Goal: Information Seeking & Learning: Learn about a topic

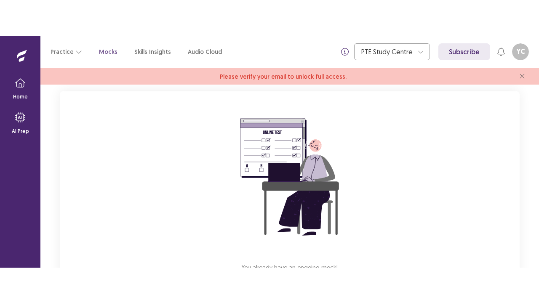
scroll to position [117, 0]
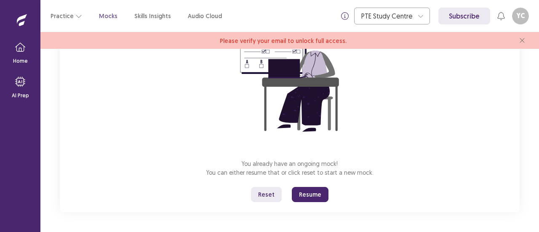
click at [267, 194] on button "Reset" at bounding box center [266, 194] width 31 height 15
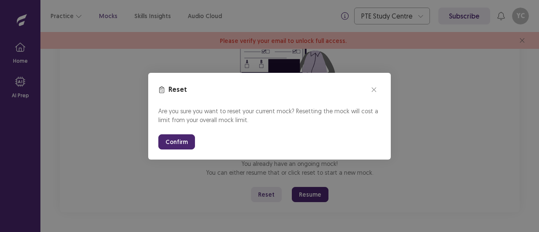
click at [178, 138] on button "Confirm" at bounding box center [176, 141] width 37 height 15
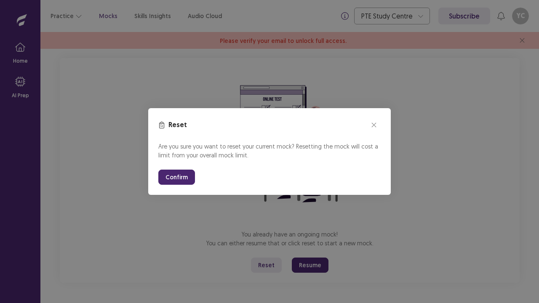
scroll to position [46, 0]
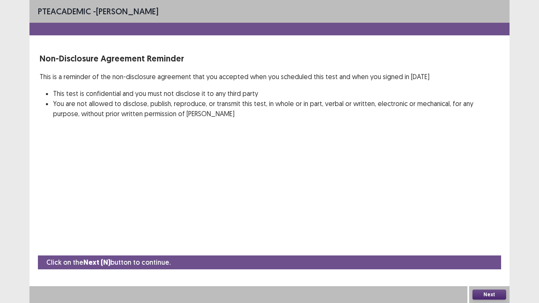
click at [490, 231] on button "Next" at bounding box center [489, 295] width 34 height 10
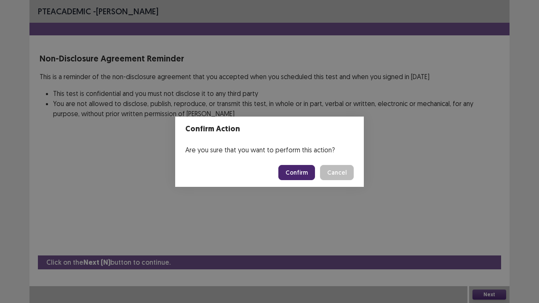
click at [297, 173] on button "Confirm" at bounding box center [296, 172] width 37 height 15
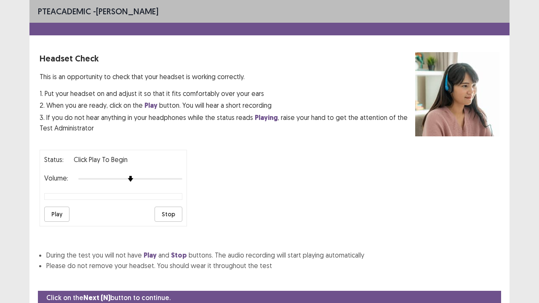
scroll to position [31, 0]
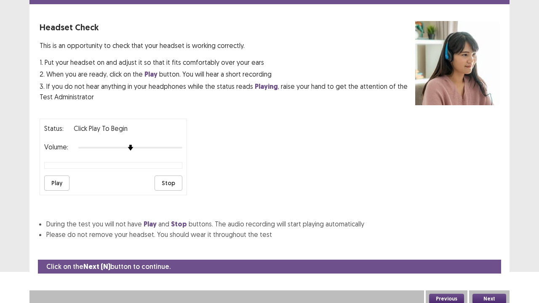
click at [128, 138] on div "Status: Click Play to Begin Volume: Play Stop" at bounding box center [113, 157] width 147 height 77
click at [129, 145] on img at bounding box center [130, 147] width 7 height 7
click at [61, 184] on button "Play" at bounding box center [56, 182] width 25 height 15
click at [494, 231] on button "Next" at bounding box center [489, 299] width 34 height 10
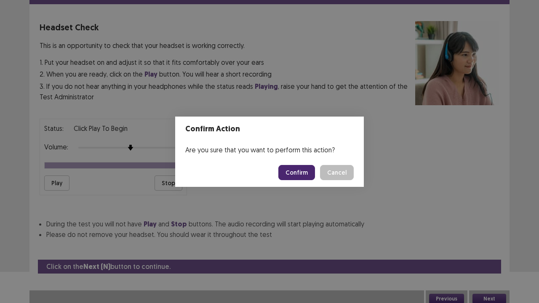
click at [303, 172] on button "Confirm" at bounding box center [296, 172] width 37 height 15
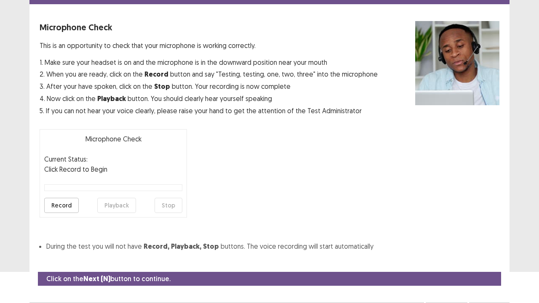
scroll to position [46, 0]
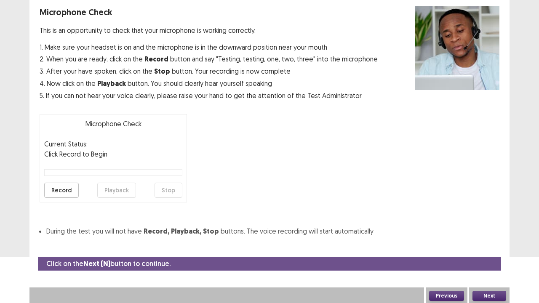
click at [86, 170] on div at bounding box center [113, 172] width 138 height 7
click at [61, 189] on button "Record" at bounding box center [61, 190] width 35 height 15
click at [172, 193] on button "Stop" at bounding box center [168, 190] width 28 height 15
click at [122, 190] on button "Playback" at bounding box center [116, 190] width 39 height 15
click at [496, 231] on button "Next" at bounding box center [489, 296] width 34 height 10
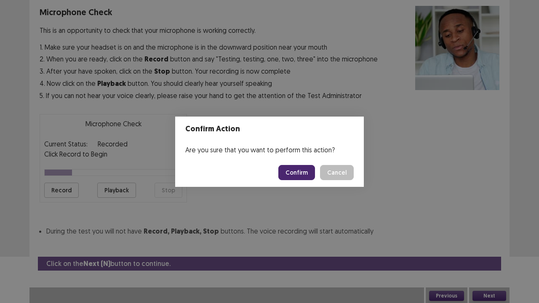
click at [301, 175] on button "Confirm" at bounding box center [296, 172] width 37 height 15
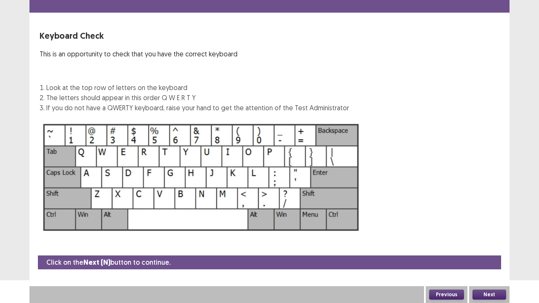
scroll to position [23, 0]
click at [494, 231] on button "Next" at bounding box center [489, 295] width 34 height 10
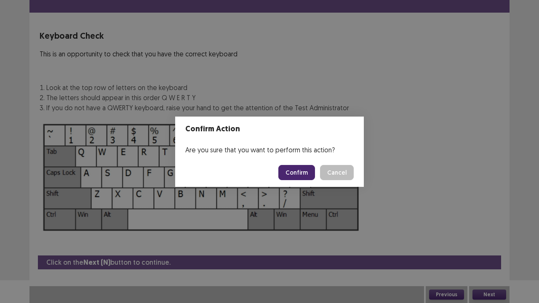
click at [289, 169] on button "Confirm" at bounding box center [296, 172] width 37 height 15
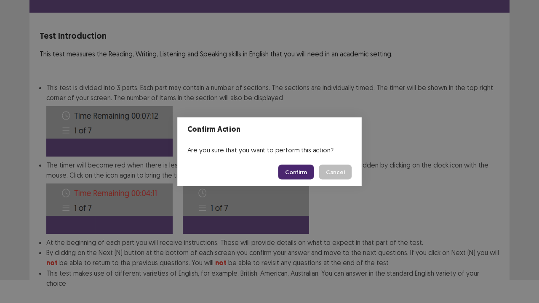
scroll to position [65, 0]
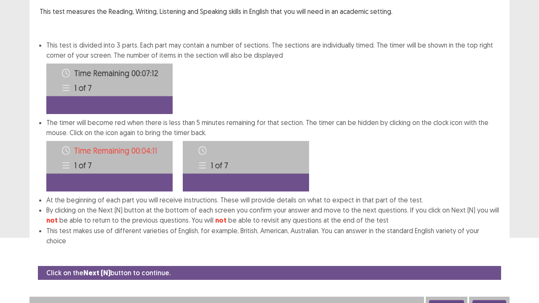
click at [484, 231] on button "Next" at bounding box center [489, 305] width 34 height 10
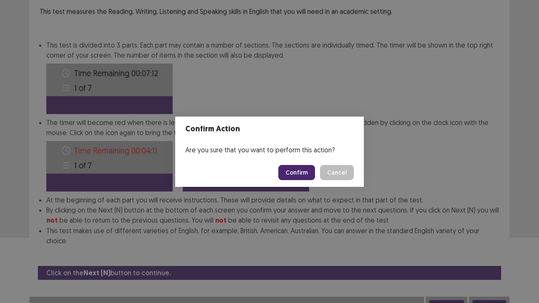
click at [304, 170] on button "Confirm" at bounding box center [296, 172] width 37 height 15
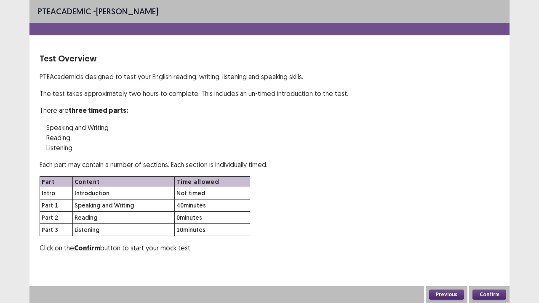
scroll to position [0, 0]
click at [490, 231] on button "Confirm" at bounding box center [489, 295] width 34 height 10
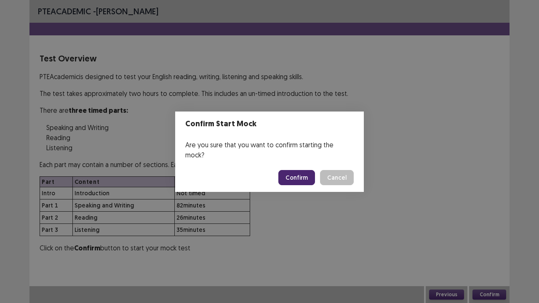
click at [298, 175] on button "Confirm" at bounding box center [296, 177] width 37 height 15
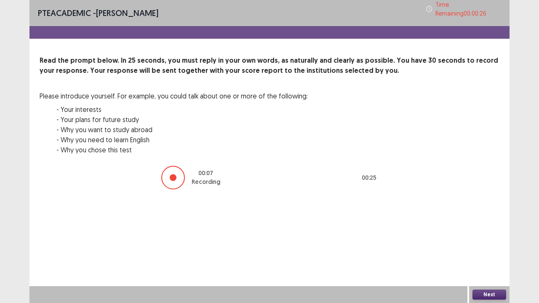
click at [178, 174] on div at bounding box center [173, 178] width 24 height 24
click at [482, 231] on button "Next" at bounding box center [489, 295] width 34 height 10
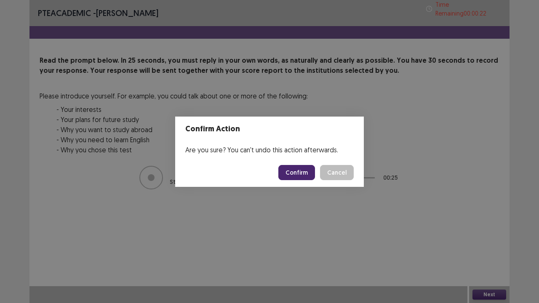
click at [300, 170] on button "Confirm" at bounding box center [296, 172] width 37 height 15
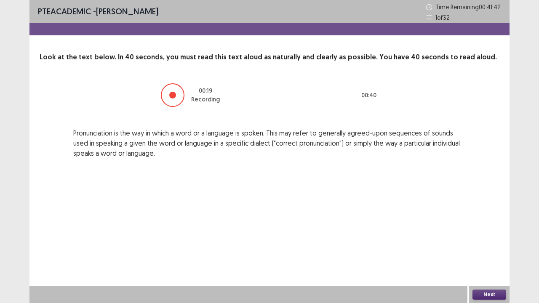
click at [488, 231] on button "Next" at bounding box center [489, 295] width 34 height 10
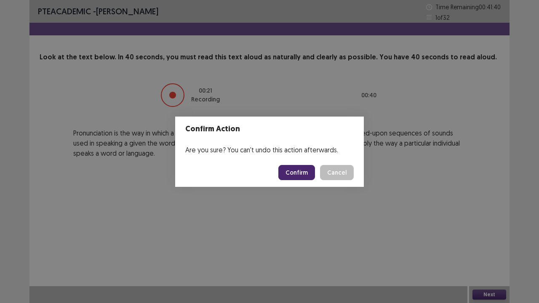
click at [309, 175] on button "Confirm" at bounding box center [296, 172] width 37 height 15
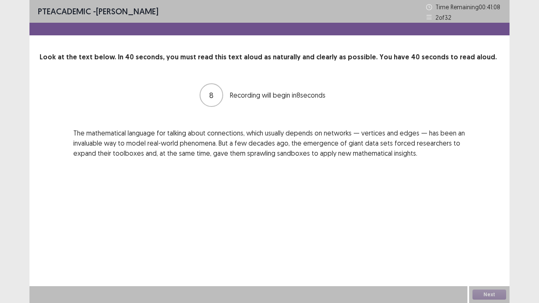
click at [232, 178] on div "PTE academic - [PERSON_NAME] Time Remaining 00 : 41 : 08 2 of 32 Look at the te…" at bounding box center [269, 151] width 480 height 303
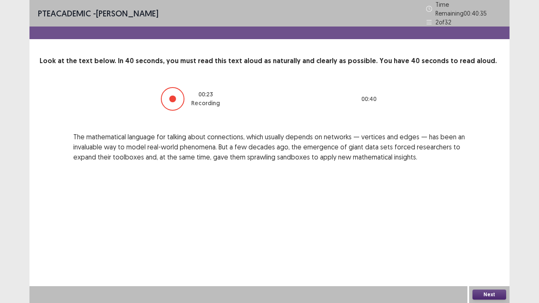
click at [492, 231] on button "Next" at bounding box center [489, 295] width 34 height 10
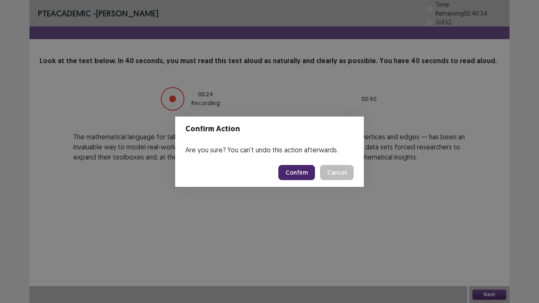
click at [301, 172] on button "Confirm" at bounding box center [296, 172] width 37 height 15
click at [393, 231] on div "Confirm Action Are you sure? You can't undo this action afterwards. Loading... …" at bounding box center [269, 151] width 539 height 303
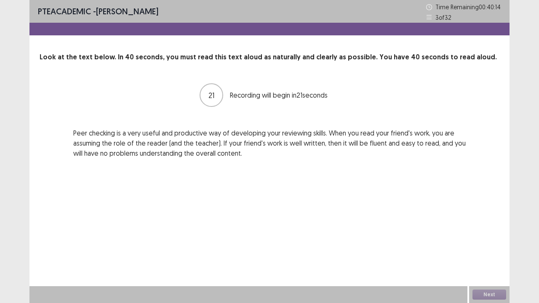
click at [217, 138] on p "Peer checking is a very useful and productive way of developing your reviewing …" at bounding box center [269, 143] width 392 height 30
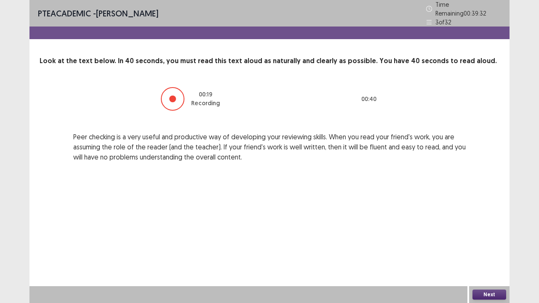
click at [481, 231] on button "Next" at bounding box center [489, 295] width 34 height 10
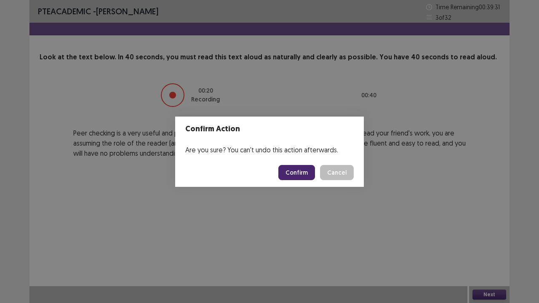
click at [309, 175] on button "Confirm" at bounding box center [296, 172] width 37 height 15
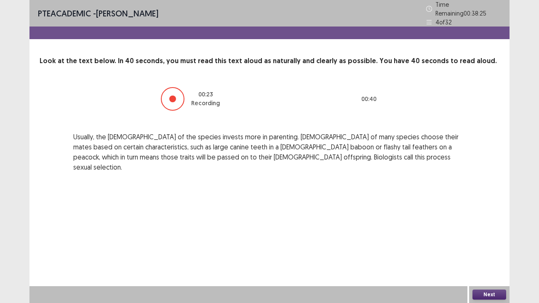
click at [486, 231] on button "Next" at bounding box center [489, 295] width 34 height 10
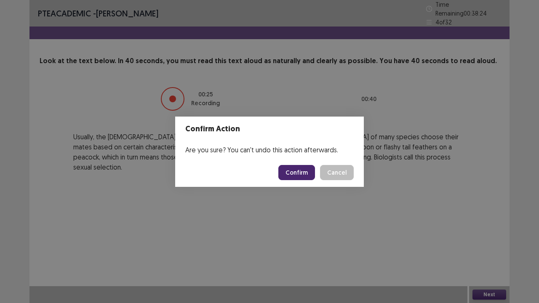
click at [308, 172] on button "Confirm" at bounding box center [296, 172] width 37 height 15
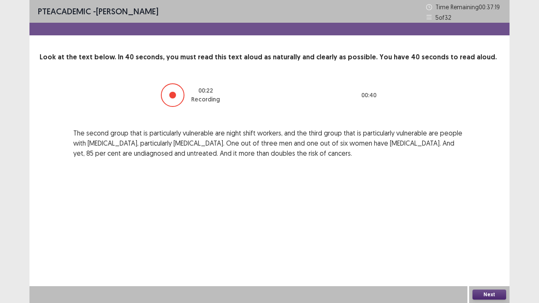
click at [489, 231] on button "Next" at bounding box center [489, 295] width 34 height 10
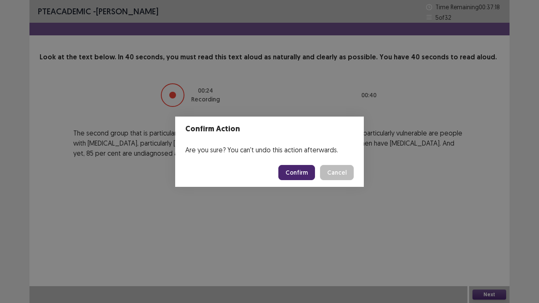
click at [303, 168] on button "Confirm" at bounding box center [296, 172] width 37 height 15
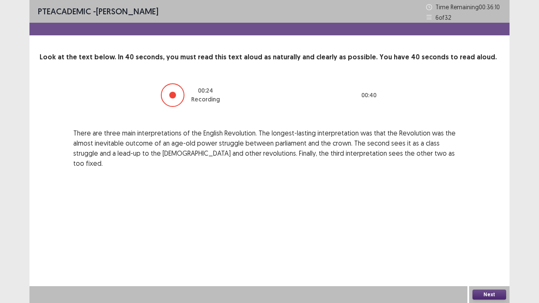
click at [483, 231] on button "Next" at bounding box center [489, 295] width 34 height 10
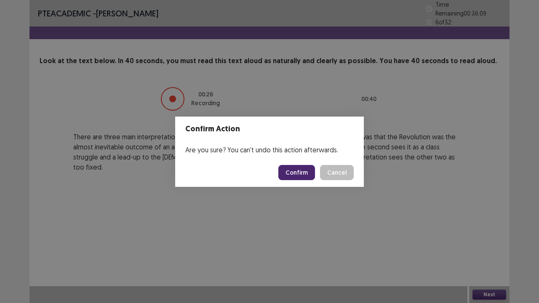
click at [306, 177] on button "Confirm" at bounding box center [296, 172] width 37 height 15
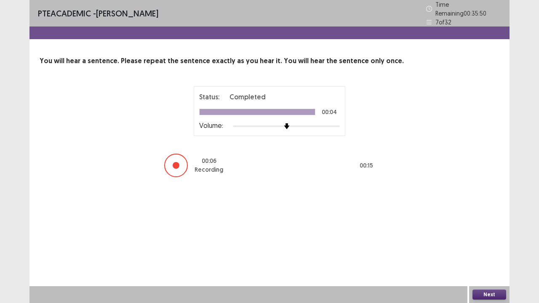
click at [488, 231] on button "Next" at bounding box center [489, 295] width 34 height 10
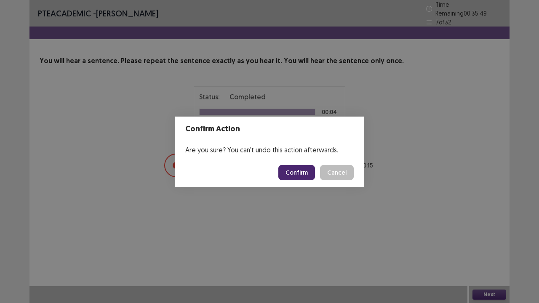
click at [301, 167] on button "Confirm" at bounding box center [296, 172] width 37 height 15
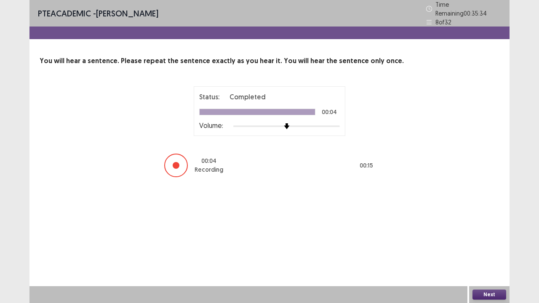
click at [499, 231] on button "Next" at bounding box center [489, 295] width 34 height 10
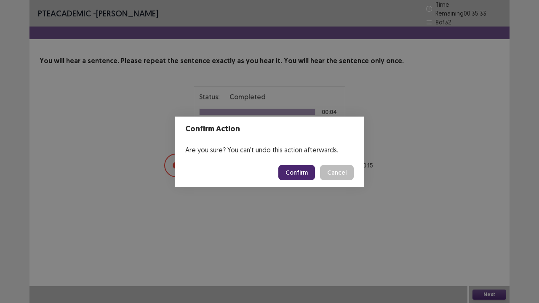
click at [304, 173] on button "Confirm" at bounding box center [296, 172] width 37 height 15
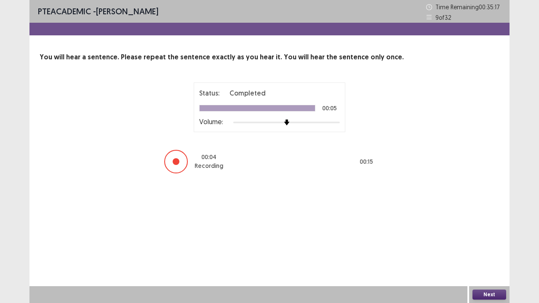
click at [486, 231] on button "Next" at bounding box center [489, 295] width 34 height 10
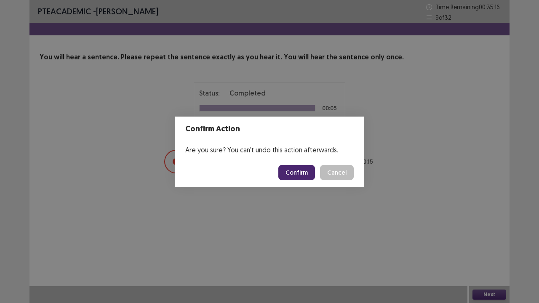
click at [298, 167] on button "Confirm" at bounding box center [296, 172] width 37 height 15
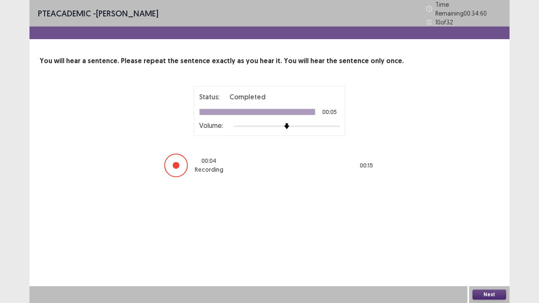
click at [492, 231] on button "Next" at bounding box center [489, 295] width 34 height 10
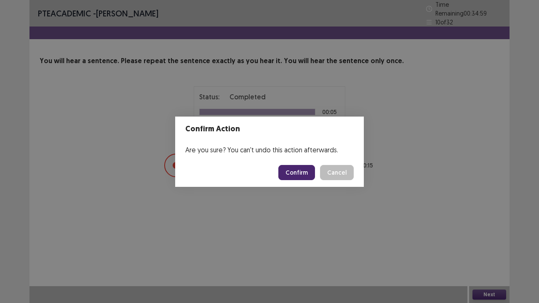
click at [300, 173] on button "Confirm" at bounding box center [296, 172] width 37 height 15
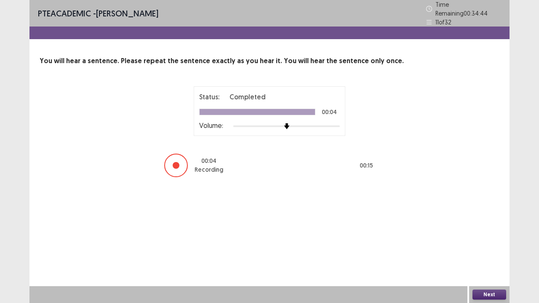
click at [492, 231] on button "Next" at bounding box center [489, 295] width 34 height 10
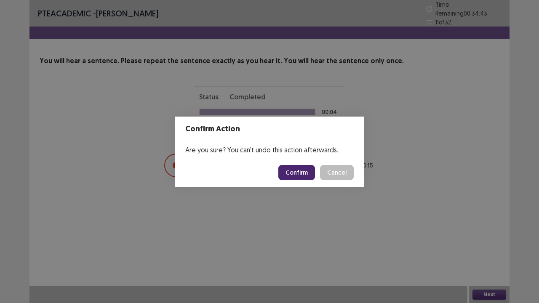
click at [295, 174] on button "Confirm" at bounding box center [296, 172] width 37 height 15
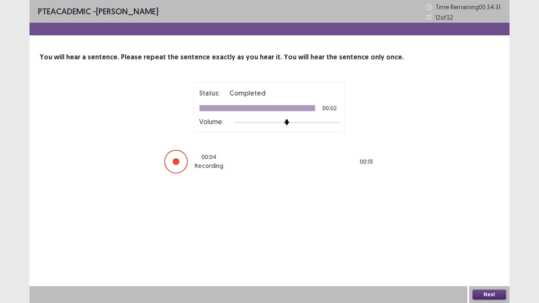
click at [497, 231] on button "Next" at bounding box center [489, 295] width 34 height 10
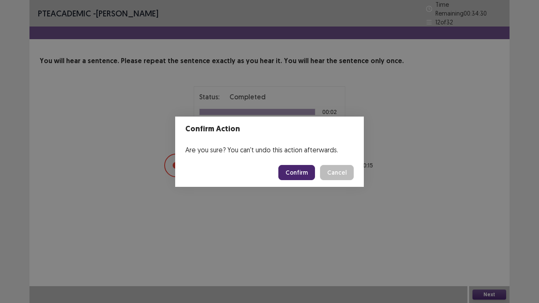
drag, startPoint x: 497, startPoint y: 294, endPoint x: 337, endPoint y: 199, distance: 185.6
click at [337, 199] on div "Confirm Action Are you sure? You can't undo this action afterwards. Confirm Can…" at bounding box center [269, 151] width 539 height 303
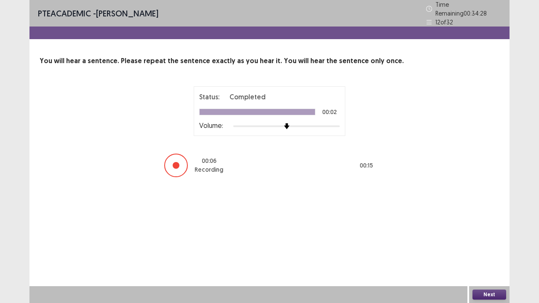
click at [486, 231] on button "Next" at bounding box center [489, 295] width 34 height 10
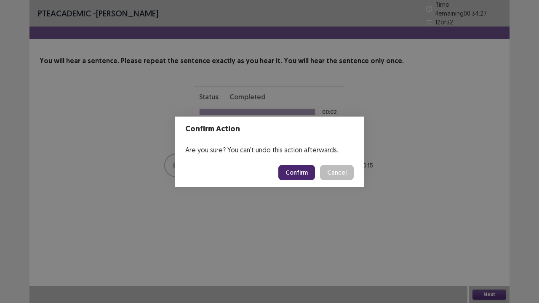
click at [301, 168] on button "Confirm" at bounding box center [296, 172] width 37 height 15
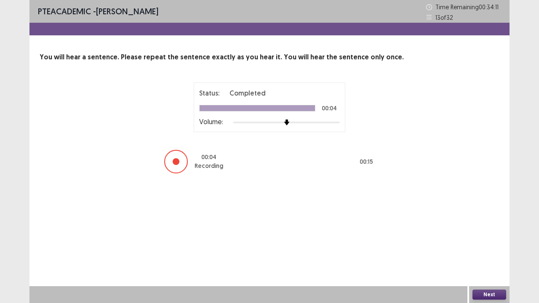
click at [486, 231] on button "Next" at bounding box center [489, 295] width 34 height 10
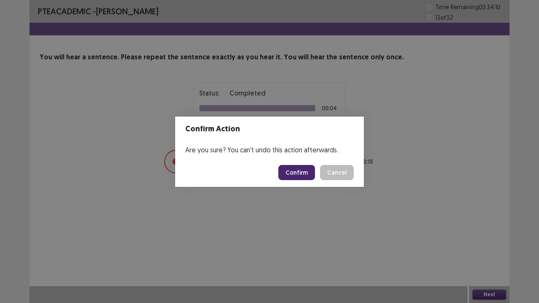
click at [296, 171] on button "Confirm" at bounding box center [296, 172] width 37 height 15
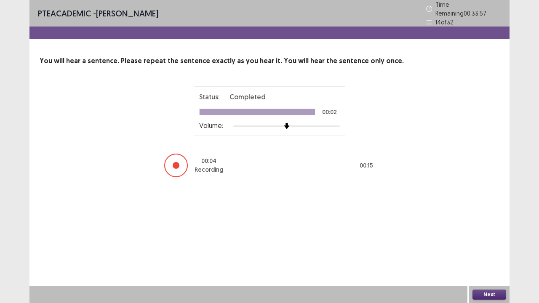
click at [492, 231] on button "Next" at bounding box center [489, 295] width 34 height 10
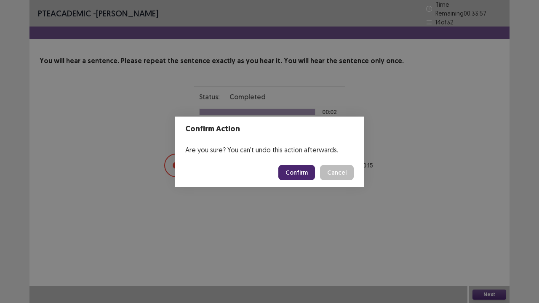
drag, startPoint x: 492, startPoint y: 292, endPoint x: 308, endPoint y: 175, distance: 218.3
click at [308, 175] on div "Confirm Action Are you sure? You can't undo this action afterwards. Confirm Can…" at bounding box center [269, 151] width 539 height 303
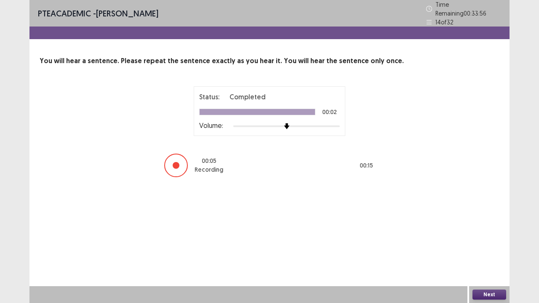
click at [308, 175] on div "PTE academic - [PERSON_NAME] Time Remaining 00 : 33 : 56 14 of 32 You will hear…" at bounding box center [269, 97] width 480 height 195
click at [483, 231] on button "Next" at bounding box center [489, 295] width 34 height 10
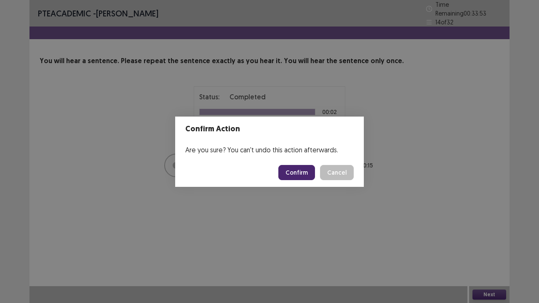
click at [308, 168] on button "Confirm" at bounding box center [296, 172] width 37 height 15
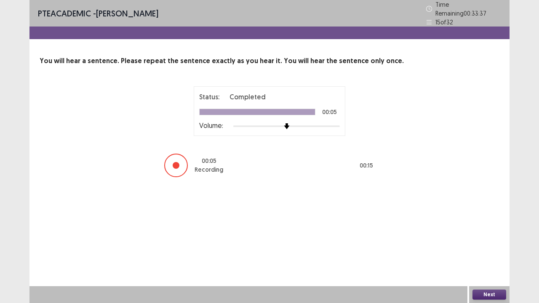
click at [493, 231] on button "Next" at bounding box center [489, 295] width 34 height 10
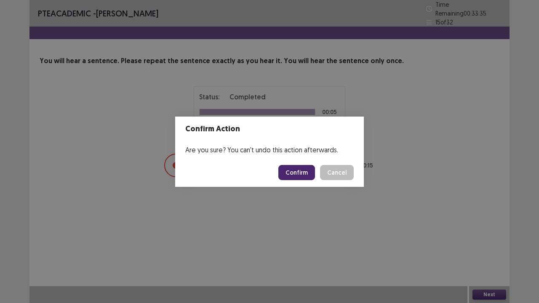
click at [300, 171] on button "Confirm" at bounding box center [296, 172] width 37 height 15
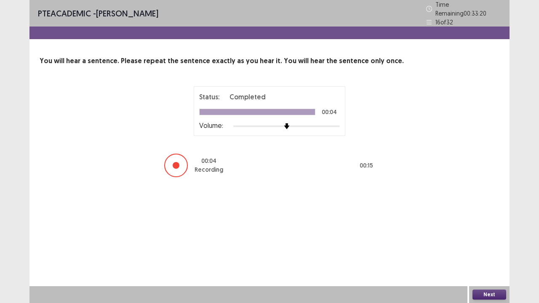
click at [486, 231] on div "Next" at bounding box center [489, 294] width 40 height 17
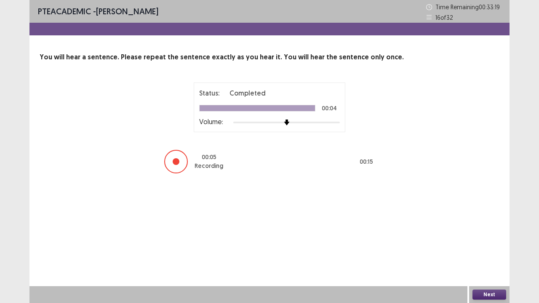
click at [492, 231] on button "Next" at bounding box center [489, 295] width 34 height 10
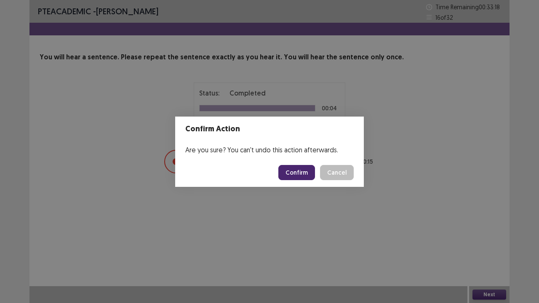
click at [309, 171] on button "Confirm" at bounding box center [296, 172] width 37 height 15
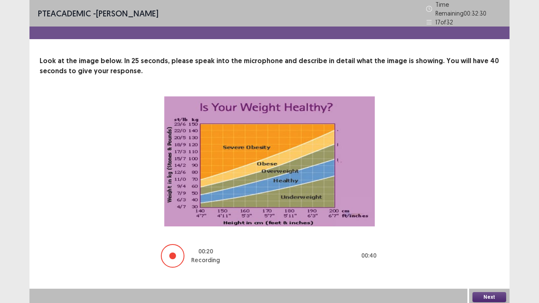
click at [483, 231] on button "Next" at bounding box center [489, 297] width 34 height 10
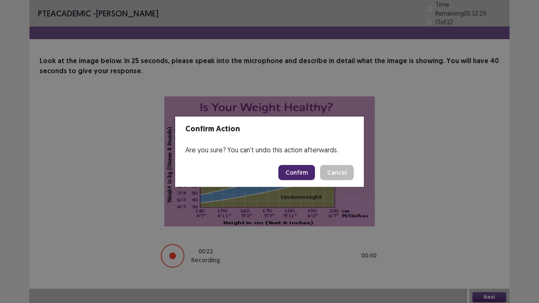
click at [302, 169] on button "Confirm" at bounding box center [296, 172] width 37 height 15
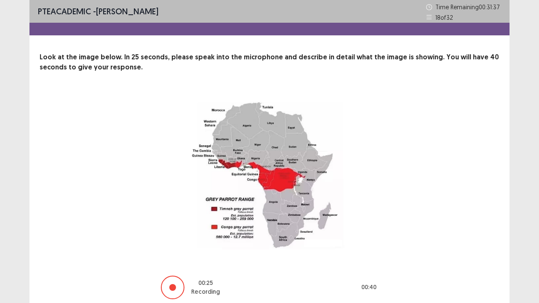
scroll to position [34, 0]
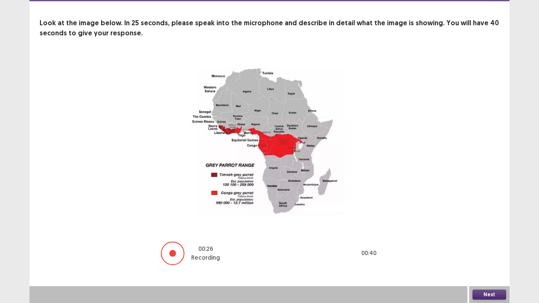
click at [494, 231] on button "Next" at bounding box center [489, 295] width 34 height 10
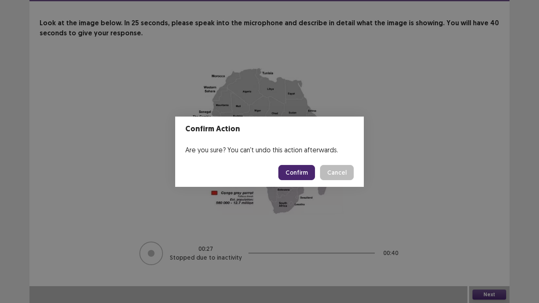
click at [297, 167] on button "Confirm" at bounding box center [296, 172] width 37 height 15
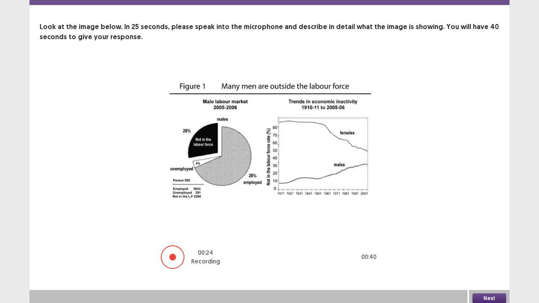
click at [495, 231] on button "Next" at bounding box center [489, 298] width 34 height 10
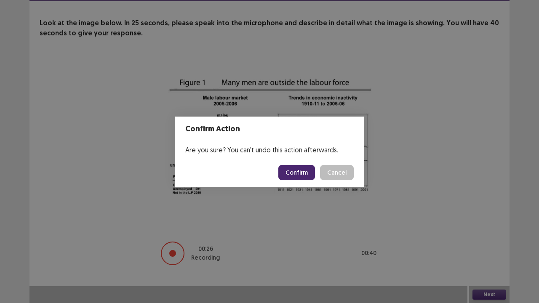
click at [301, 170] on button "Confirm" at bounding box center [296, 172] width 37 height 15
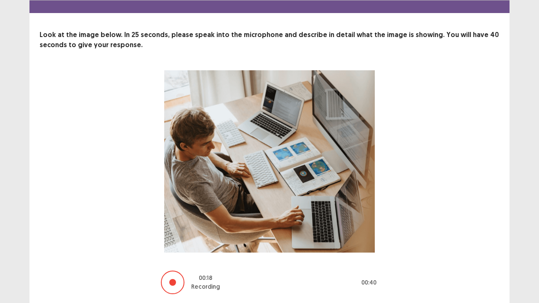
scroll to position [51, 0]
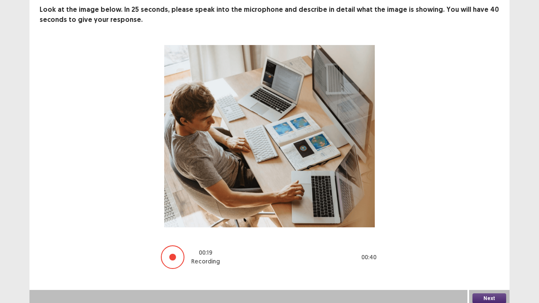
drag, startPoint x: 489, startPoint y: 300, endPoint x: 484, endPoint y: 293, distance: 8.1
click at [484, 231] on button "Next" at bounding box center [489, 298] width 34 height 10
click at [484, 231] on div "Confirm Action Are you sure? You can't undo this action afterwards. Confirm Can…" at bounding box center [269, 151] width 539 height 303
click at [495, 231] on button "Next" at bounding box center [489, 298] width 34 height 10
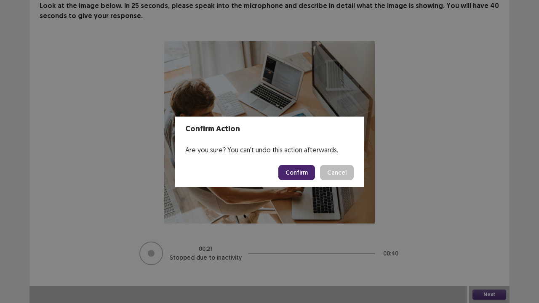
click at [306, 168] on button "Confirm" at bounding box center [296, 172] width 37 height 15
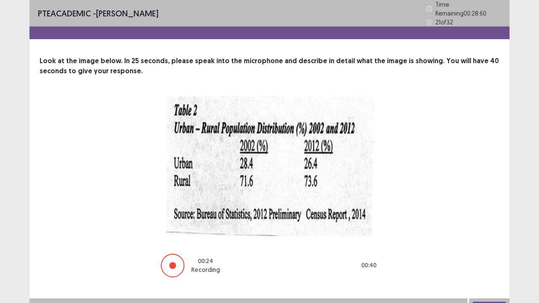
scroll to position [8, 0]
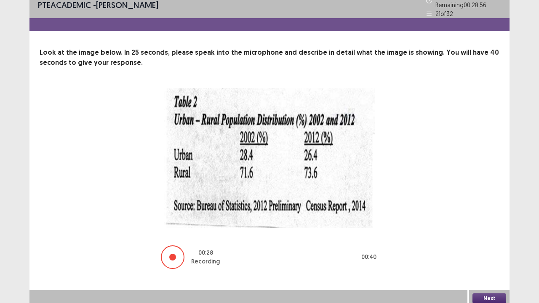
click at [488, 231] on button "Next" at bounding box center [489, 298] width 34 height 10
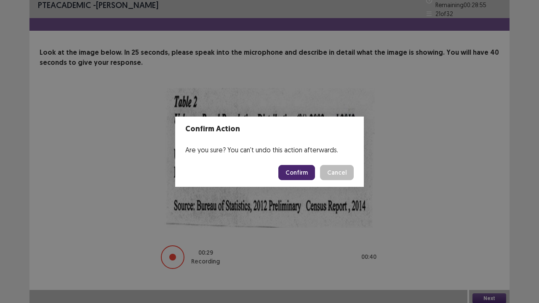
click at [308, 168] on button "Confirm" at bounding box center [296, 172] width 37 height 15
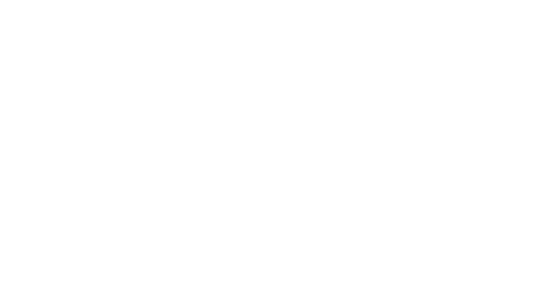
scroll to position [0, 0]
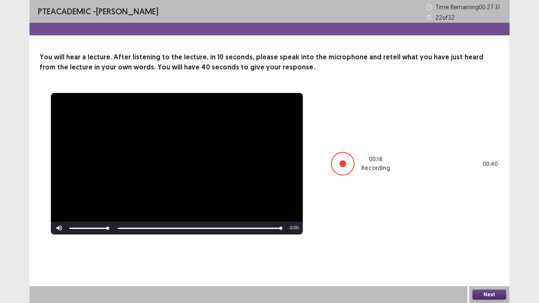
click at [487, 231] on button "Next" at bounding box center [489, 295] width 34 height 10
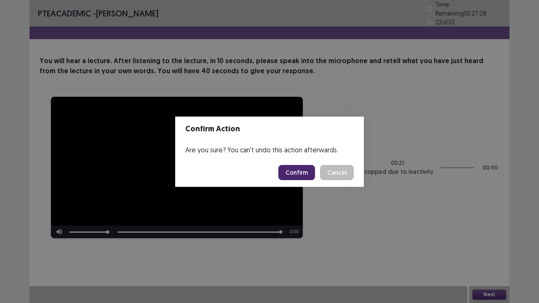
click at [301, 170] on button "Confirm" at bounding box center [296, 172] width 37 height 15
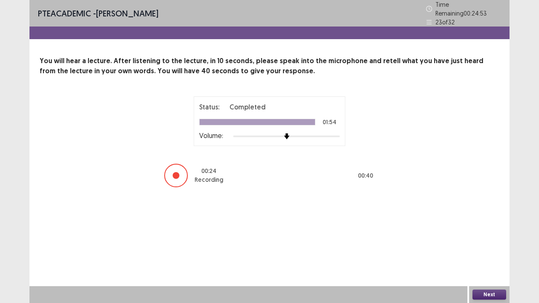
click at [490, 231] on button "Next" at bounding box center [489, 295] width 34 height 10
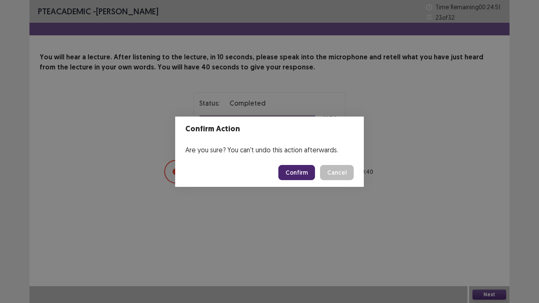
click at [300, 165] on button "Confirm" at bounding box center [296, 172] width 37 height 15
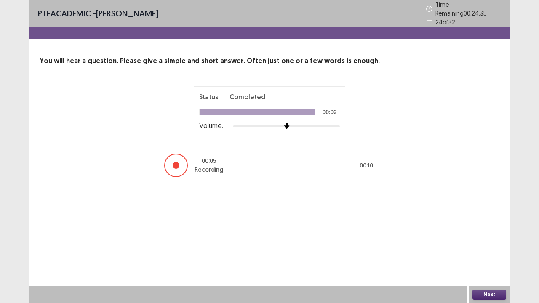
click at [482, 231] on div "Next" at bounding box center [489, 294] width 40 height 17
click at [488, 231] on button "Next" at bounding box center [489, 295] width 34 height 10
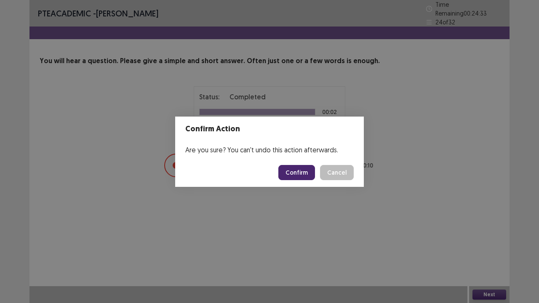
click at [313, 172] on button "Confirm" at bounding box center [296, 172] width 37 height 15
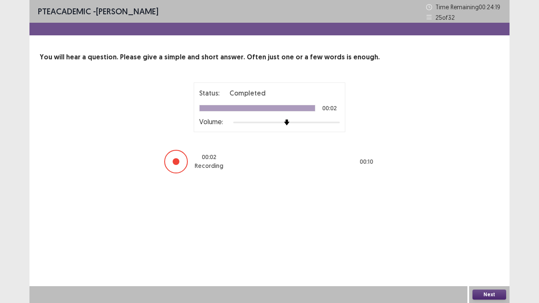
click at [486, 231] on button "Next" at bounding box center [489, 295] width 34 height 10
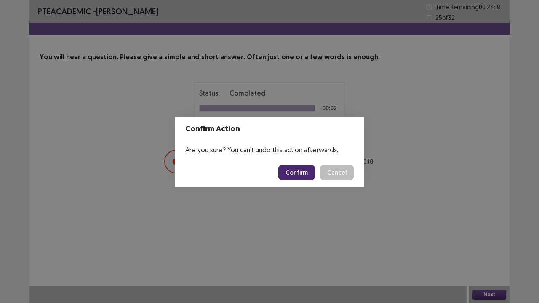
click at [302, 173] on button "Confirm" at bounding box center [296, 172] width 37 height 15
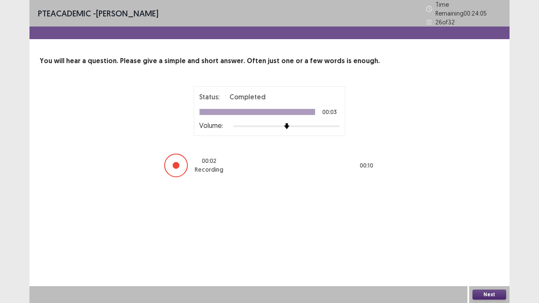
click at [488, 231] on button "Next" at bounding box center [489, 295] width 34 height 10
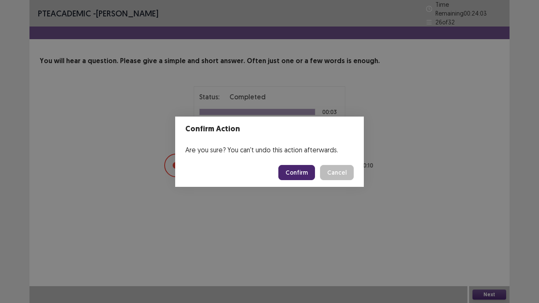
click at [303, 168] on button "Confirm" at bounding box center [296, 172] width 37 height 15
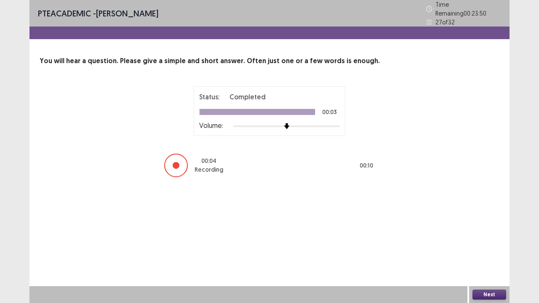
click at [497, 231] on button "Next" at bounding box center [489, 295] width 34 height 10
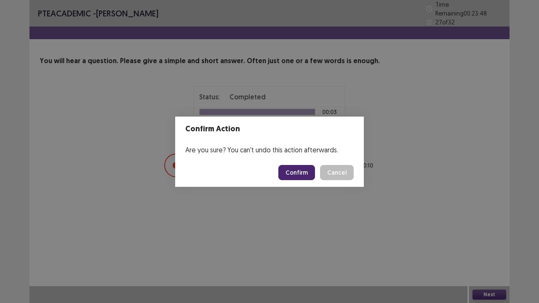
click at [297, 174] on button "Confirm" at bounding box center [296, 172] width 37 height 15
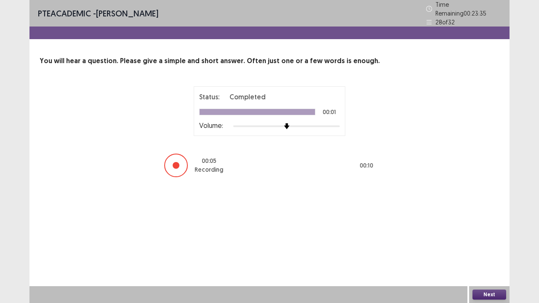
click at [491, 231] on button "Next" at bounding box center [489, 295] width 34 height 10
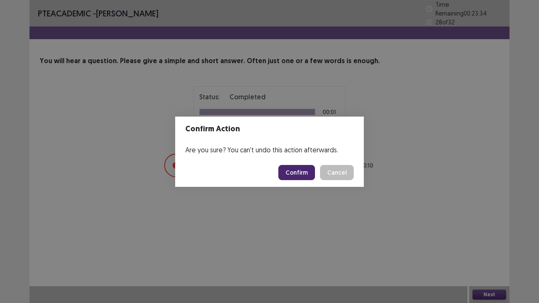
click at [302, 172] on button "Confirm" at bounding box center [296, 172] width 37 height 15
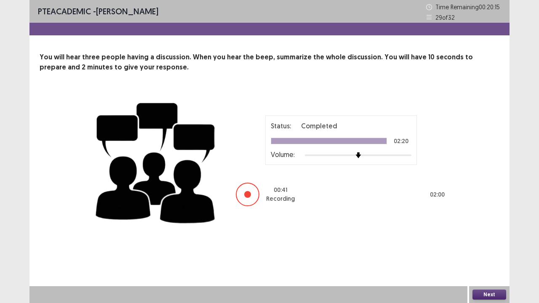
click at [490, 231] on button "Next" at bounding box center [489, 295] width 34 height 10
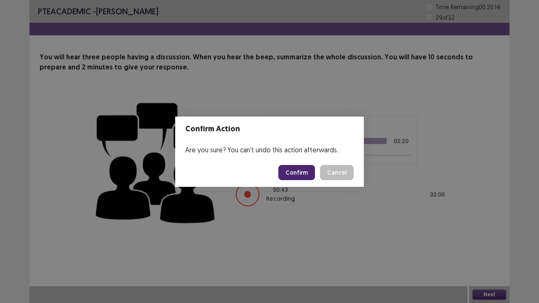
click at [296, 172] on button "Confirm" at bounding box center [296, 172] width 37 height 15
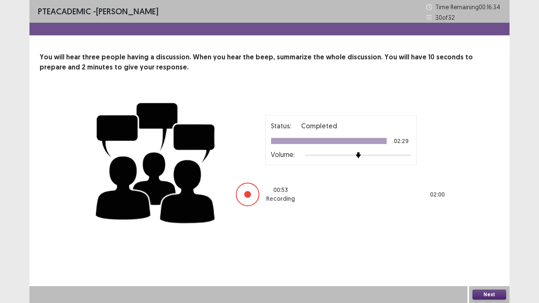
click at [487, 231] on button "Next" at bounding box center [489, 295] width 34 height 10
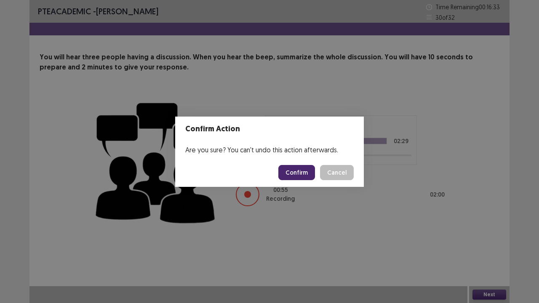
click at [300, 174] on button "Confirm" at bounding box center [296, 172] width 37 height 15
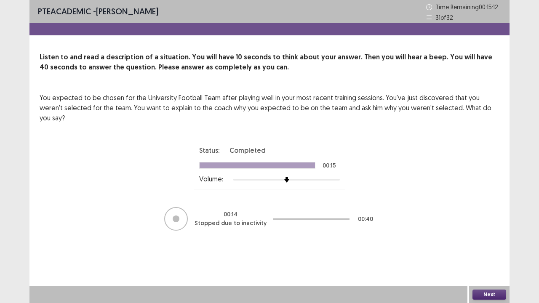
click at [483, 231] on button "Next" at bounding box center [489, 295] width 34 height 10
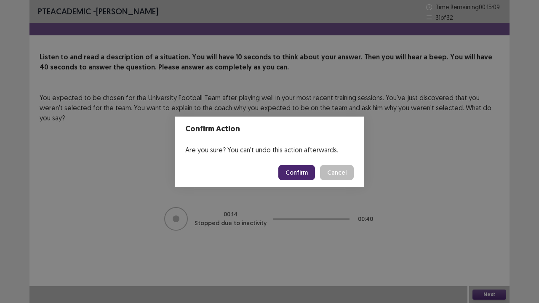
click at [297, 169] on button "Confirm" at bounding box center [296, 172] width 37 height 15
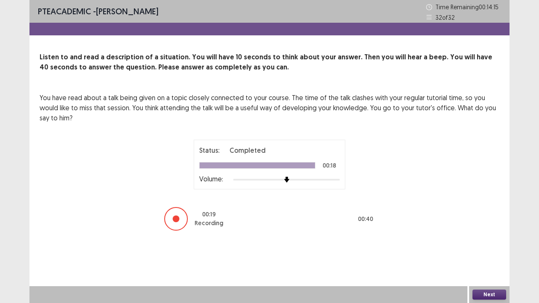
click at [491, 231] on button "Next" at bounding box center [489, 295] width 34 height 10
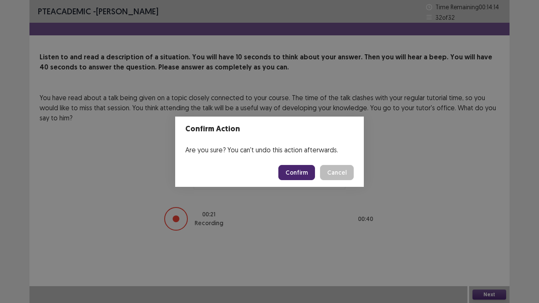
click at [296, 175] on button "Confirm" at bounding box center [296, 172] width 37 height 15
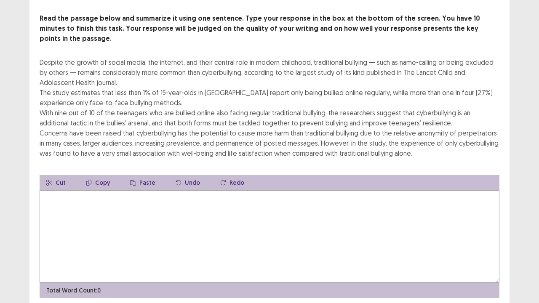
scroll to position [46, 0]
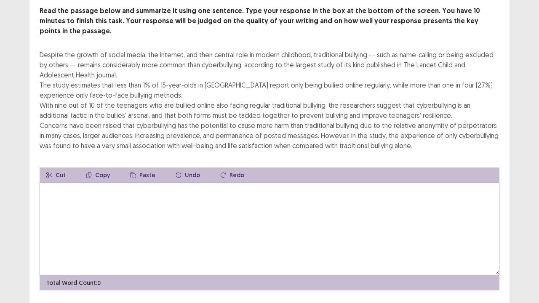
click at [98, 183] on textarea at bounding box center [270, 229] width 460 height 93
drag, startPoint x: 40, startPoint y: 43, endPoint x: 50, endPoint y: 47, distance: 11.3
click at [50, 50] on div "Despite the growth of social media, the internet, and their central role in mod…" at bounding box center [270, 100] width 460 height 101
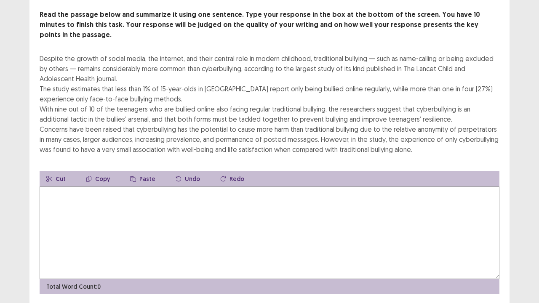
click at [102, 171] on button "Copy" at bounding box center [97, 178] width 37 height 15
click at [99, 171] on button "Copy" at bounding box center [97, 178] width 37 height 15
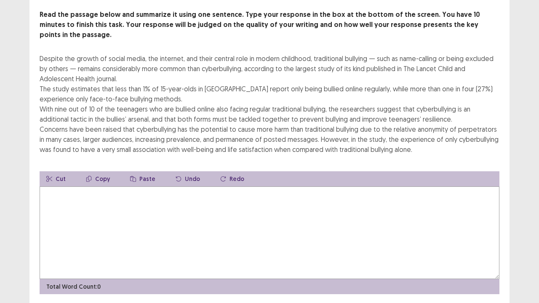
drag, startPoint x: 44, startPoint y: 42, endPoint x: 62, endPoint y: 56, distance: 23.4
click at [62, 56] on div "Despite the growth of social media, the internet, and their central role in mod…" at bounding box center [270, 103] width 460 height 101
click at [50, 192] on textarea at bounding box center [270, 232] width 460 height 93
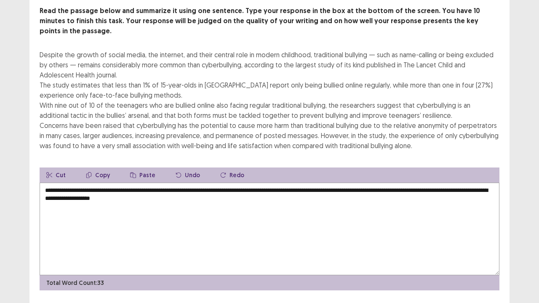
click at [182, 189] on textarea "**********" at bounding box center [270, 229] width 460 height 93
click at [223, 194] on textarea "**********" at bounding box center [270, 229] width 460 height 93
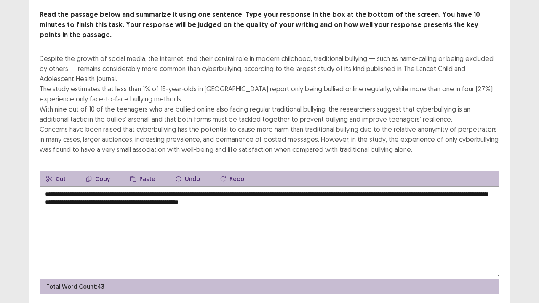
drag, startPoint x: 45, startPoint y: 73, endPoint x: 77, endPoint y: 79, distance: 31.8
click at [77, 79] on div "Despite the growth of social media, the internet, and their central role in mod…" at bounding box center [270, 103] width 460 height 101
click at [180, 189] on textarea "**********" at bounding box center [270, 232] width 460 height 93
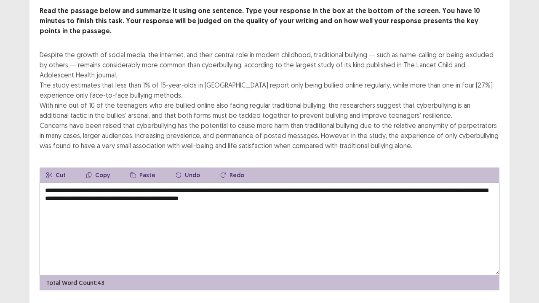
click at [333, 191] on textarea "**********" at bounding box center [270, 229] width 460 height 93
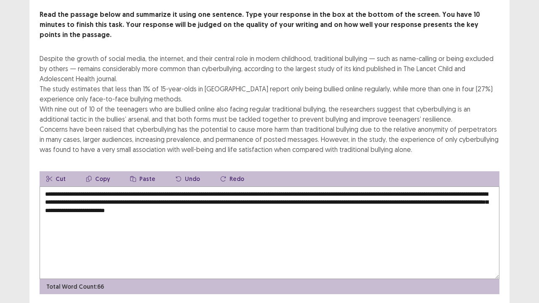
click at [340, 191] on textarea "**********" at bounding box center [270, 232] width 460 height 93
click at [363, 189] on textarea "**********" at bounding box center [270, 232] width 460 height 93
click at [394, 189] on textarea "**********" at bounding box center [270, 232] width 460 height 93
click at [406, 213] on textarea "**********" at bounding box center [270, 232] width 460 height 93
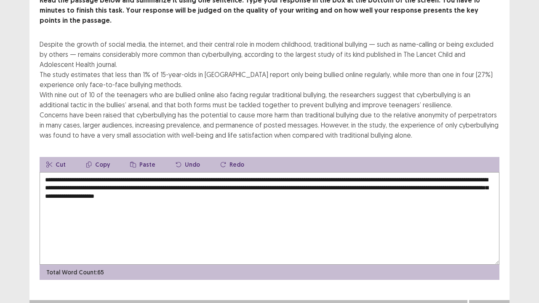
type textarea "**********"
click at [496, 231] on button "Next" at bounding box center [489, 308] width 34 height 10
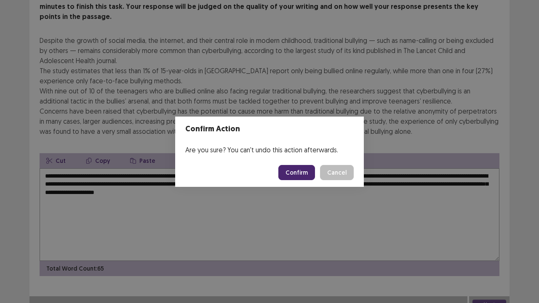
click at [295, 170] on button "Confirm" at bounding box center [296, 172] width 37 height 15
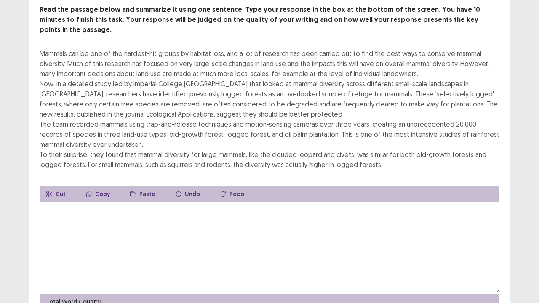
scroll to position [52, 0]
click at [102, 209] on textarea at bounding box center [270, 247] width 460 height 93
click at [102, 209] on textarea "**" at bounding box center [270, 247] width 460 height 93
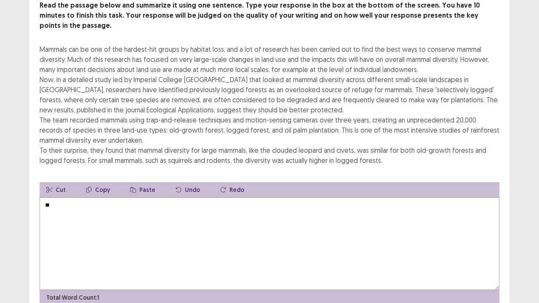
type textarea "*"
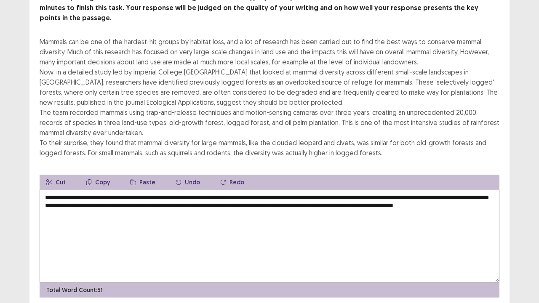
scroll to position [81, 0]
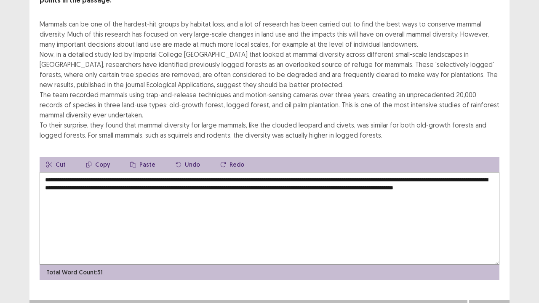
type textarea "**********"
click at [483, 231] on button "Next" at bounding box center [489, 308] width 34 height 10
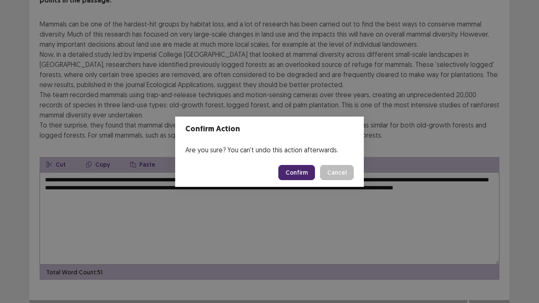
click at [305, 169] on button "Confirm" at bounding box center [296, 172] width 37 height 15
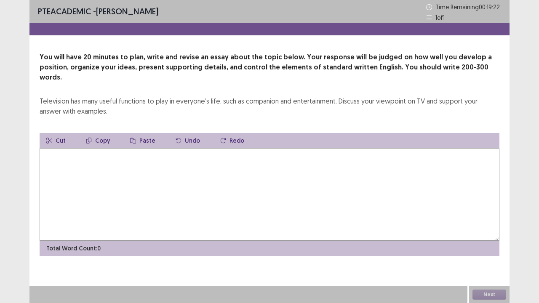
click at [75, 167] on textarea at bounding box center [270, 194] width 460 height 93
click at [76, 167] on textarea "**********" at bounding box center [270, 194] width 460 height 93
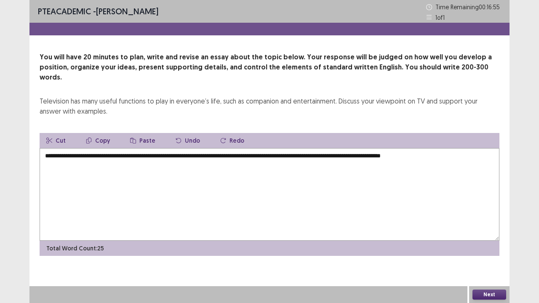
click at [121, 148] on textarea "**********" at bounding box center [270, 194] width 460 height 93
click at [128, 148] on textarea "**********" at bounding box center [270, 194] width 460 height 93
click at [197, 178] on textarea "**********" at bounding box center [270, 194] width 460 height 93
click at [359, 148] on textarea "**********" at bounding box center [270, 194] width 460 height 93
click at [447, 149] on textarea "**********" at bounding box center [270, 194] width 460 height 93
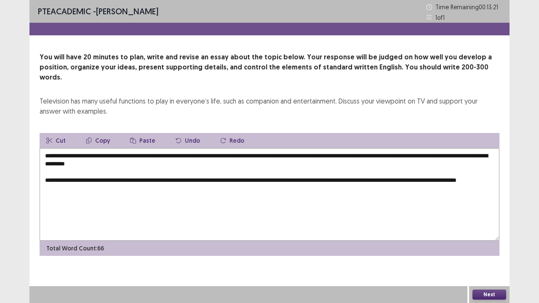
click at [61, 177] on textarea "**********" at bounding box center [270, 194] width 460 height 93
click at [103, 182] on textarea "**********" at bounding box center [270, 194] width 460 height 93
click at [366, 172] on textarea "**********" at bounding box center [270, 194] width 460 height 93
click at [274, 181] on textarea "**********" at bounding box center [270, 194] width 460 height 93
click at [305, 176] on textarea "**********" at bounding box center [270, 194] width 460 height 93
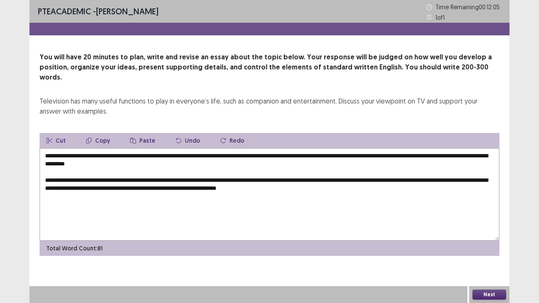
click at [353, 178] on textarea "**********" at bounding box center [270, 194] width 460 height 93
click at [404, 179] on textarea "**********" at bounding box center [270, 194] width 460 height 93
click at [492, 179] on textarea "**********" at bounding box center [270, 194] width 460 height 93
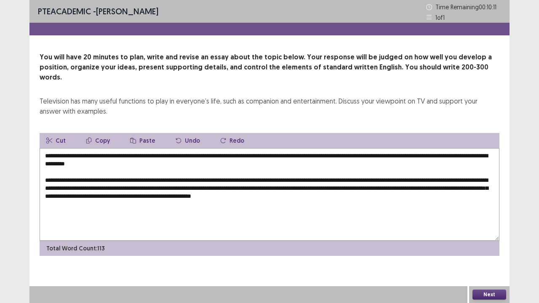
click at [363, 187] on textarea "**********" at bounding box center [270, 194] width 460 height 93
click at [413, 187] on textarea "**********" at bounding box center [270, 194] width 460 height 93
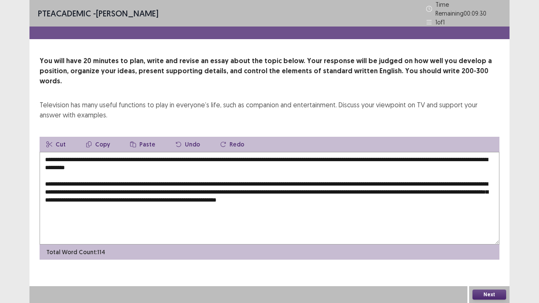
click at [162, 177] on textarea "**********" at bounding box center [270, 198] width 460 height 93
click at [187, 176] on textarea "**********" at bounding box center [270, 198] width 460 height 93
click at [407, 186] on textarea "**********" at bounding box center [270, 198] width 460 height 93
click at [454, 190] on textarea "**********" at bounding box center [270, 198] width 460 height 93
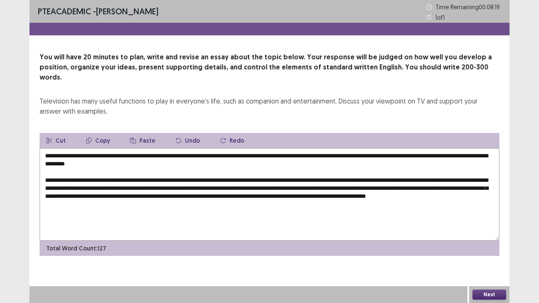
click at [139, 195] on textarea "**********" at bounding box center [270, 194] width 460 height 93
click at [181, 195] on textarea "**********" at bounding box center [270, 194] width 460 height 93
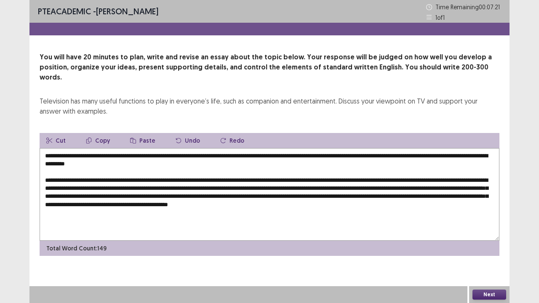
click at [298, 194] on textarea "**********" at bounding box center [270, 194] width 460 height 93
click at [416, 197] on textarea "**********" at bounding box center [270, 194] width 460 height 93
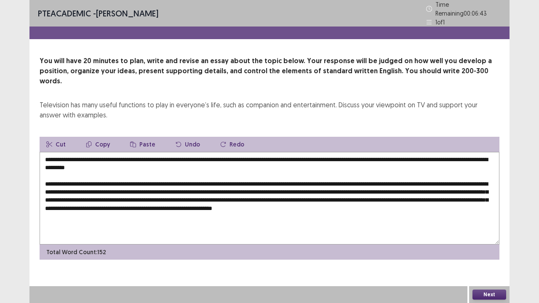
click at [69, 202] on textarea "**********" at bounding box center [270, 198] width 460 height 93
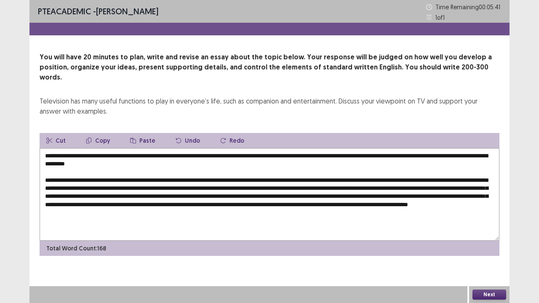
click at [339, 204] on textarea "**********" at bounding box center [270, 194] width 460 height 93
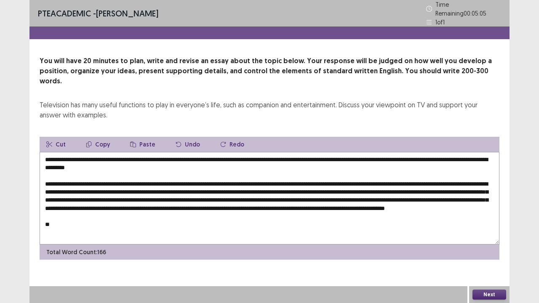
click at [408, 179] on textarea "**********" at bounding box center [270, 198] width 460 height 93
click at [66, 217] on textarea at bounding box center [270, 198] width 460 height 93
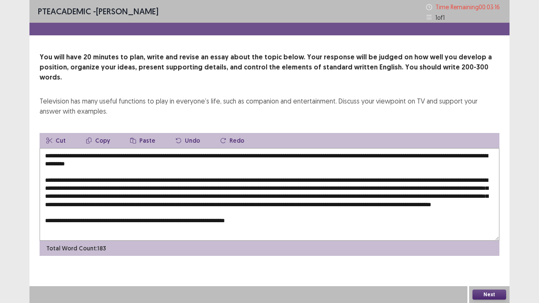
type textarea "**********"
click at [489, 231] on button "Next" at bounding box center [489, 295] width 34 height 10
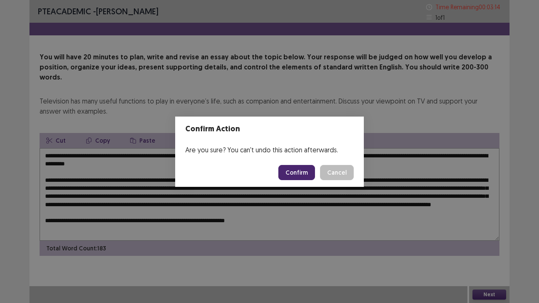
click at [302, 165] on button "Confirm" at bounding box center [296, 172] width 37 height 15
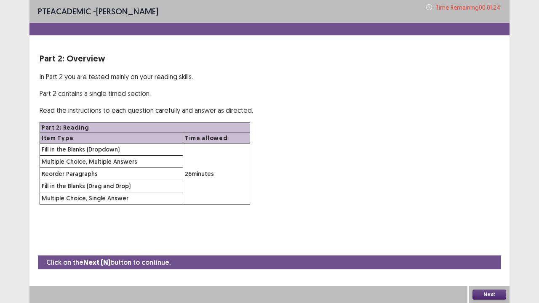
click at [491, 231] on button "Next" at bounding box center [489, 295] width 34 height 10
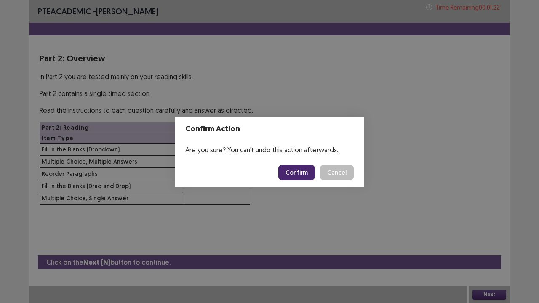
click at [299, 170] on button "Confirm" at bounding box center [296, 172] width 37 height 15
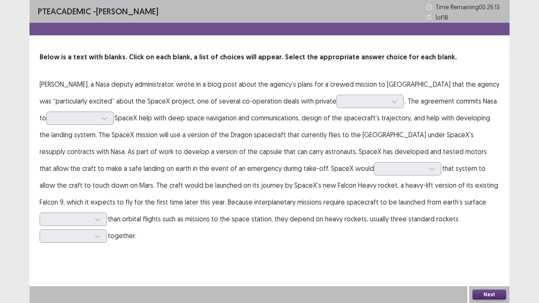
drag, startPoint x: 242, startPoint y: 91, endPoint x: 258, endPoint y: 93, distance: 16.2
click at [258, 93] on p "[PERSON_NAME], a Nasa deputy administrator, wrote in a blog post about the agen…" at bounding box center [270, 160] width 460 height 168
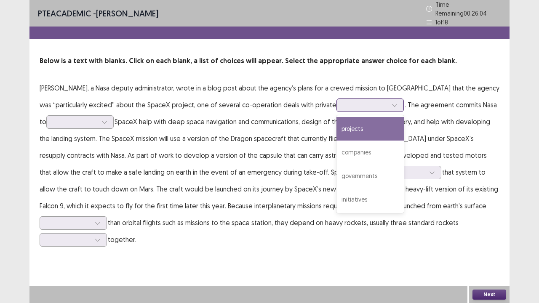
click at [343, 104] on div at bounding box center [365, 105] width 44 height 8
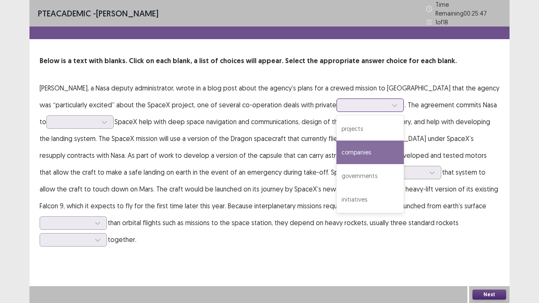
click at [336, 141] on div "companies" at bounding box center [369, 153] width 67 height 24
click at [391, 103] on icon at bounding box center [394, 105] width 6 height 6
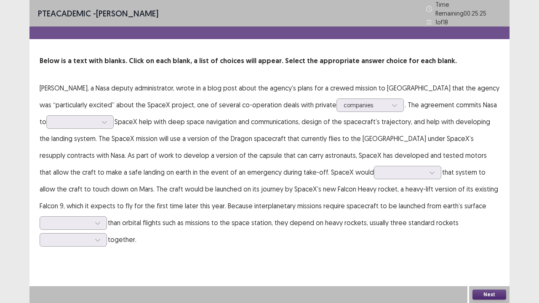
click at [376, 117] on p "[PERSON_NAME], a Nasa deputy administrator, wrote in a blog post about the agen…" at bounding box center [270, 164] width 460 height 168
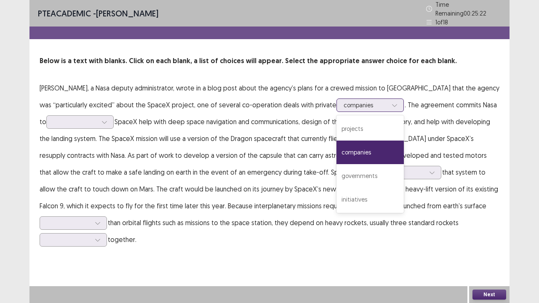
click at [343, 101] on div at bounding box center [365, 105] width 44 height 8
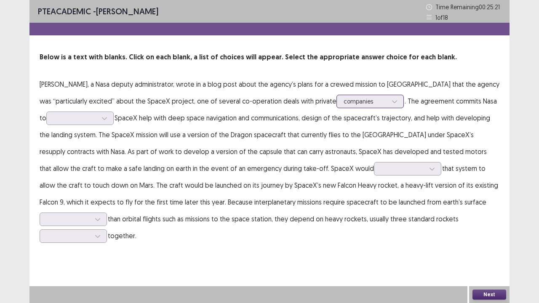
click at [343, 101] on div at bounding box center [365, 101] width 44 height 8
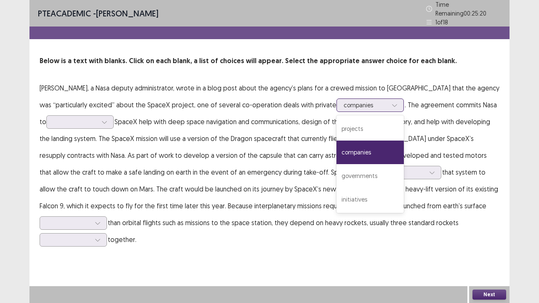
click at [343, 101] on div at bounding box center [365, 105] width 44 height 8
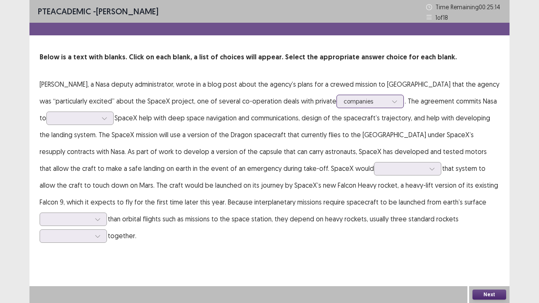
click at [343, 101] on div at bounding box center [365, 101] width 44 height 8
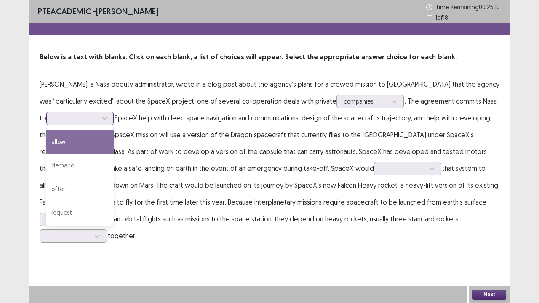
click at [84, 120] on div at bounding box center [75, 118] width 44 height 8
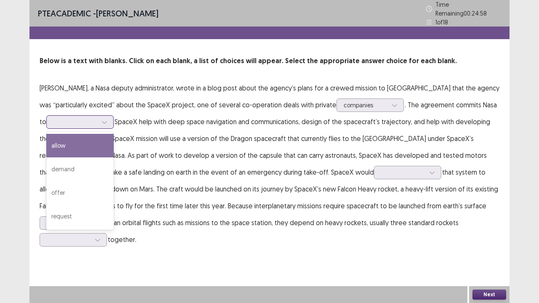
click at [91, 148] on div "allow" at bounding box center [79, 146] width 67 height 24
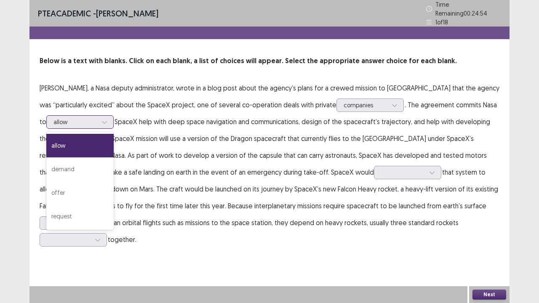
click at [85, 120] on div at bounding box center [75, 122] width 44 height 8
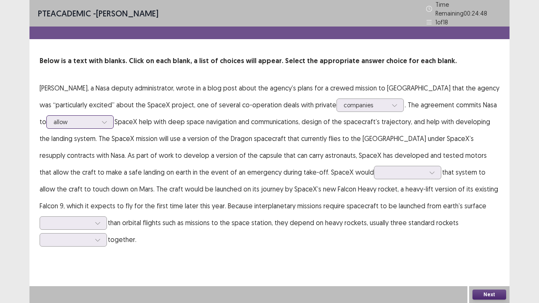
click at [85, 120] on div at bounding box center [75, 122] width 44 height 8
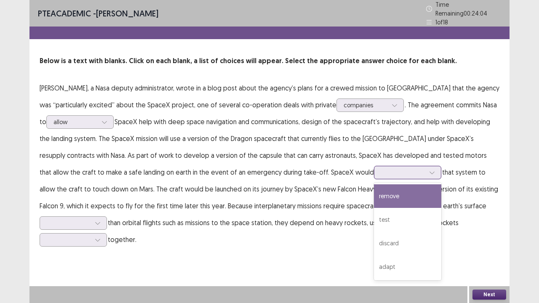
click at [381, 168] on div at bounding box center [403, 172] width 44 height 8
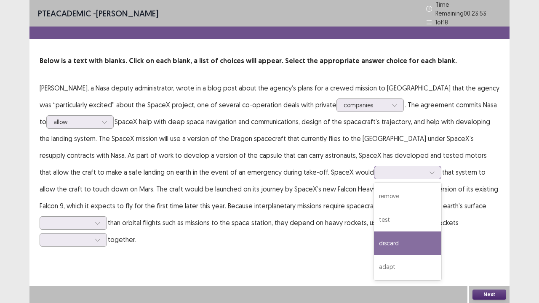
click at [374, 231] on div "discard" at bounding box center [407, 243] width 67 height 24
click at [381, 169] on div at bounding box center [403, 172] width 44 height 8
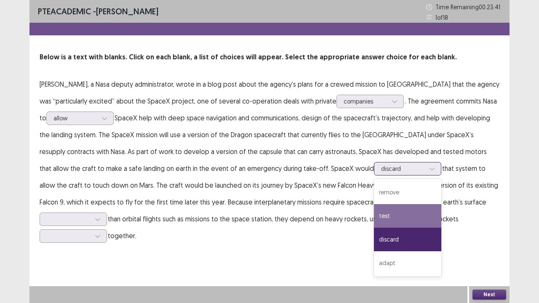
click at [374, 210] on div "test" at bounding box center [407, 216] width 67 height 24
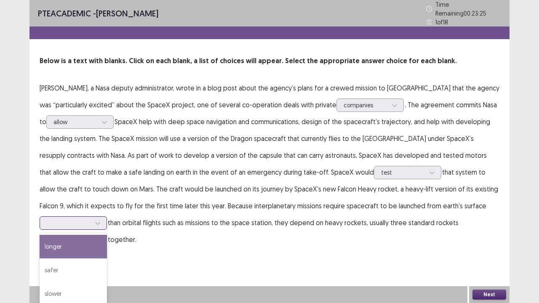
click at [90, 219] on div at bounding box center [69, 223] width 44 height 8
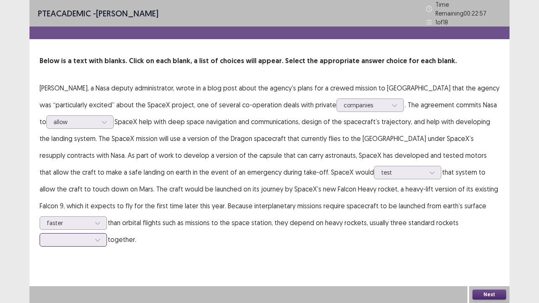
click at [90, 231] on div at bounding box center [69, 240] width 44 height 8
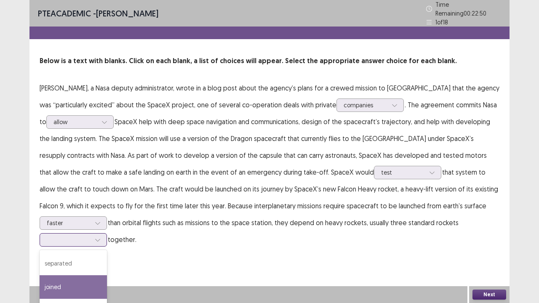
click at [107, 231] on div "joined" at bounding box center [73, 287] width 67 height 24
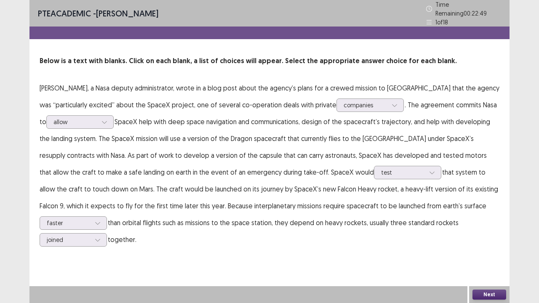
click at [486, 231] on button "Next" at bounding box center [489, 295] width 34 height 10
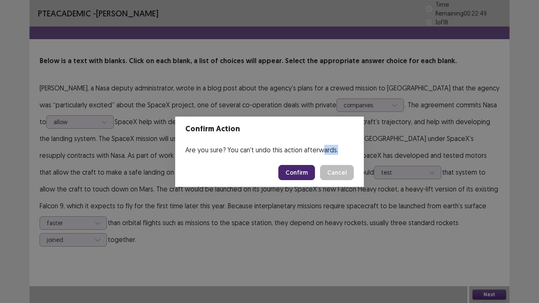
drag, startPoint x: 486, startPoint y: 294, endPoint x: 322, endPoint y: 154, distance: 215.9
click at [322, 154] on div "Confirm Action Are you sure? You can't undo this action afterwards. Confirm Can…" at bounding box center [269, 151] width 539 height 303
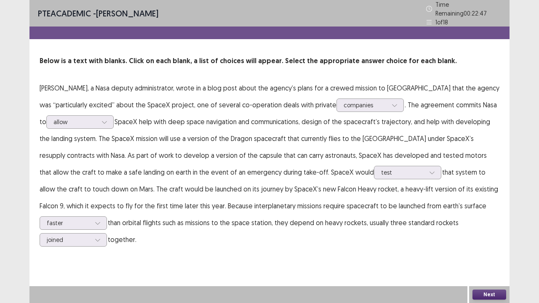
click at [483, 231] on button "Next" at bounding box center [489, 295] width 34 height 10
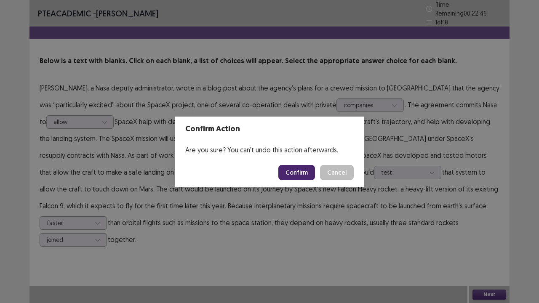
click at [293, 173] on button "Confirm" at bounding box center [296, 172] width 37 height 15
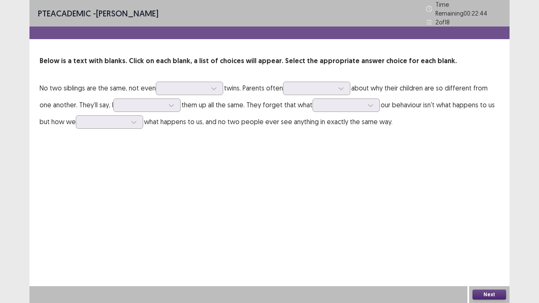
drag, startPoint x: 293, startPoint y: 173, endPoint x: 234, endPoint y: 114, distance: 83.9
click at [234, 114] on div "PTE academic - [PERSON_NAME] Time Remaining 00 : 22 : 44 2 of 18 Below is a tex…" at bounding box center [269, 151] width 480 height 303
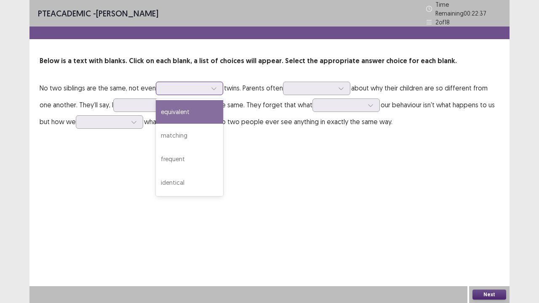
click at [197, 86] on div at bounding box center [185, 88] width 44 height 8
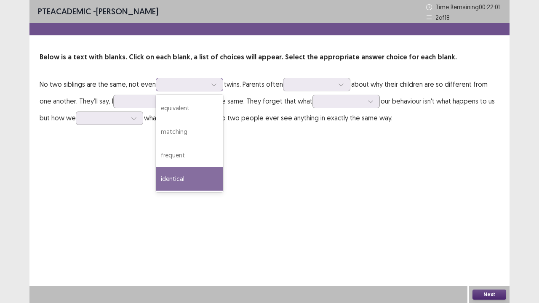
click at [198, 173] on div "identical" at bounding box center [189, 179] width 67 height 24
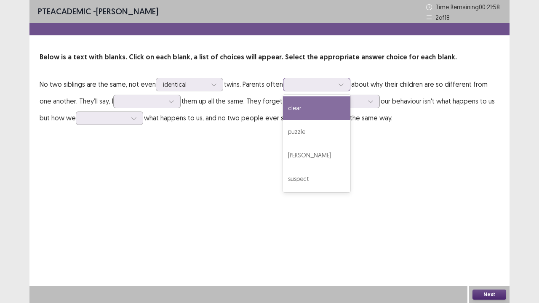
click at [338, 79] on div at bounding box center [341, 84] width 13 height 13
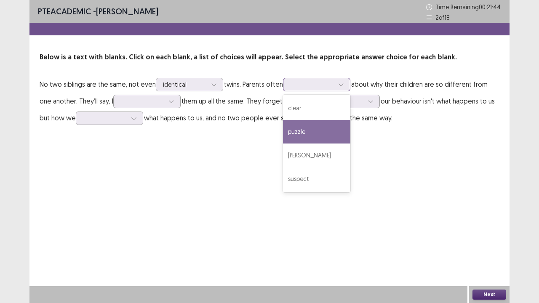
click at [312, 133] on div "puzzle" at bounding box center [316, 132] width 67 height 24
click at [340, 82] on icon at bounding box center [341, 85] width 6 height 6
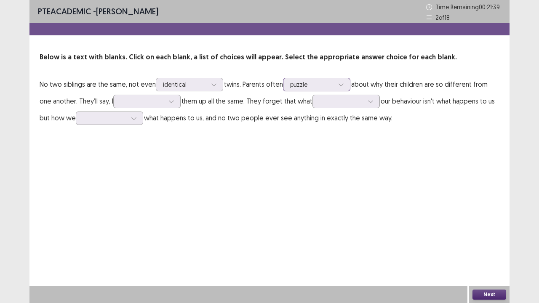
click at [340, 82] on icon at bounding box center [341, 85] width 6 height 6
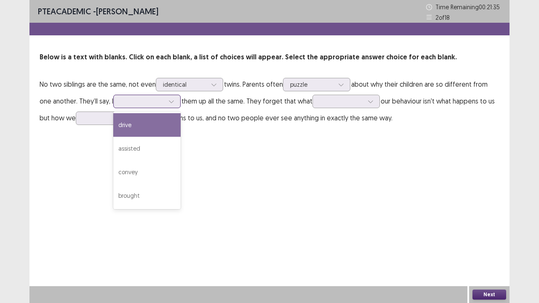
click at [164, 104] on div at bounding box center [142, 101] width 44 height 8
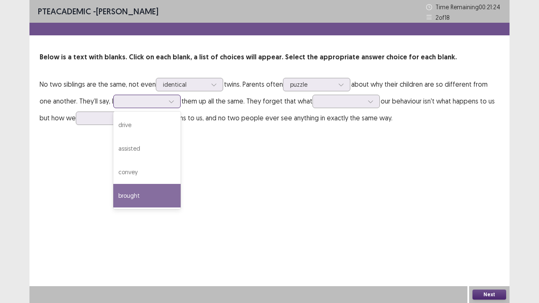
click at [151, 189] on div "brought" at bounding box center [146, 196] width 67 height 24
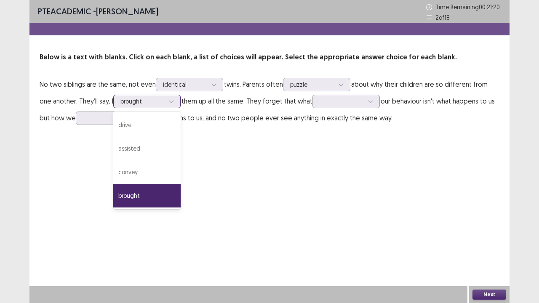
click at [158, 101] on div at bounding box center [142, 101] width 44 height 8
click at [149, 194] on div "brought" at bounding box center [146, 196] width 67 height 24
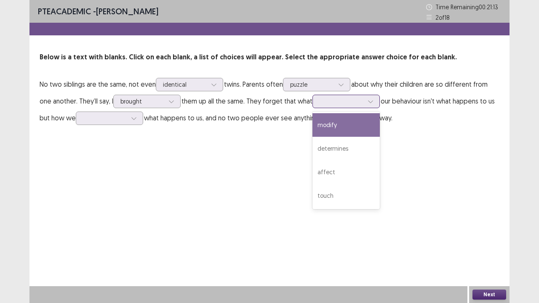
click at [341, 106] on div at bounding box center [341, 101] width 45 height 10
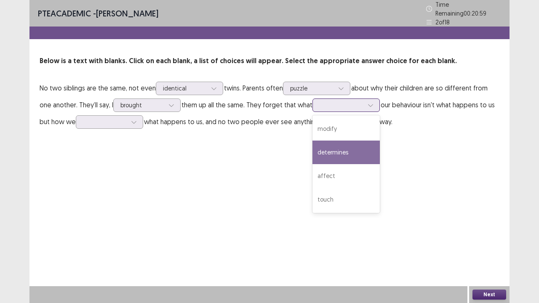
click at [341, 146] on div "determines" at bounding box center [345, 153] width 67 height 24
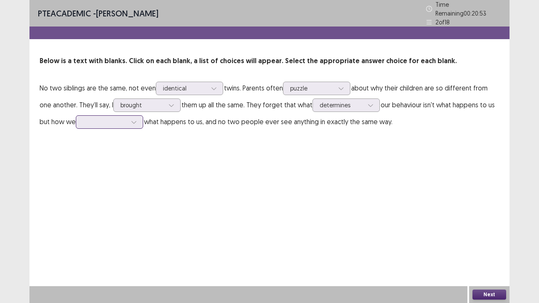
click at [126, 117] on div at bounding box center [104, 122] width 45 height 10
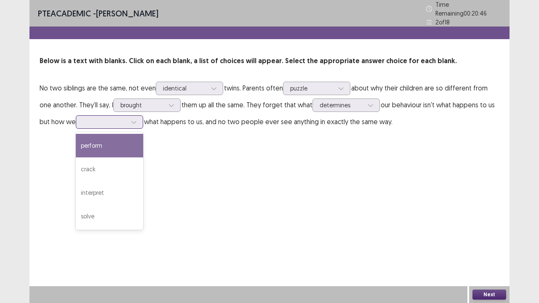
click at [117, 141] on div "perform" at bounding box center [109, 146] width 67 height 24
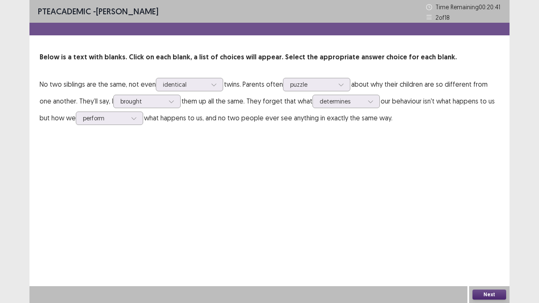
click at [482, 231] on button "Next" at bounding box center [489, 295] width 34 height 10
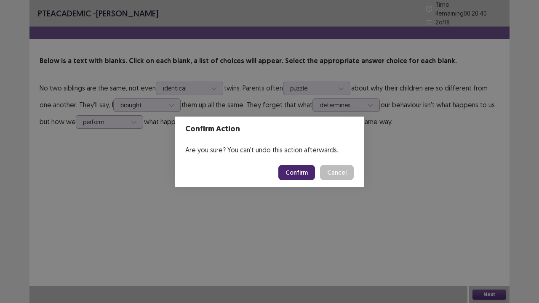
click at [308, 176] on button "Confirm" at bounding box center [296, 172] width 37 height 15
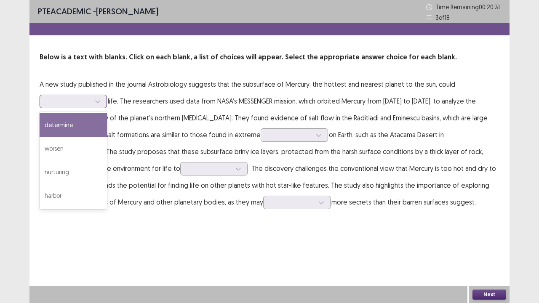
click at [77, 105] on div at bounding box center [69, 101] width 44 height 8
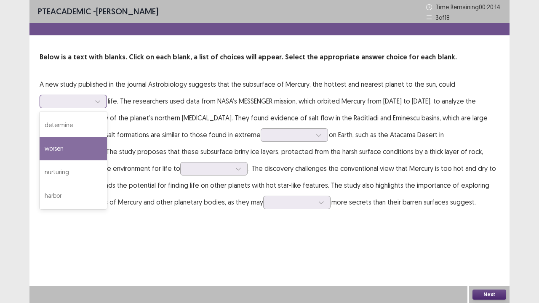
click at [70, 144] on div "worsen" at bounding box center [73, 149] width 67 height 24
click at [90, 97] on div at bounding box center [69, 101] width 44 height 8
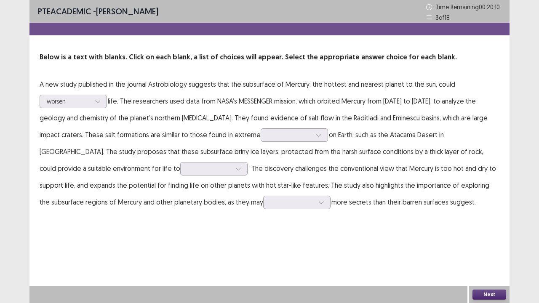
click at [157, 109] on p "A new study published in the journal Astrobiology suggests that the subsurface …" at bounding box center [270, 143] width 460 height 135
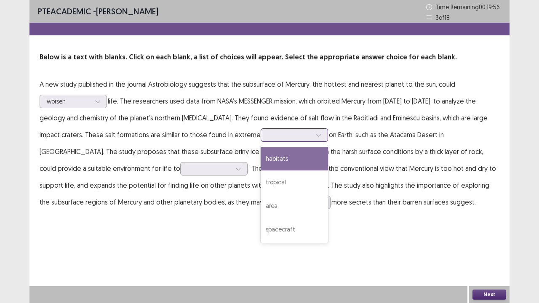
click at [268, 137] on div at bounding box center [290, 135] width 44 height 8
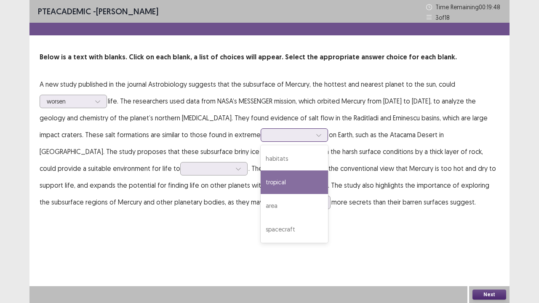
click at [260, 181] on div "tropical" at bounding box center [293, 182] width 67 height 24
click at [268, 138] on div at bounding box center [290, 135] width 44 height 8
click at [260, 185] on div "tropical" at bounding box center [293, 182] width 67 height 24
click at [312, 130] on div at bounding box center [318, 135] width 13 height 13
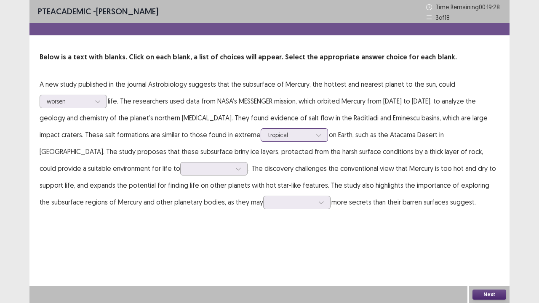
click at [312, 130] on div at bounding box center [318, 135] width 13 height 13
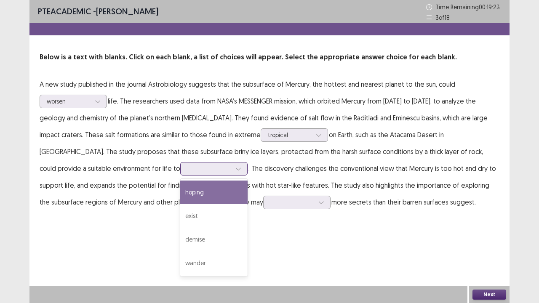
click at [187, 170] on div at bounding box center [209, 169] width 44 height 8
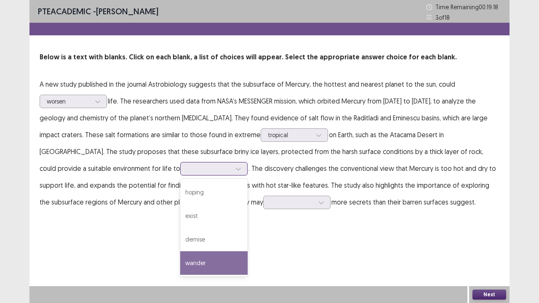
click at [180, 231] on div "wander" at bounding box center [213, 263] width 67 height 24
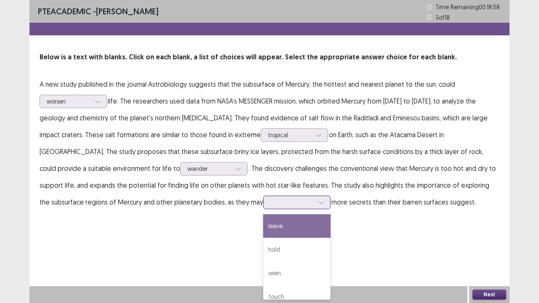
click at [270, 203] on div at bounding box center [292, 202] width 44 height 8
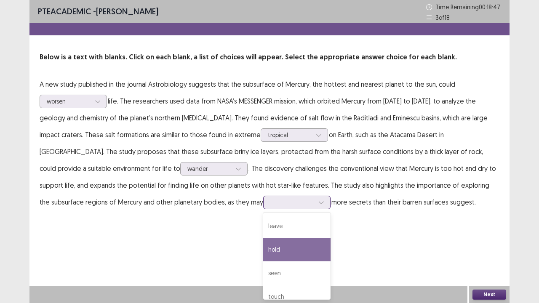
click at [263, 231] on div "hold" at bounding box center [296, 250] width 67 height 24
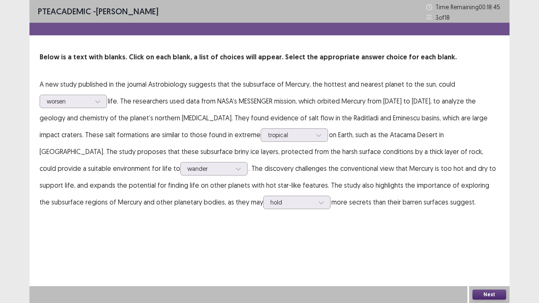
click at [492, 231] on div "Next" at bounding box center [489, 294] width 40 height 17
click at [486, 231] on button "Next" at bounding box center [489, 295] width 34 height 10
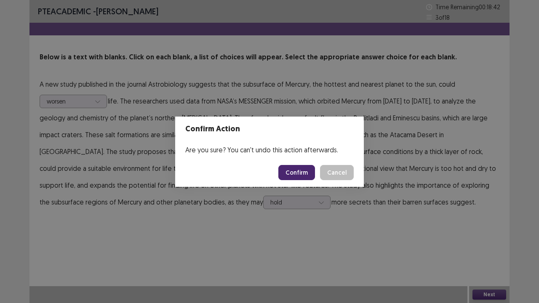
click at [303, 165] on button "Confirm" at bounding box center [296, 172] width 37 height 15
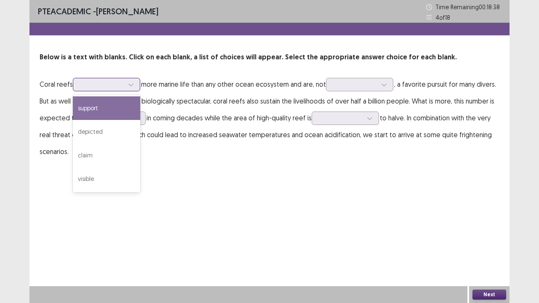
click at [119, 84] on div at bounding box center [102, 84] width 44 height 8
click at [118, 111] on div "support" at bounding box center [106, 108] width 67 height 24
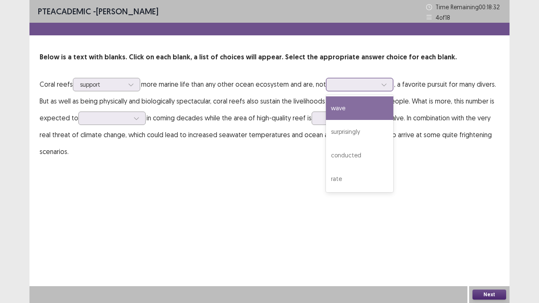
click at [366, 85] on div at bounding box center [355, 84] width 44 height 8
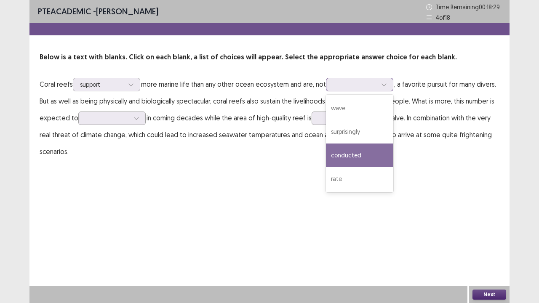
click at [365, 152] on div "conducted" at bounding box center [359, 156] width 67 height 24
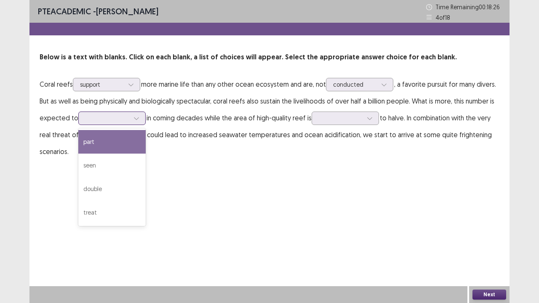
click at [108, 118] on div at bounding box center [107, 118] width 44 height 8
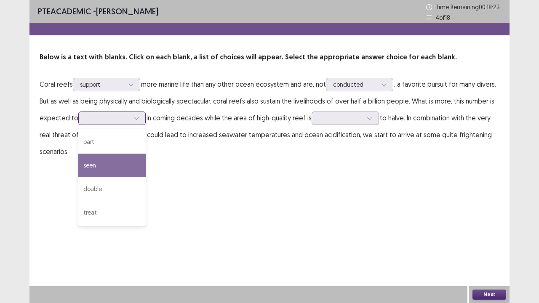
click at [98, 167] on div "seen" at bounding box center [111, 166] width 67 height 24
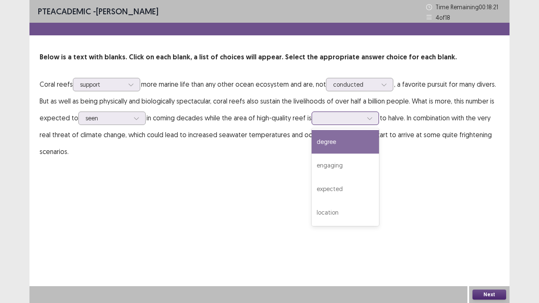
click at [352, 118] on div at bounding box center [341, 118] width 44 height 8
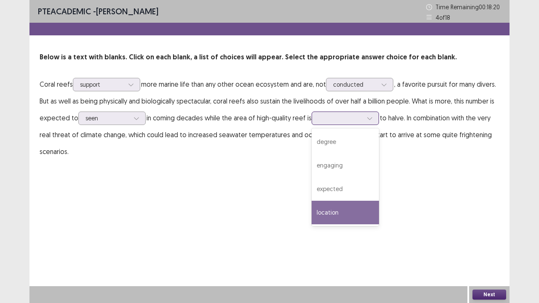
click at [336, 208] on div "location" at bounding box center [344, 213] width 67 height 24
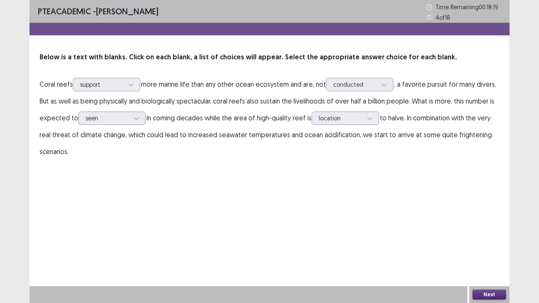
click at [492, 231] on button "Next" at bounding box center [489, 295] width 34 height 10
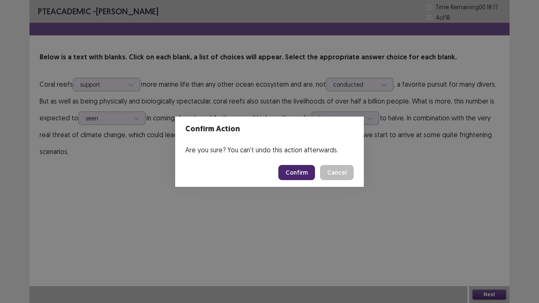
click at [300, 173] on button "Confirm" at bounding box center [296, 172] width 37 height 15
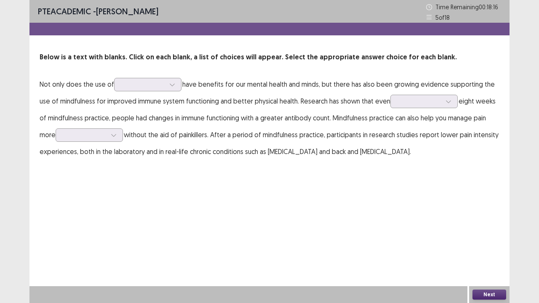
click at [181, 77] on p "Not only does the use of have benefits for our mental health and minds, but the…" at bounding box center [270, 118] width 460 height 84
click at [167, 83] on div at bounding box center [172, 84] width 13 height 13
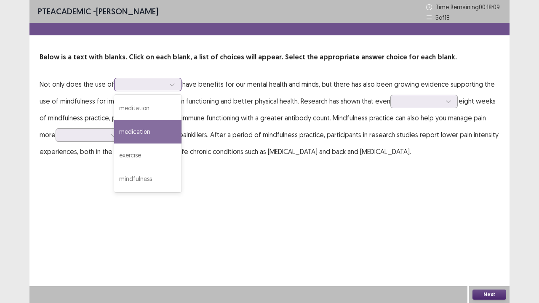
click at [152, 130] on div "medication" at bounding box center [147, 132] width 67 height 24
click at [126, 88] on div at bounding box center [143, 84] width 44 height 8
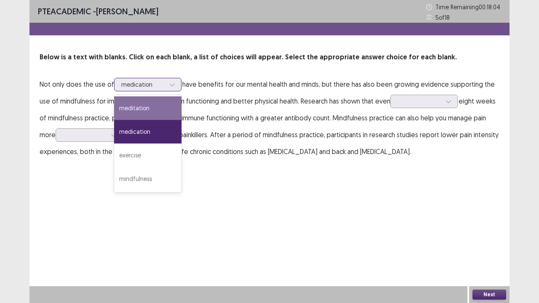
click at [130, 109] on div "meditation" at bounding box center [147, 108] width 67 height 24
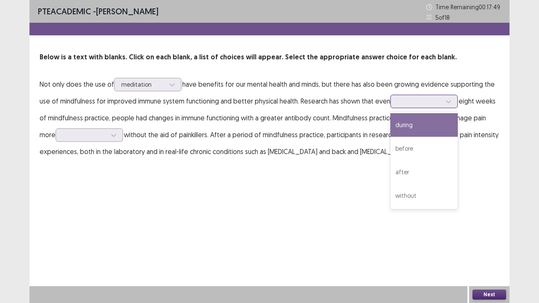
click at [423, 98] on div at bounding box center [419, 101] width 44 height 8
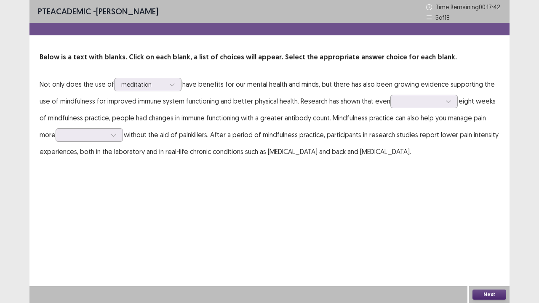
click at [247, 117] on p "Not only does the use of meditation have benefits for our mental health and min…" at bounding box center [270, 118] width 460 height 84
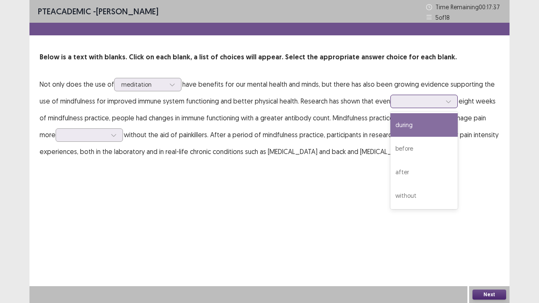
click at [401, 103] on div at bounding box center [419, 101] width 44 height 8
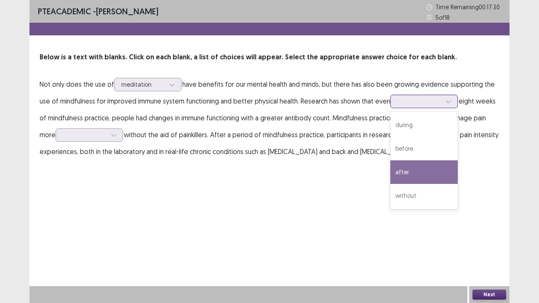
click at [408, 167] on div "after" at bounding box center [423, 172] width 67 height 24
click at [417, 101] on div at bounding box center [419, 101] width 44 height 8
click at [425, 171] on div "after" at bounding box center [423, 172] width 67 height 24
click at [432, 98] on div at bounding box center [419, 101] width 44 height 8
click at [416, 173] on div "after" at bounding box center [423, 172] width 67 height 24
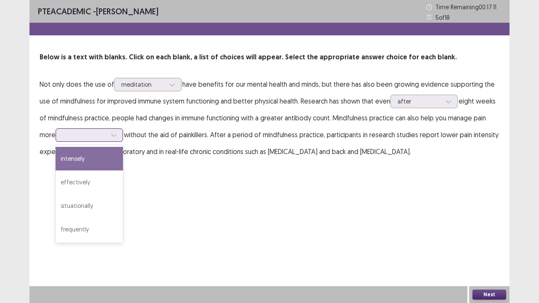
click at [86, 138] on div at bounding box center [85, 135] width 44 height 8
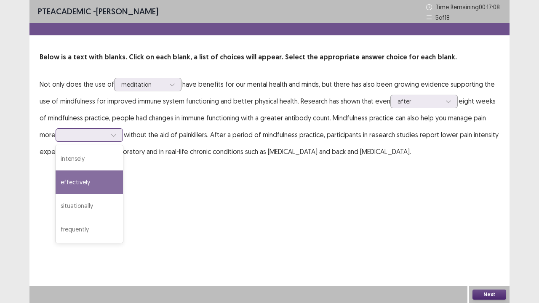
click at [99, 181] on div "effectively" at bounding box center [89, 182] width 67 height 24
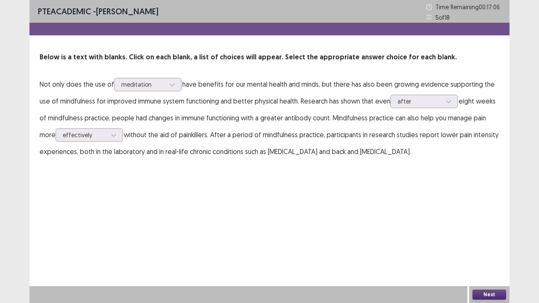
click at [485, 231] on div "Next" at bounding box center [489, 294] width 40 height 17
click at [486, 231] on button "Next" at bounding box center [489, 295] width 34 height 10
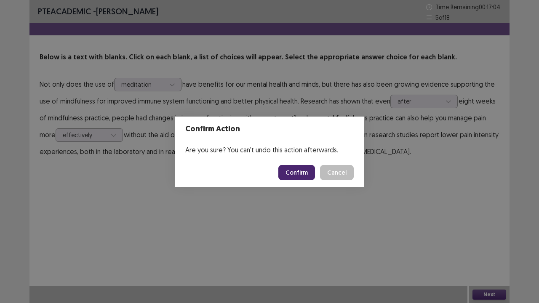
click at [304, 168] on button "Confirm" at bounding box center [296, 172] width 37 height 15
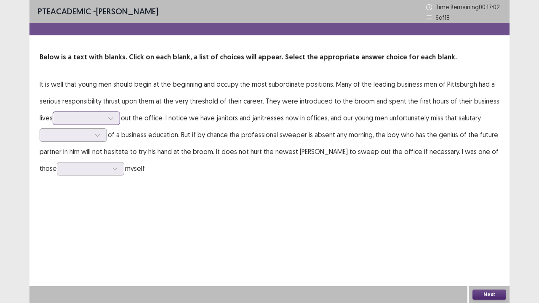
click at [98, 118] on div at bounding box center [82, 118] width 44 height 8
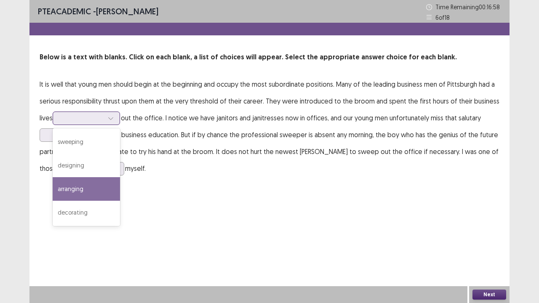
click at [85, 185] on div "arranging" at bounding box center [86, 189] width 67 height 24
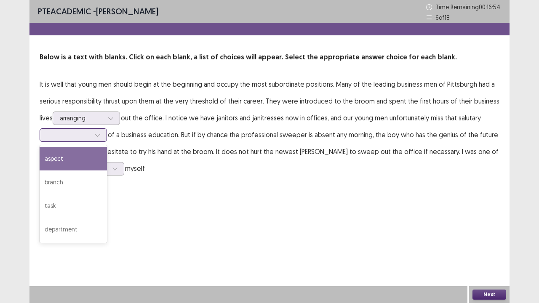
click at [81, 131] on div at bounding box center [69, 135] width 44 height 8
click at [80, 155] on div "aspect" at bounding box center [73, 159] width 67 height 24
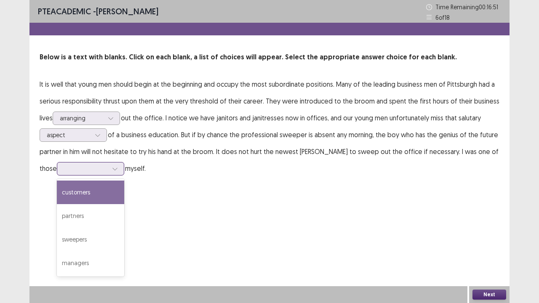
click at [74, 168] on div at bounding box center [86, 169] width 44 height 8
click at [86, 197] on div "customers" at bounding box center [90, 193] width 67 height 24
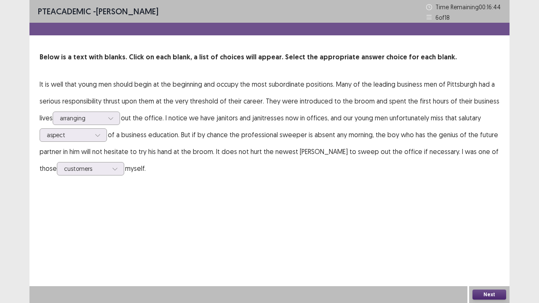
click at [489, 231] on button "Next" at bounding box center [489, 295] width 34 height 10
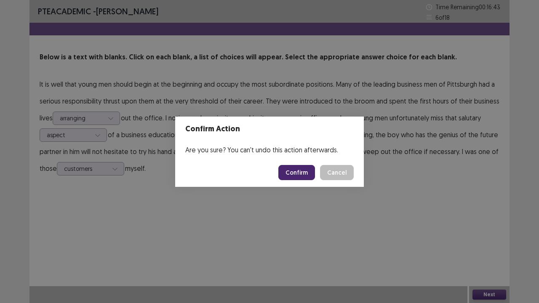
click at [295, 170] on button "Confirm" at bounding box center [296, 172] width 37 height 15
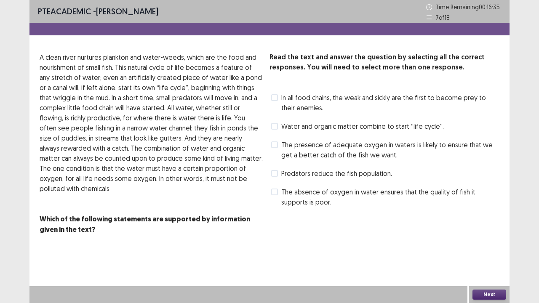
click at [277, 128] on span at bounding box center [274, 126] width 7 height 7
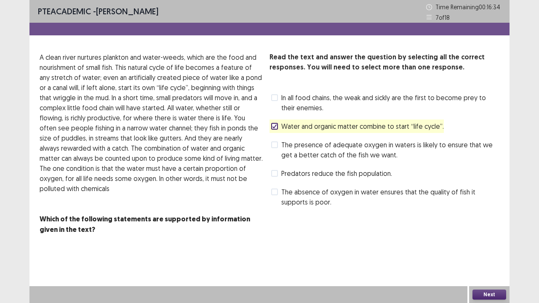
click at [277, 128] on span at bounding box center [274, 126] width 7 height 7
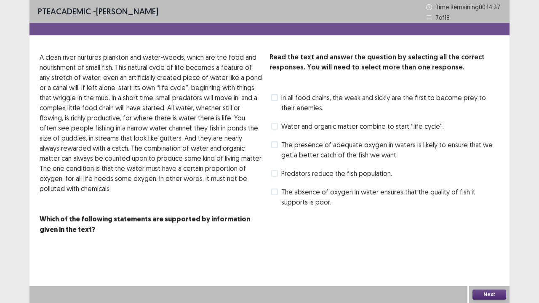
click at [274, 130] on label "Water and organic matter combine to start “life cycle”." at bounding box center [357, 126] width 173 height 10
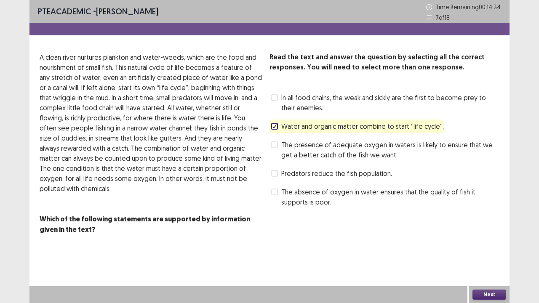
click at [494, 231] on button "Next" at bounding box center [489, 295] width 34 height 10
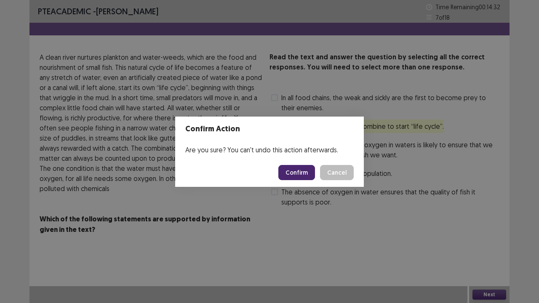
click at [300, 167] on button "Confirm" at bounding box center [296, 172] width 37 height 15
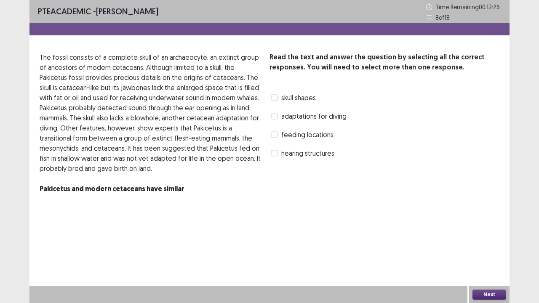
click at [274, 96] on span at bounding box center [274, 97] width 7 height 7
click at [491, 231] on button "Next" at bounding box center [489, 295] width 34 height 10
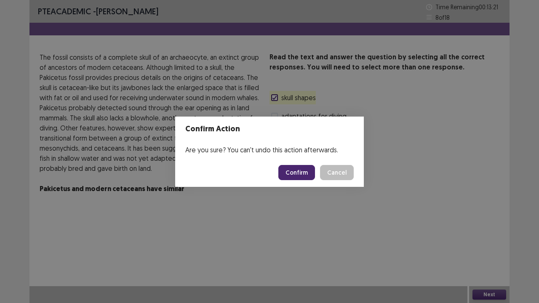
drag, startPoint x: 243, startPoint y: 212, endPoint x: 298, endPoint y: 175, distance: 65.9
click at [298, 175] on div "Confirm Action Are you sure? You can't undo this action afterwards. Confirm Can…" at bounding box center [269, 151] width 539 height 303
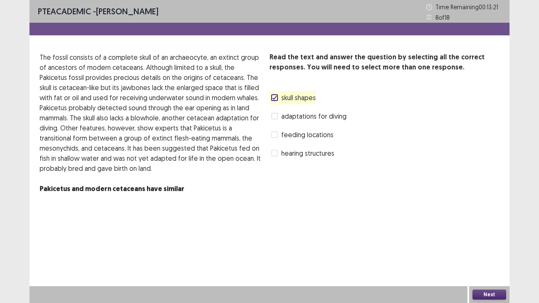
click at [298, 175] on div "Read the text and answer the question by selecting all the correct responses. Y…" at bounding box center [384, 128] width 230 height 152
click at [487, 231] on button "Next" at bounding box center [489, 295] width 34 height 10
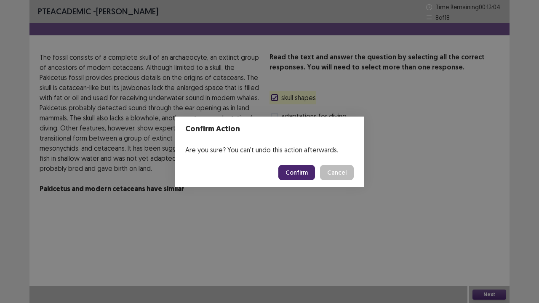
click at [292, 172] on button "Confirm" at bounding box center [296, 172] width 37 height 15
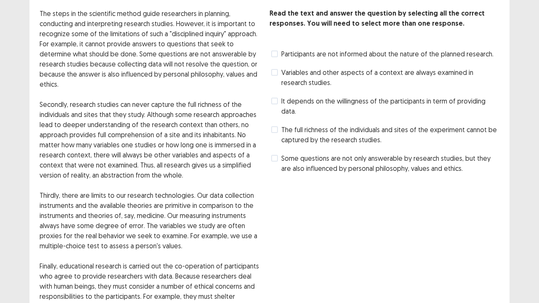
scroll to position [43, 0]
click at [276, 76] on span at bounding box center [274, 73] width 7 height 7
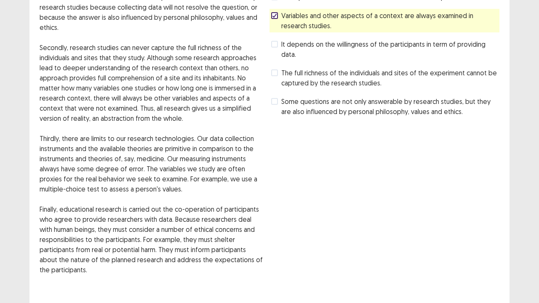
scroll to position [150, 0]
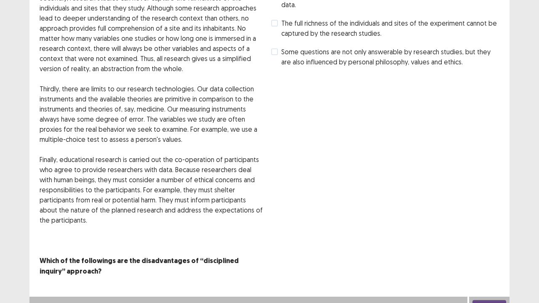
click at [499, 231] on button "Next" at bounding box center [489, 305] width 34 height 10
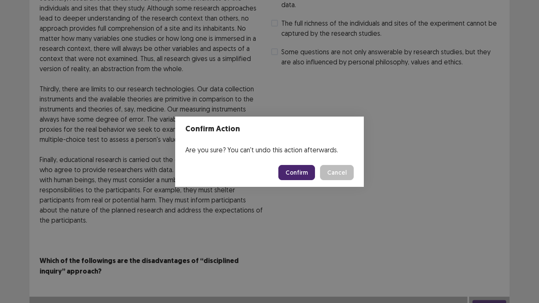
click at [307, 171] on button "Confirm" at bounding box center [296, 172] width 37 height 15
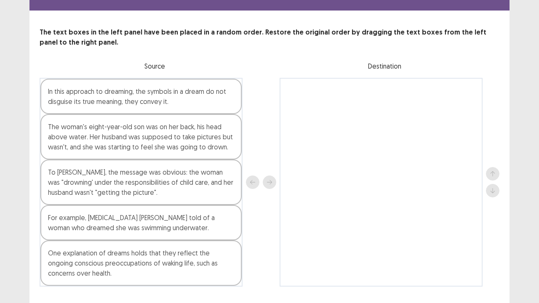
scroll to position [45, 0]
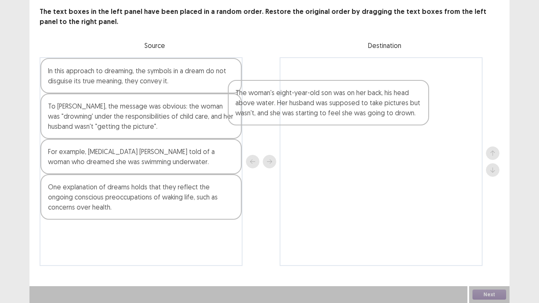
drag, startPoint x: 164, startPoint y: 120, endPoint x: 369, endPoint y: 104, distance: 206.1
click at [369, 104] on div "In this approach to dreaming, the symbols in a dream do not disguise its true m…" at bounding box center [270, 161] width 460 height 209
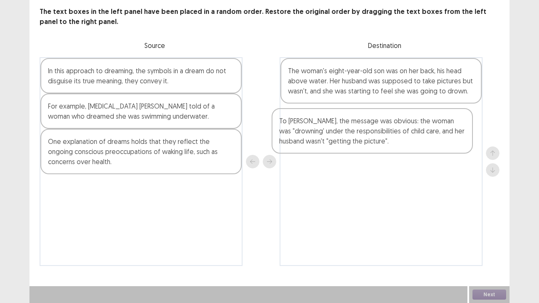
drag, startPoint x: 208, startPoint y: 128, endPoint x: 444, endPoint y: 145, distance: 236.3
click at [444, 145] on div "In this approach to dreaming, the symbols in a dream do not disguise its true m…" at bounding box center [270, 161] width 460 height 209
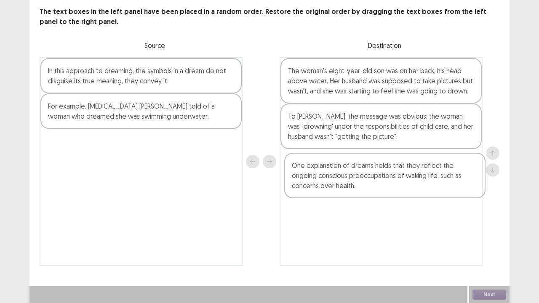
drag, startPoint x: 183, startPoint y: 166, endPoint x: 435, endPoint y: 183, distance: 252.2
click at [435, 183] on div "In this approach to dreaming, the symbols in a dream do not disguise its true m…" at bounding box center [270, 161] width 460 height 209
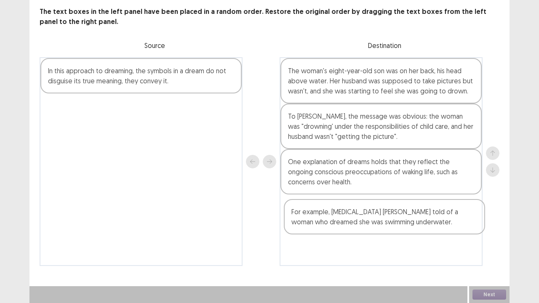
drag, startPoint x: 221, startPoint y: 118, endPoint x: 469, endPoint y: 224, distance: 270.0
click at [469, 224] on div "In this approach to dreaming, the symbols in a dream do not disguise its true m…" at bounding box center [270, 161] width 460 height 209
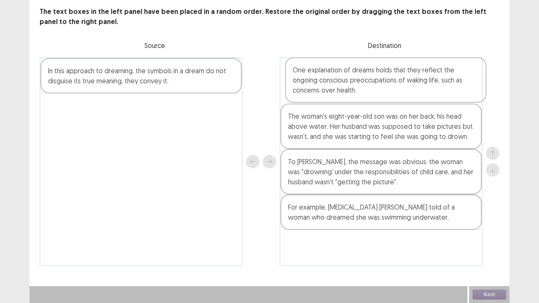
drag, startPoint x: 369, startPoint y: 181, endPoint x: 377, endPoint y: 85, distance: 95.9
click at [377, 85] on div "The woman's eight-year-old son was on her back, his head above water. Her husba…" at bounding box center [380, 161] width 203 height 209
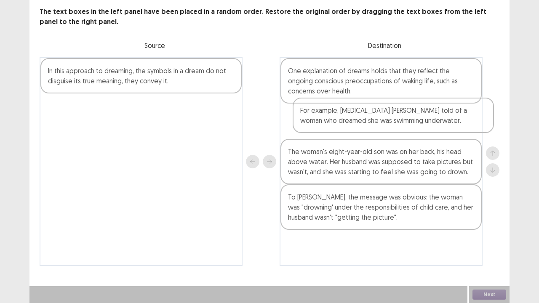
drag, startPoint x: 409, startPoint y: 221, endPoint x: 413, endPoint y: 122, distance: 99.8
click at [413, 122] on div "One explanation of dreams holds that they reflect the ongoing conscious preoccu…" at bounding box center [380, 161] width 203 height 209
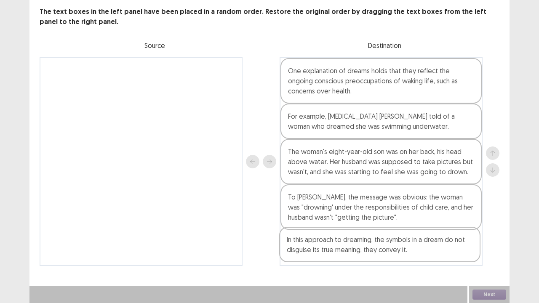
drag, startPoint x: 207, startPoint y: 78, endPoint x: 449, endPoint y: 247, distance: 294.4
click at [449, 231] on div "In this approach to dreaming, the symbols in a dream do not disguise its true m…" at bounding box center [270, 161] width 460 height 209
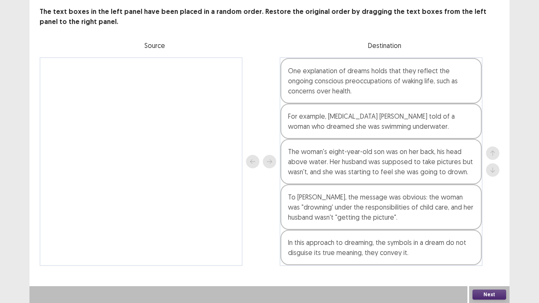
click at [486, 231] on button "Next" at bounding box center [489, 295] width 34 height 10
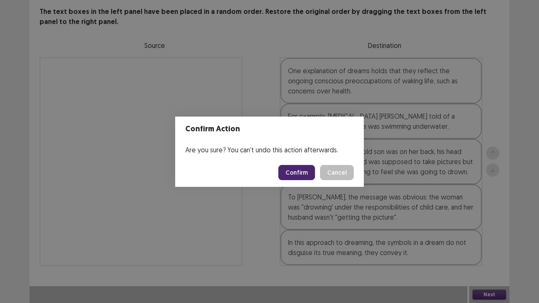
click at [308, 165] on button "Confirm" at bounding box center [296, 172] width 37 height 15
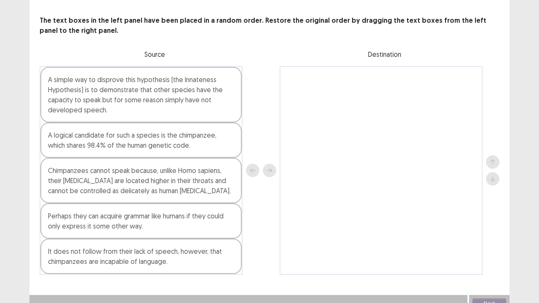
scroll to position [39, 0]
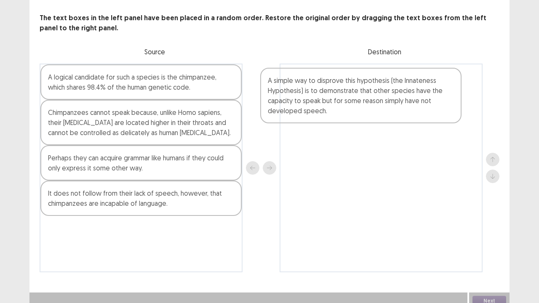
drag, startPoint x: 162, startPoint y: 108, endPoint x: 393, endPoint y: 111, distance: 231.1
click at [393, 111] on div "A simple way to disprove this hypothesis (the Innateness Hypothesis) is to demo…" at bounding box center [270, 168] width 460 height 209
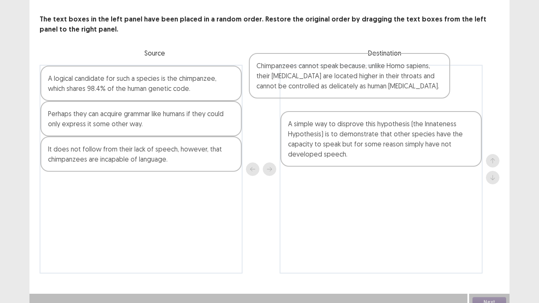
drag, startPoint x: 190, startPoint y: 131, endPoint x: 404, endPoint y: 82, distance: 220.1
click at [404, 82] on div "A logical candidate for such a species is the chimpanzee, which shares 98.4% of…" at bounding box center [270, 169] width 460 height 209
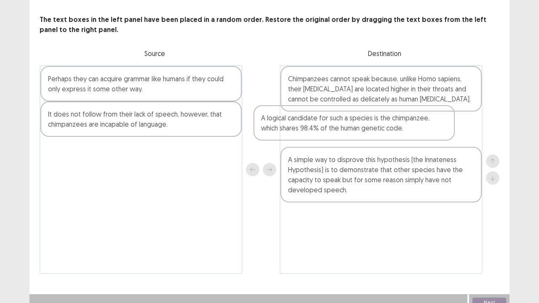
drag, startPoint x: 219, startPoint y: 77, endPoint x: 436, endPoint y: 117, distance: 220.7
click at [436, 117] on div "A logical candidate for such a species is the chimpanzee, which shares 98.4% of…" at bounding box center [270, 169] width 460 height 209
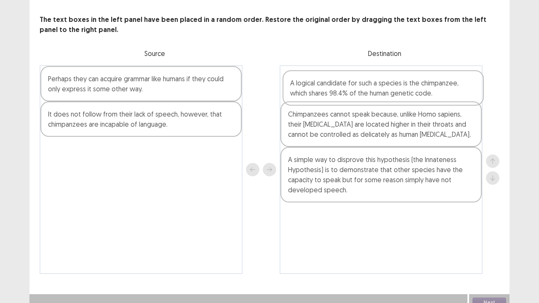
drag, startPoint x: 425, startPoint y: 136, endPoint x: 427, endPoint y: 90, distance: 45.9
click at [427, 90] on div "Chimpanzees cannot speak because, unlike Homo sapiens, their [MEDICAL_DATA] are…" at bounding box center [380, 169] width 203 height 209
click at [311, 100] on div "A logical candidate for such a species is the chimpanzee, which shares 98.4% of…" at bounding box center [380, 83] width 201 height 35
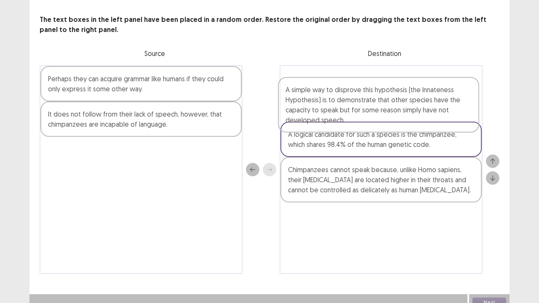
drag, startPoint x: 411, startPoint y: 184, endPoint x: 409, endPoint y: 109, distance: 75.8
click at [409, 109] on div "A logical candidate for such a species is the chimpanzee, which shares 98.4% of…" at bounding box center [380, 169] width 203 height 209
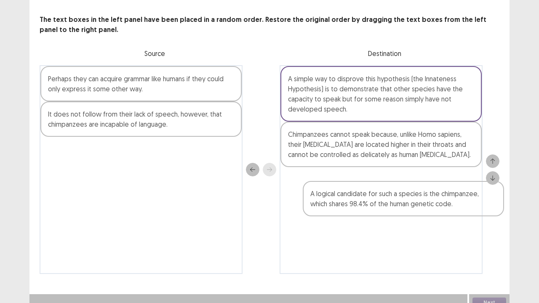
drag, startPoint x: 422, startPoint y: 143, endPoint x: 445, endPoint y: 205, distance: 66.6
click at [445, 205] on div "A simple way to disprove this hypothesis (the Innateness Hypothesis) is to demo…" at bounding box center [380, 169] width 203 height 209
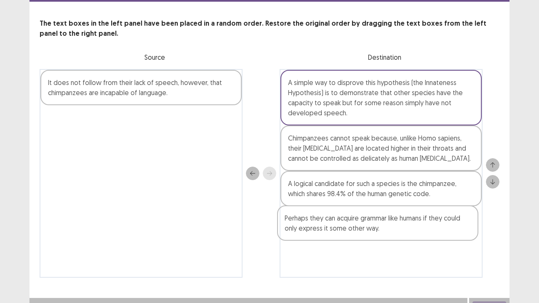
drag, startPoint x: 197, startPoint y: 91, endPoint x: 440, endPoint y: 232, distance: 281.5
click at [440, 231] on div "Perhaps they can acquire grammar like humans if they could only express it some…" at bounding box center [270, 173] width 460 height 209
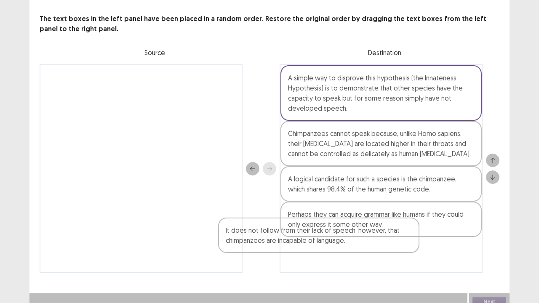
scroll to position [45, 0]
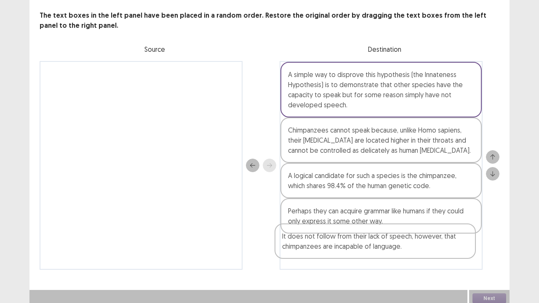
drag, startPoint x: 214, startPoint y: 84, endPoint x: 459, endPoint y: 250, distance: 295.8
click at [459, 231] on div "It does not follow from their lack of speech, however, that chimpanzees are inc…" at bounding box center [270, 165] width 460 height 209
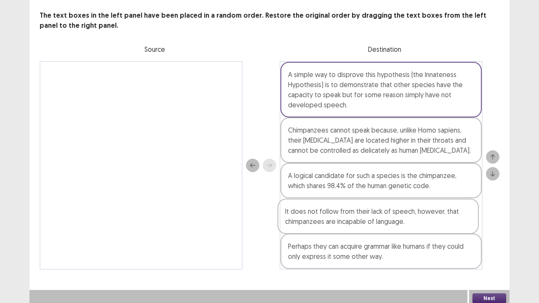
drag, startPoint x: 459, startPoint y: 250, endPoint x: 455, endPoint y: 210, distance: 39.8
click at [455, 210] on div "A simple way to disprove this hypothesis (the Innateness Hypothesis) is to demo…" at bounding box center [380, 165] width 203 height 209
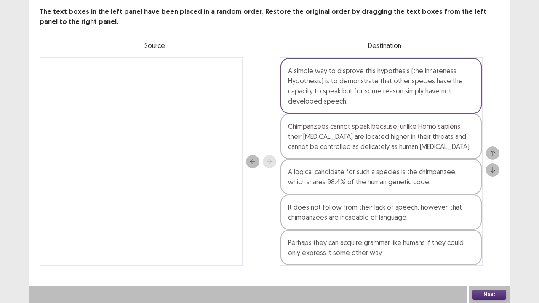
click at [493, 231] on button "Next" at bounding box center [489, 295] width 34 height 10
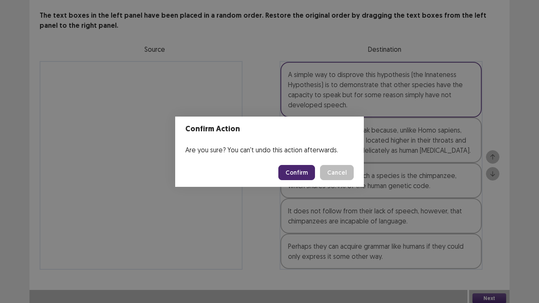
click at [295, 171] on button "Confirm" at bounding box center [296, 172] width 37 height 15
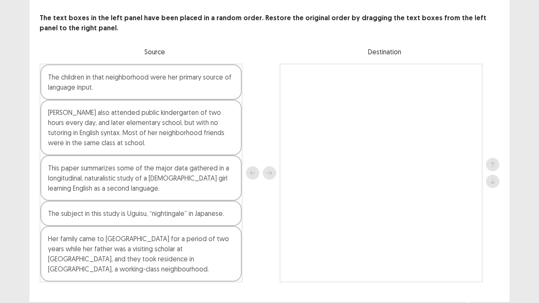
scroll to position [43, 0]
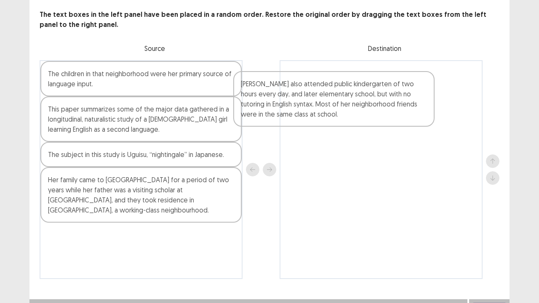
drag, startPoint x: 175, startPoint y: 136, endPoint x: 373, endPoint y: 109, distance: 199.9
click at [373, 109] on div "The children in that neighborhood were her primary source of language input. [P…" at bounding box center [270, 169] width 460 height 219
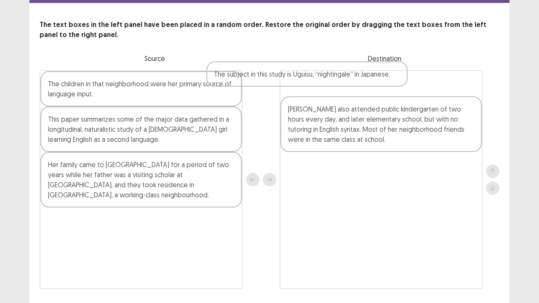
drag, startPoint x: 207, startPoint y: 164, endPoint x: 382, endPoint y: 83, distance: 192.4
click at [382, 83] on div "The children in that neighborhood were her primary source of language input. Th…" at bounding box center [270, 179] width 460 height 219
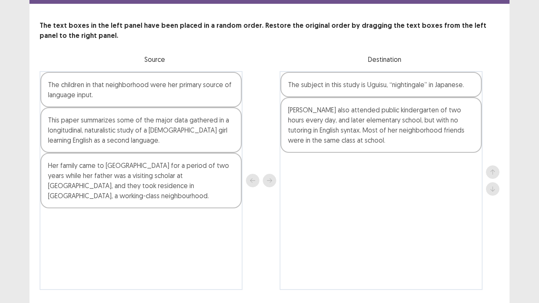
scroll to position [36, 0]
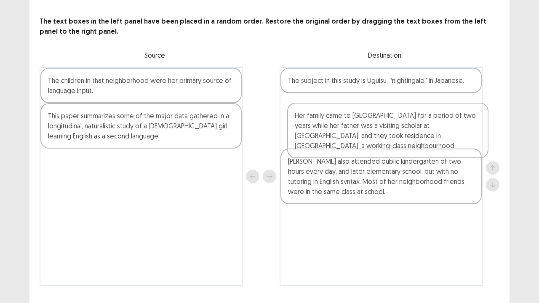
drag, startPoint x: 174, startPoint y: 179, endPoint x: 425, endPoint y: 132, distance: 255.1
click at [425, 132] on div "The children in that neighborhood were her primary source of language input. Th…" at bounding box center [270, 176] width 460 height 219
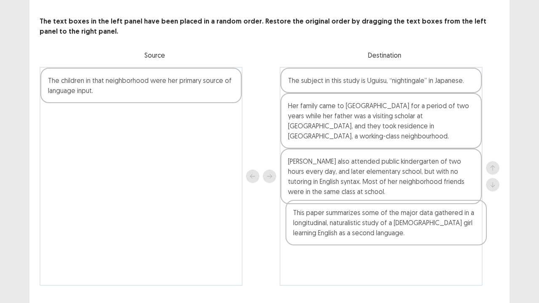
drag, startPoint x: 188, startPoint y: 126, endPoint x: 438, endPoint y: 225, distance: 268.8
click at [438, 225] on div "The children in that neighborhood were her primary source of language input. Th…" at bounding box center [270, 176] width 460 height 219
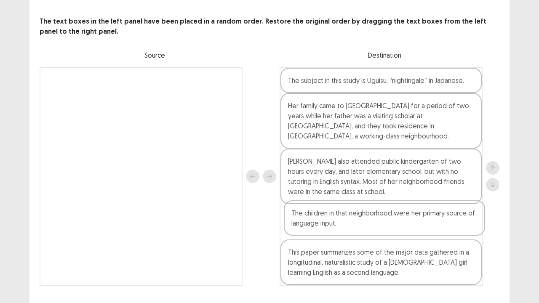
drag, startPoint x: 212, startPoint y: 90, endPoint x: 460, endPoint y: 225, distance: 283.0
click at [460, 225] on div "The children in that neighborhood were her primary source of language input. Th…" at bounding box center [270, 176] width 460 height 219
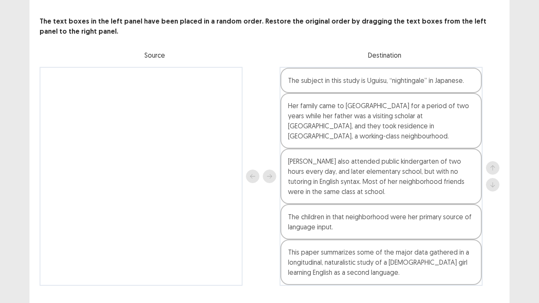
scroll to position [56, 0]
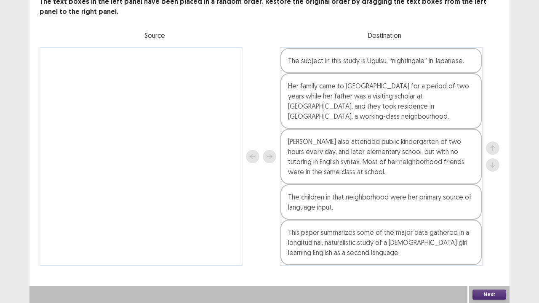
click at [486, 231] on button "Next" at bounding box center [489, 295] width 34 height 10
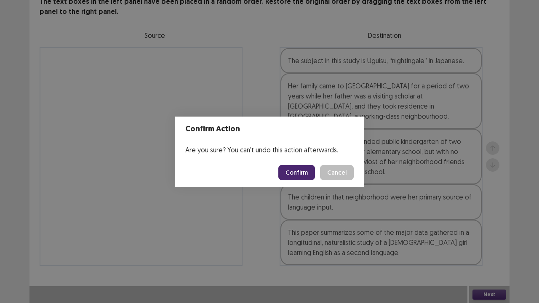
click at [300, 173] on button "Confirm" at bounding box center [296, 172] width 37 height 15
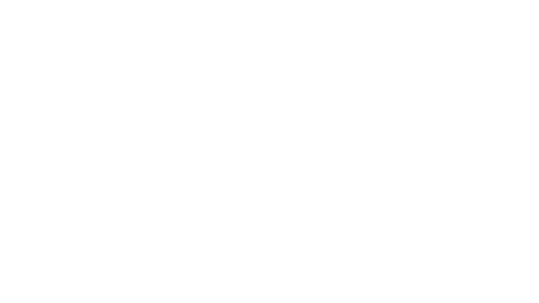
scroll to position [0, 0]
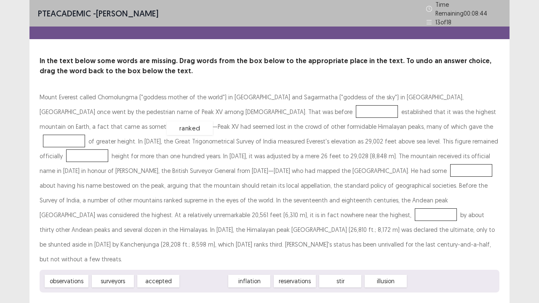
drag, startPoint x: 210, startPoint y: 262, endPoint x: 196, endPoint y: 109, distance: 153.8
drag, startPoint x: 249, startPoint y: 266, endPoint x: 260, endPoint y: 259, distance: 13.2
click at [260, 231] on div "reservations" at bounding box center [260, 275] width 46 height 14
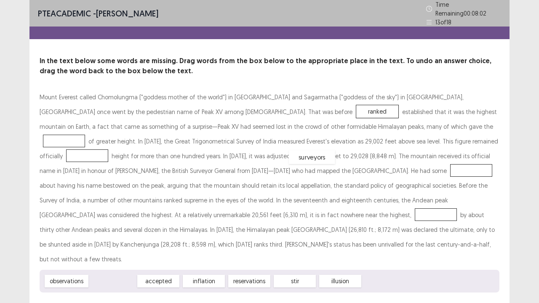
drag, startPoint x: 117, startPoint y: 264, endPoint x: 316, endPoint y: 141, distance: 234.0
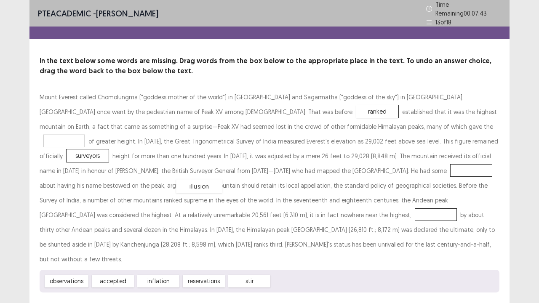
drag, startPoint x: 299, startPoint y: 263, endPoint x: 203, endPoint y: 168, distance: 134.8
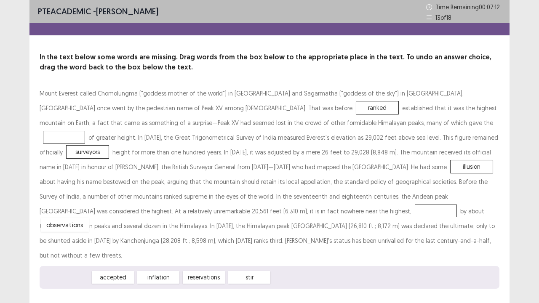
drag, startPoint x: 78, startPoint y: 265, endPoint x: 77, endPoint y: 213, distance: 52.6
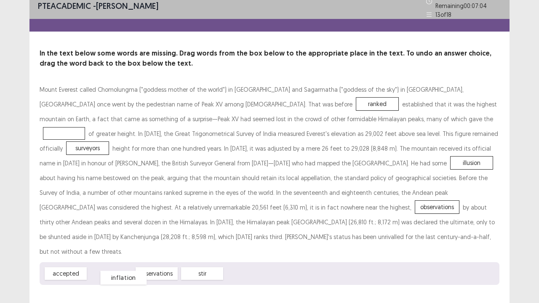
scroll to position [8, 0]
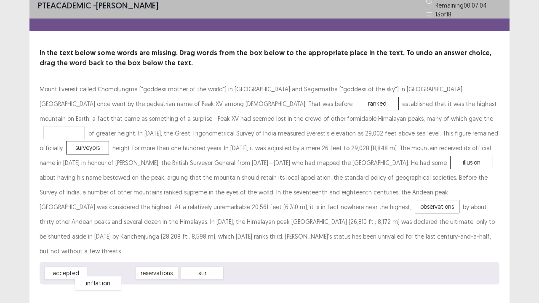
drag, startPoint x: 117, startPoint y: 256, endPoint x: 104, endPoint y: 266, distance: 16.6
click at [104, 231] on div "inflation" at bounding box center [98, 283] width 46 height 14
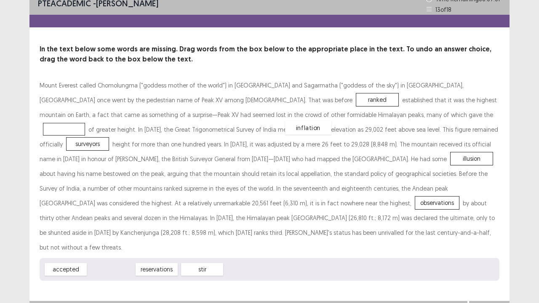
drag, startPoint x: 125, startPoint y: 250, endPoint x: 322, endPoint y: 109, distance: 242.7
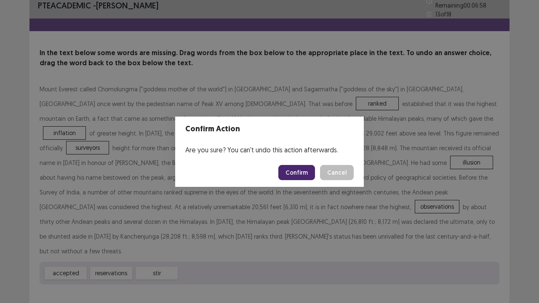
click at [287, 174] on button "Confirm" at bounding box center [296, 172] width 37 height 15
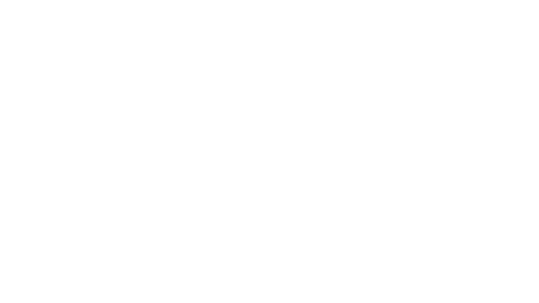
scroll to position [0, 0]
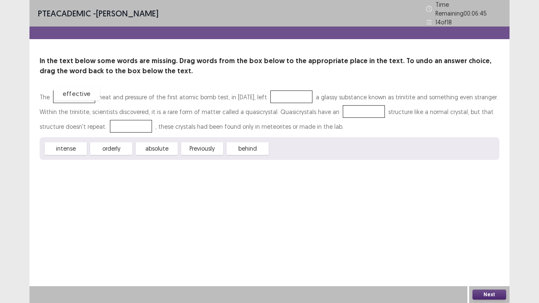
drag, startPoint x: 282, startPoint y: 150, endPoint x: 66, endPoint y: 95, distance: 223.2
drag, startPoint x: 256, startPoint y: 146, endPoint x: 289, endPoint y: 93, distance: 61.4
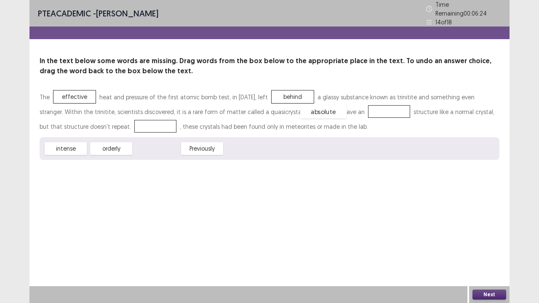
drag, startPoint x: 165, startPoint y: 143, endPoint x: 332, endPoint y: 106, distance: 170.7
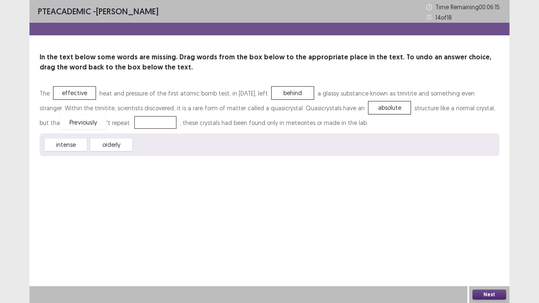
drag, startPoint x: 157, startPoint y: 146, endPoint x: 83, endPoint y: 123, distance: 76.7
click at [498, 231] on button "Next" at bounding box center [489, 295] width 34 height 10
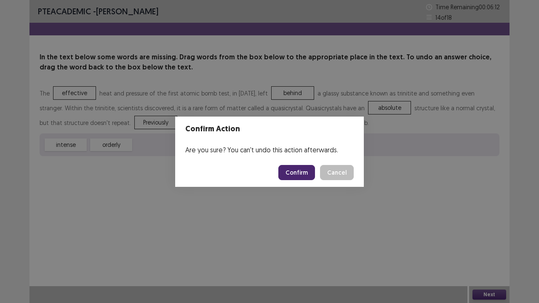
click at [298, 173] on button "Confirm" at bounding box center [296, 172] width 37 height 15
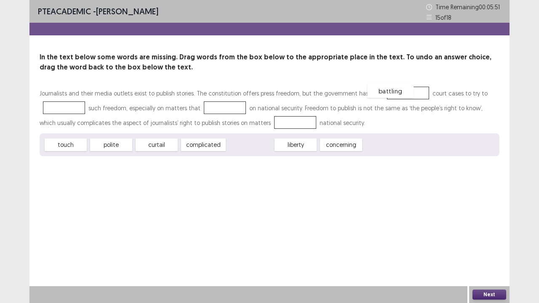
drag, startPoint x: 250, startPoint y: 146, endPoint x: 390, endPoint y: 93, distance: 150.1
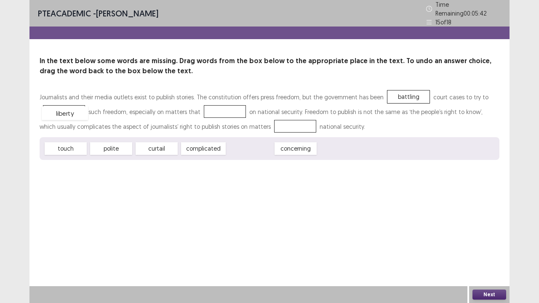
drag, startPoint x: 245, startPoint y: 143, endPoint x: 59, endPoint y: 107, distance: 188.5
drag, startPoint x: 76, startPoint y: 146, endPoint x: 226, endPoint y: 109, distance: 155.0
drag, startPoint x: 173, startPoint y: 146, endPoint x: 163, endPoint y: 150, distance: 10.6
click at [163, 150] on div "complicated" at bounding box center [158, 146] width 49 height 14
drag, startPoint x: 197, startPoint y: 144, endPoint x: 265, endPoint y: 120, distance: 71.6
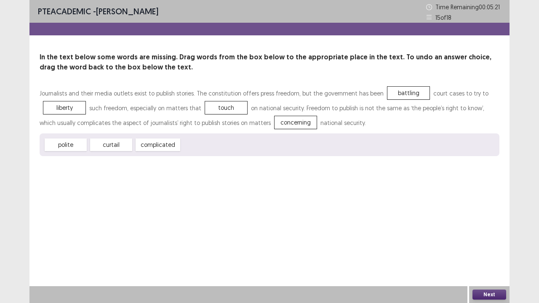
click at [491, 231] on div "Next" at bounding box center [489, 294] width 40 height 17
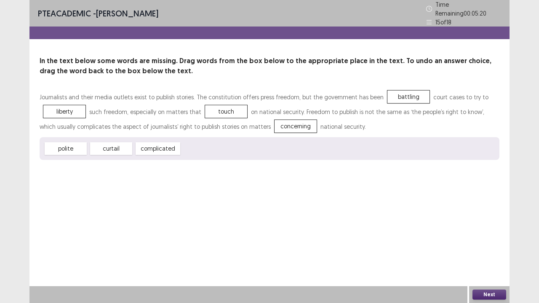
click at [485, 231] on button "Next" at bounding box center [489, 295] width 34 height 10
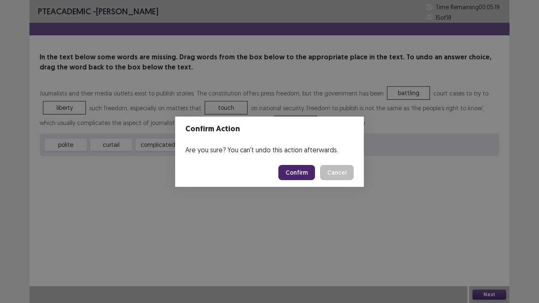
click at [298, 176] on button "Confirm" at bounding box center [296, 172] width 37 height 15
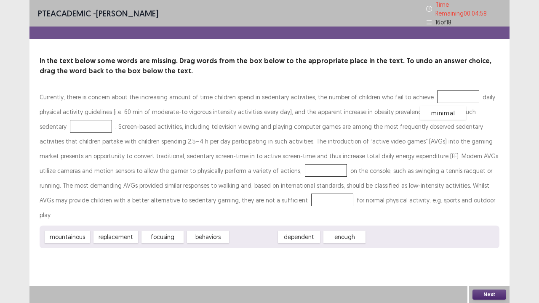
drag, startPoint x: 243, startPoint y: 217, endPoint x: 432, endPoint y: 92, distance: 226.6
drag, startPoint x: 76, startPoint y: 220, endPoint x: 67, endPoint y: 212, distance: 12.0
click at [67, 198] on div "mountainous" at bounding box center [66, 191] width 50 height 14
click at [252, 230] on div "dependent" at bounding box center [253, 237] width 46 height 14
click at [252, 231] on div "dependent" at bounding box center [253, 237] width 42 height 13
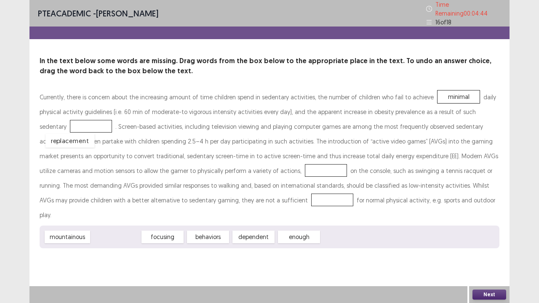
drag, startPoint x: 122, startPoint y: 221, endPoint x: 74, endPoint y: 125, distance: 108.2
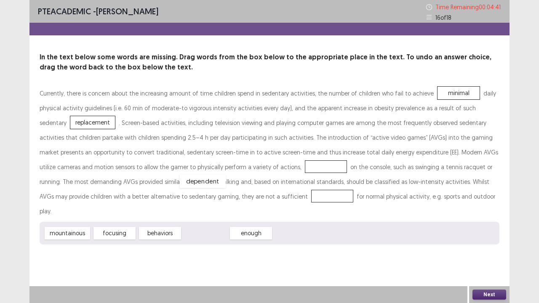
drag, startPoint x: 198, startPoint y: 220, endPoint x: 195, endPoint y: 167, distance: 52.7
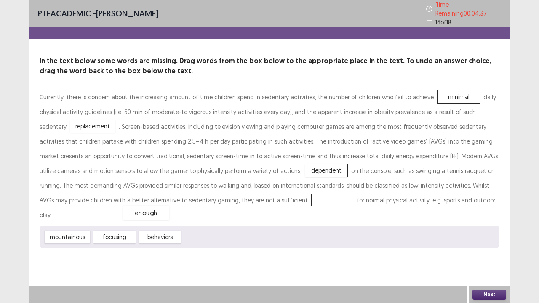
drag, startPoint x: 202, startPoint y: 223, endPoint x: 142, endPoint y: 199, distance: 64.8
click at [488, 231] on button "Next" at bounding box center [489, 295] width 34 height 10
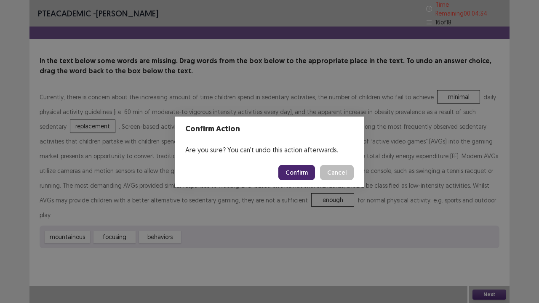
click at [301, 170] on button "Confirm" at bounding box center [296, 172] width 37 height 15
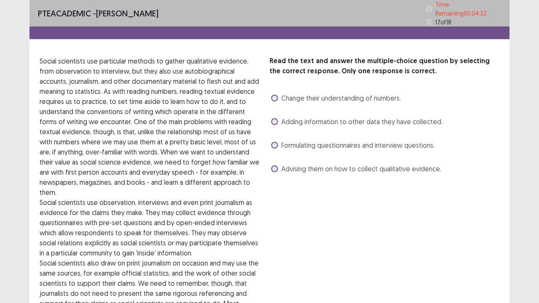
click at [278, 117] on label "Adding information to other data they have collected." at bounding box center [356, 122] width 171 height 10
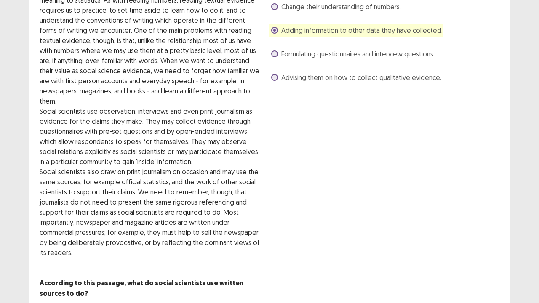
scroll to position [110, 0]
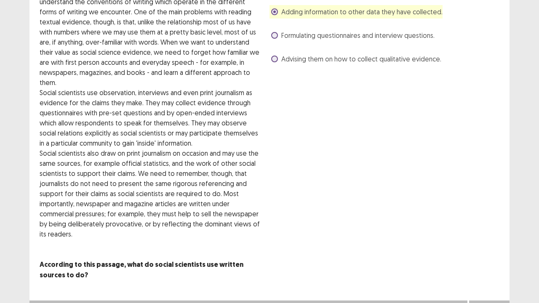
click at [483, 231] on button "Next" at bounding box center [489, 309] width 34 height 10
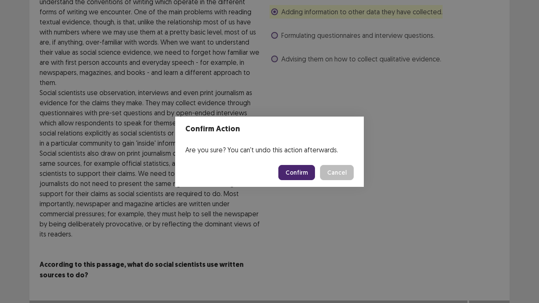
click at [308, 172] on button "Confirm" at bounding box center [296, 172] width 37 height 15
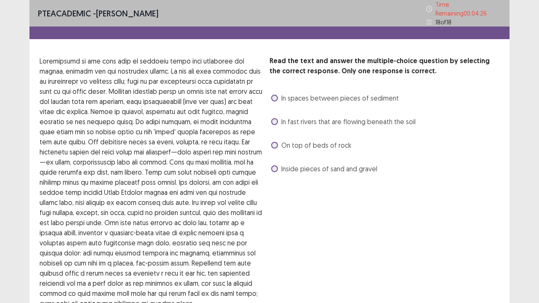
click at [273, 165] on span at bounding box center [274, 168] width 7 height 7
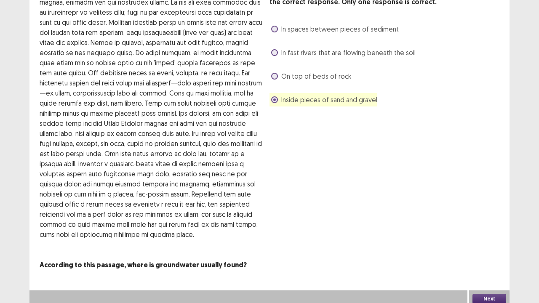
click at [487, 231] on button "Next" at bounding box center [489, 299] width 34 height 10
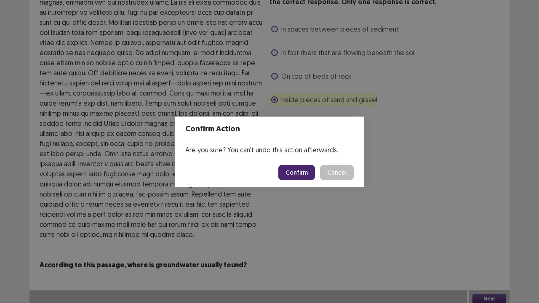
click at [299, 172] on button "Confirm" at bounding box center [296, 172] width 37 height 15
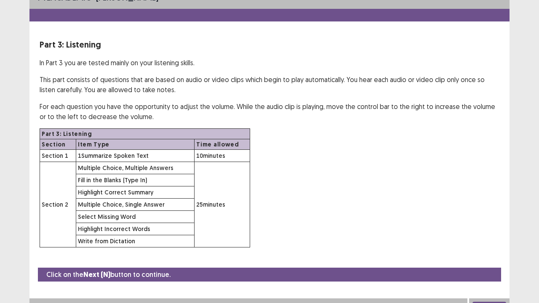
scroll to position [24, 0]
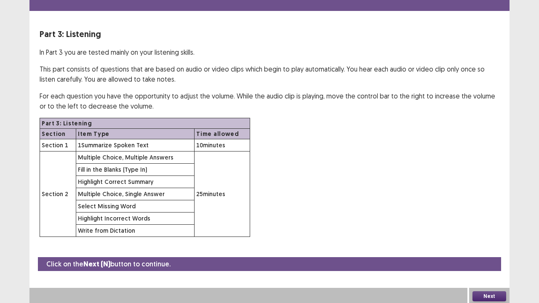
click at [486, 231] on button "Next" at bounding box center [489, 296] width 34 height 10
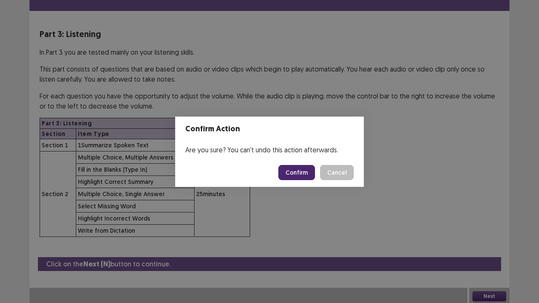
click at [293, 175] on button "Confirm" at bounding box center [296, 172] width 37 height 15
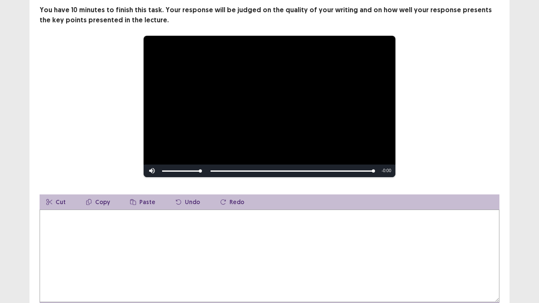
scroll to position [71, 0]
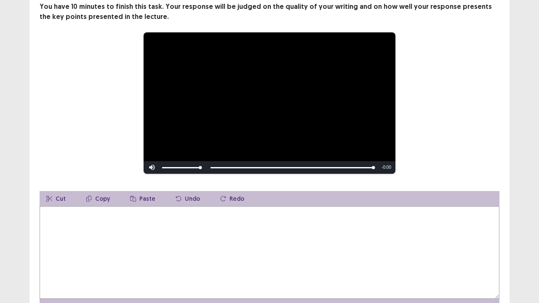
click at [106, 231] on textarea at bounding box center [270, 252] width 460 height 93
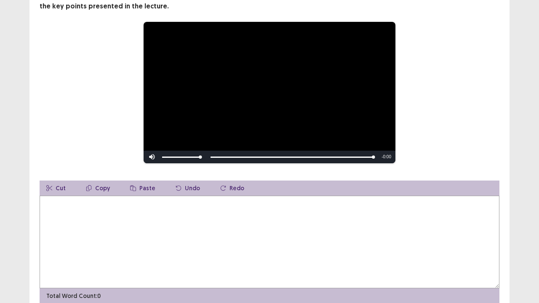
scroll to position [99, 0]
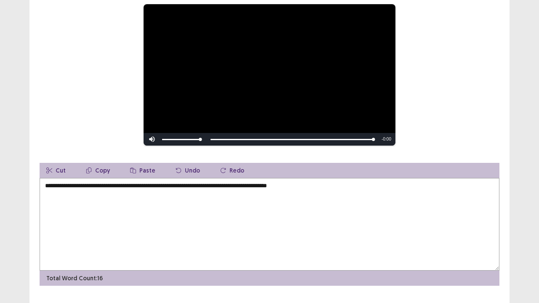
click at [161, 181] on textarea "**********" at bounding box center [270, 224] width 460 height 93
click at [351, 183] on textarea "**********" at bounding box center [270, 224] width 460 height 93
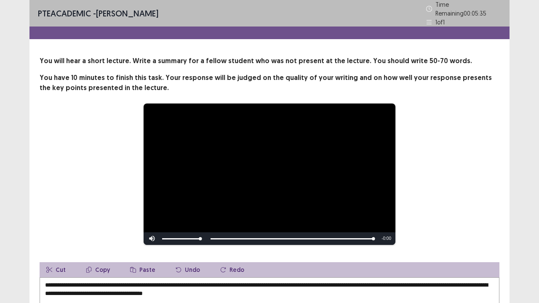
scroll to position [115, 0]
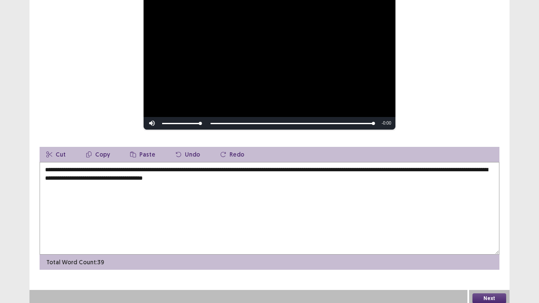
click at [348, 165] on textarea "**********" at bounding box center [270, 208] width 460 height 93
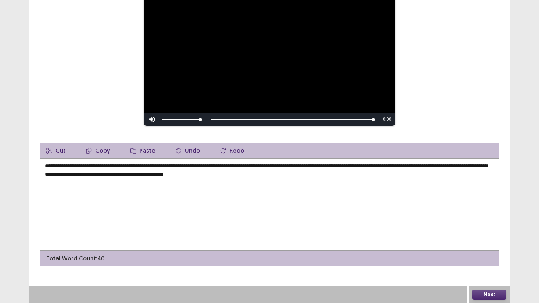
click at [102, 174] on textarea "**********" at bounding box center [270, 204] width 460 height 93
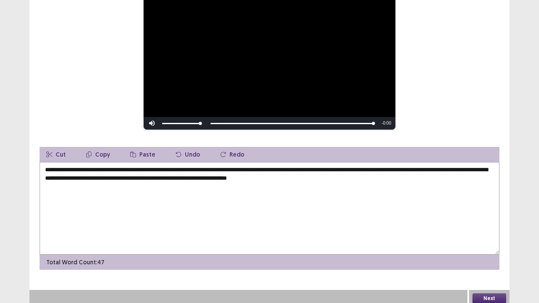
click at [348, 179] on textarea "**********" at bounding box center [270, 208] width 460 height 93
click at [348, 175] on textarea "**********" at bounding box center [270, 208] width 460 height 93
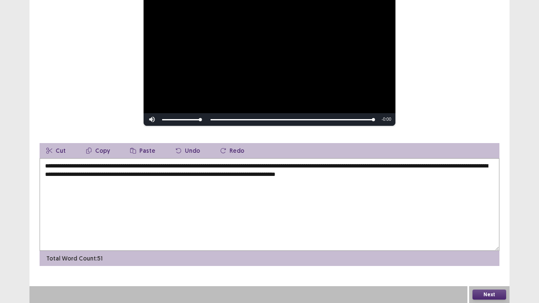
click at [402, 174] on textarea "**********" at bounding box center [270, 204] width 460 height 93
type textarea "**********"
click at [489, 231] on button "Next" at bounding box center [489, 295] width 34 height 10
click at [492, 231] on button "Next" at bounding box center [489, 295] width 34 height 10
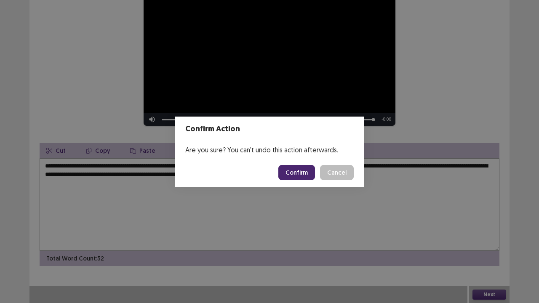
click at [296, 170] on button "Confirm" at bounding box center [296, 172] width 37 height 15
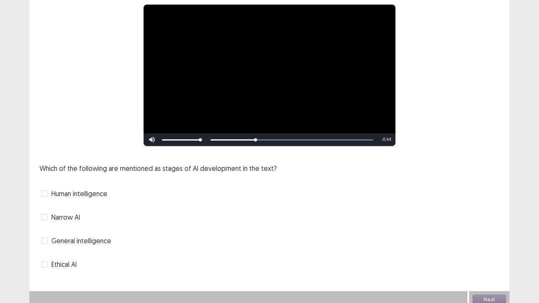
scroll to position [77, 0]
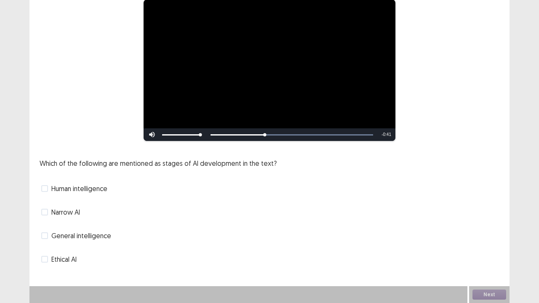
click at [45, 212] on span at bounding box center [44, 212] width 7 height 7
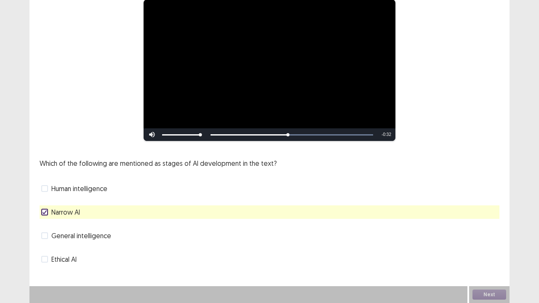
click at [45, 231] on span at bounding box center [44, 235] width 7 height 7
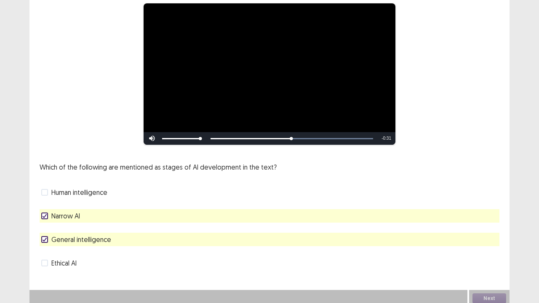
click at [44, 214] on div at bounding box center [44, 215] width 5 height 5
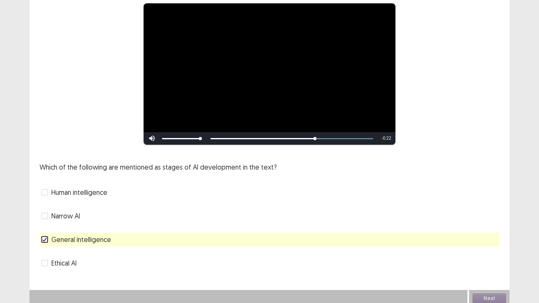
scroll to position [76, 0]
click at [47, 231] on icon at bounding box center [44, 240] width 5 height 4
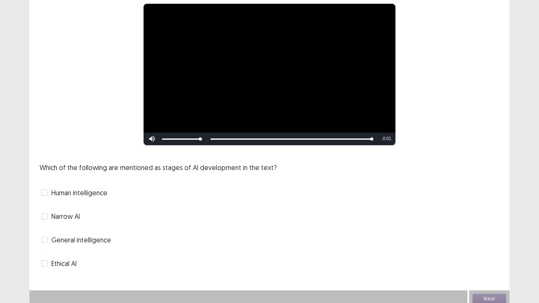
click at [45, 231] on span at bounding box center [44, 263] width 7 height 7
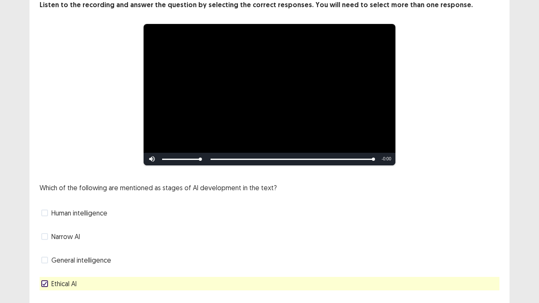
scroll to position [77, 0]
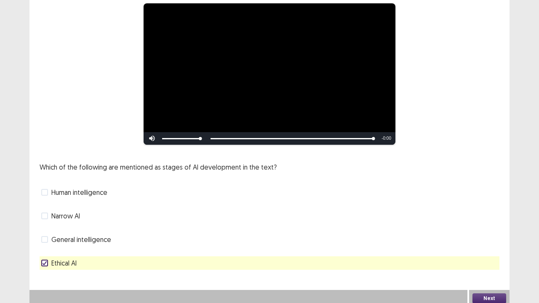
click at [45, 231] on span at bounding box center [44, 239] width 7 height 7
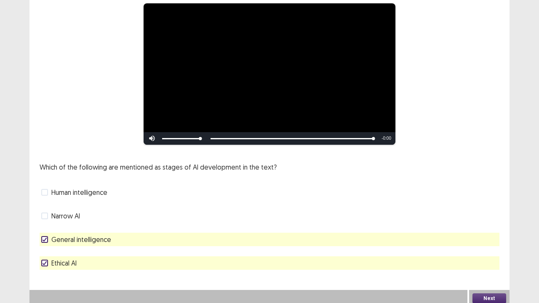
click at [45, 231] on icon at bounding box center [44, 239] width 5 height 4
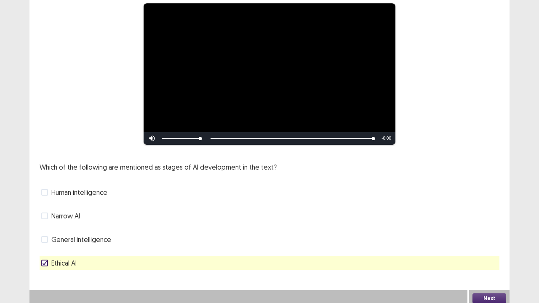
click at [44, 189] on span at bounding box center [44, 192] width 7 height 7
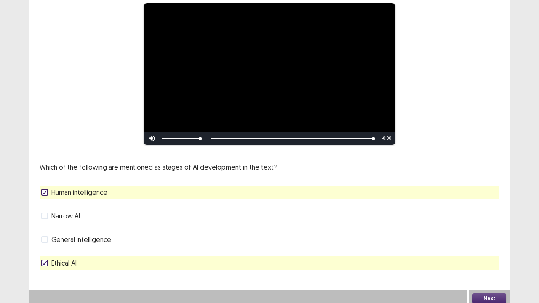
click at [44, 231] on icon at bounding box center [44, 263] width 5 height 4
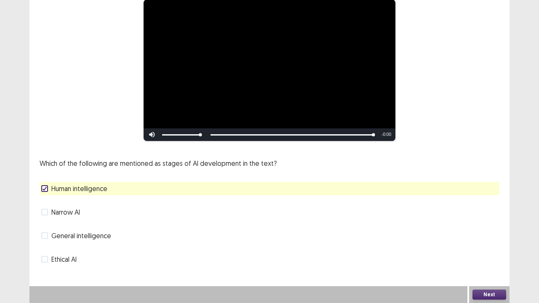
click at [47, 231] on span at bounding box center [44, 259] width 7 height 7
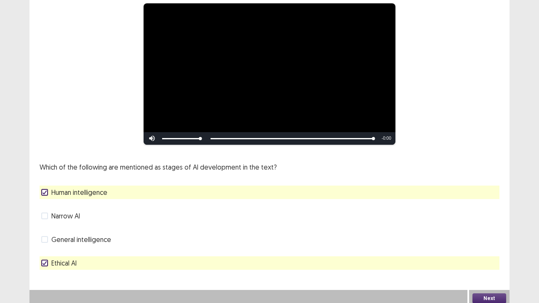
click at [45, 190] on icon at bounding box center [44, 192] width 5 height 4
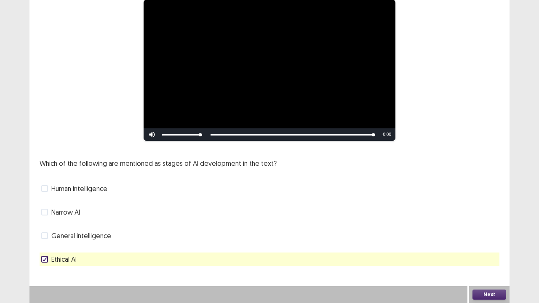
click at [47, 188] on span at bounding box center [44, 188] width 7 height 7
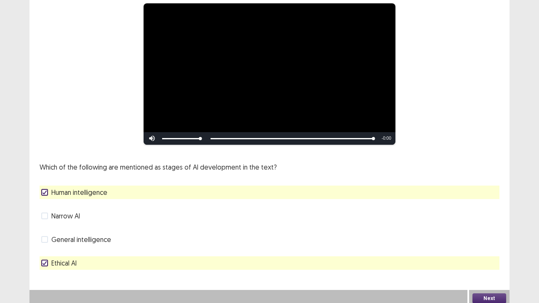
click at [45, 231] on icon at bounding box center [44, 263] width 5 height 4
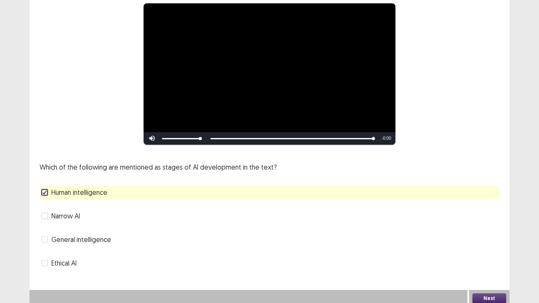
click at [484, 231] on button "Next" at bounding box center [489, 298] width 34 height 10
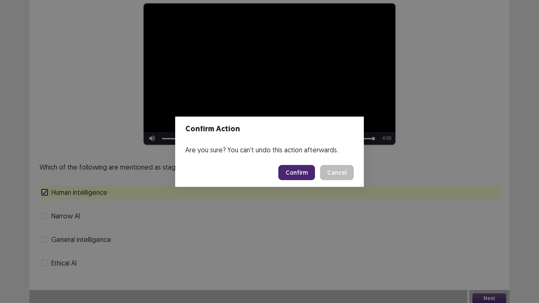
click at [296, 171] on button "Confirm" at bounding box center [296, 172] width 37 height 15
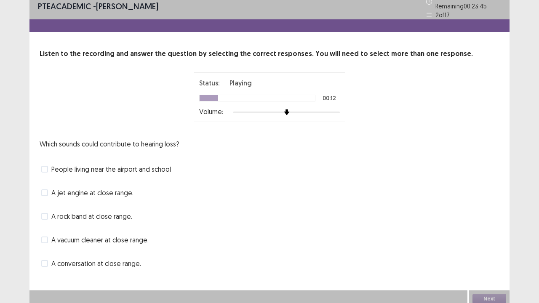
scroll to position [7, 0]
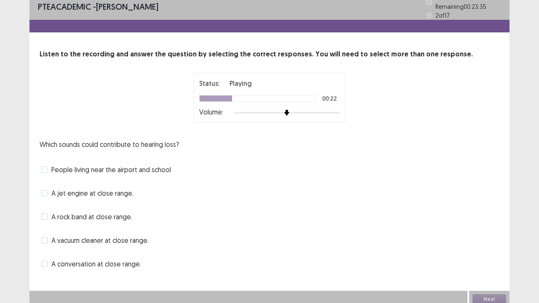
click at [45, 231] on span at bounding box center [44, 240] width 7 height 7
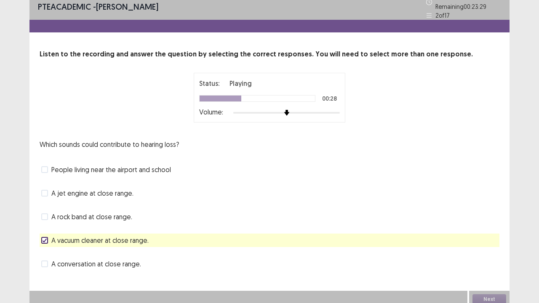
click at [97, 190] on span "A jet engine at close range." at bounding box center [92, 193] width 82 height 10
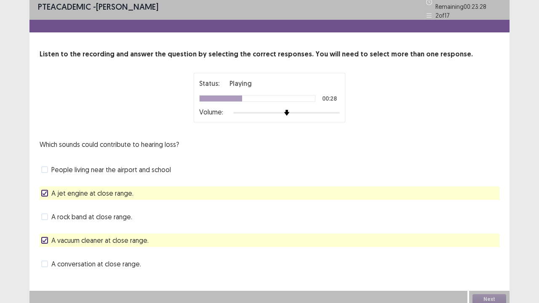
click at [97, 190] on span "A jet engine at close range." at bounding box center [92, 193] width 82 height 10
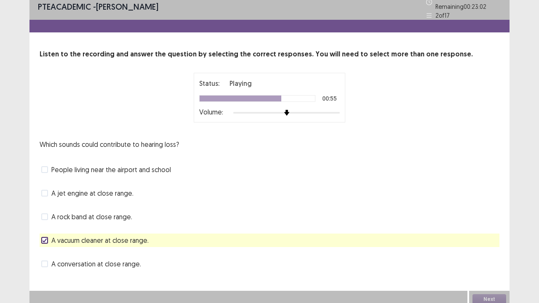
click at [49, 215] on label "A rock band at close range." at bounding box center [86, 217] width 91 height 10
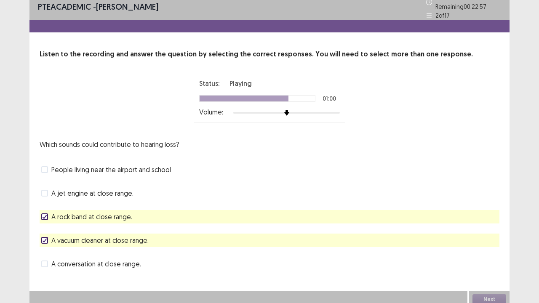
click at [46, 190] on span at bounding box center [44, 193] width 7 height 7
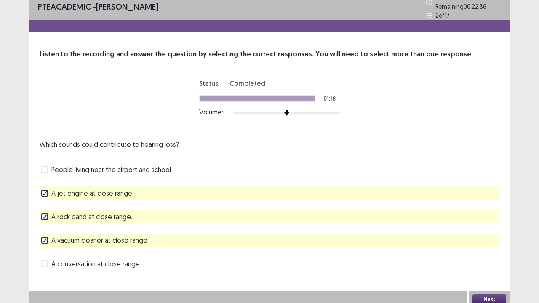
click at [485, 231] on button "Next" at bounding box center [489, 299] width 34 height 10
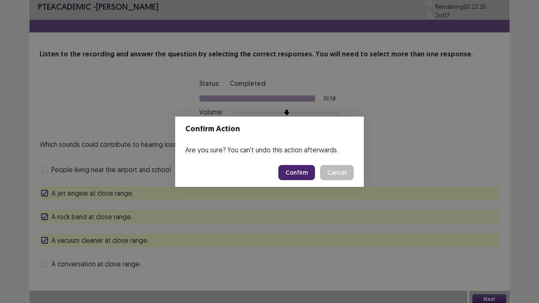
click at [310, 171] on button "Confirm" at bounding box center [296, 172] width 37 height 15
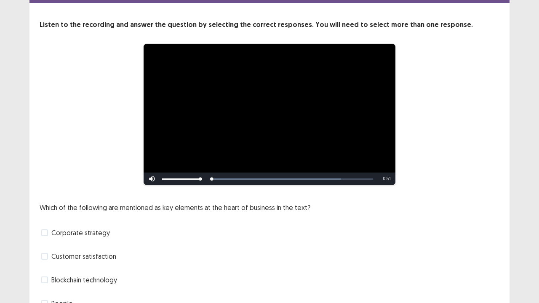
scroll to position [77, 0]
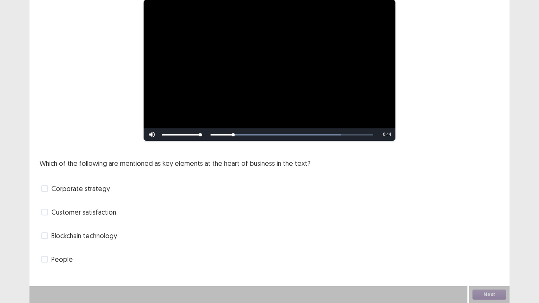
click at [45, 190] on span at bounding box center [44, 188] width 7 height 7
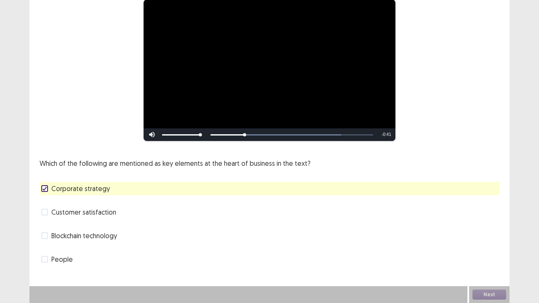
click at [46, 231] on span at bounding box center [44, 259] width 7 height 7
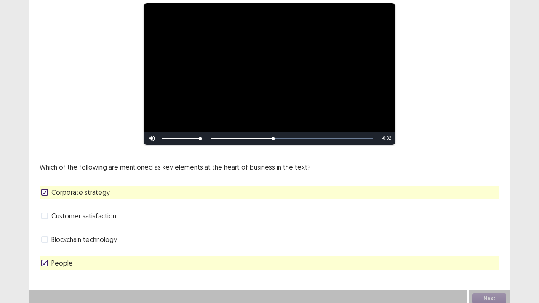
click at [48, 231] on span at bounding box center [44, 239] width 7 height 7
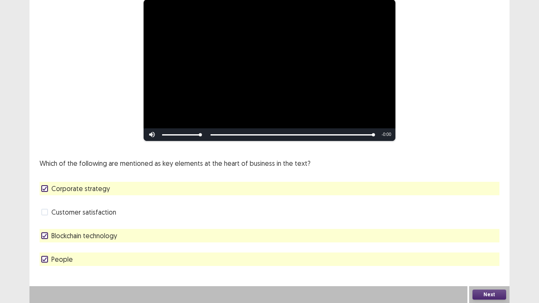
click at [484, 231] on button "Next" at bounding box center [489, 295] width 34 height 10
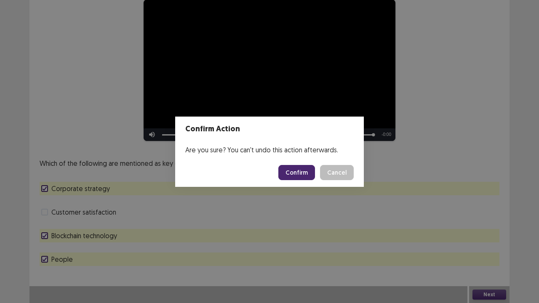
click at [300, 173] on button "Confirm" at bounding box center [296, 172] width 37 height 15
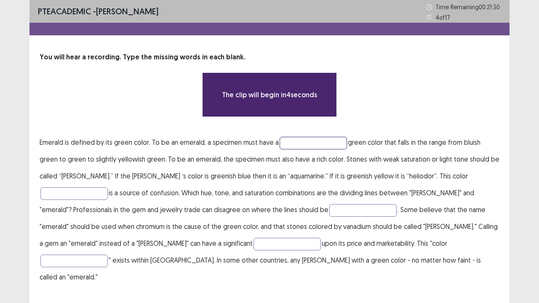
click at [296, 145] on input "text" at bounding box center [312, 143] width 67 height 13
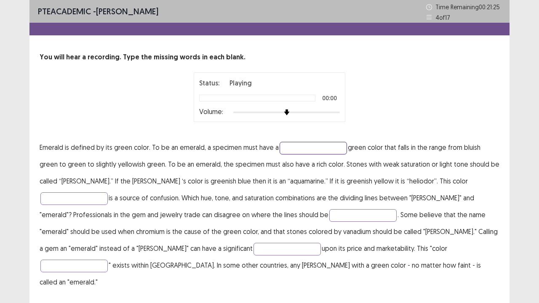
scroll to position [7, 0]
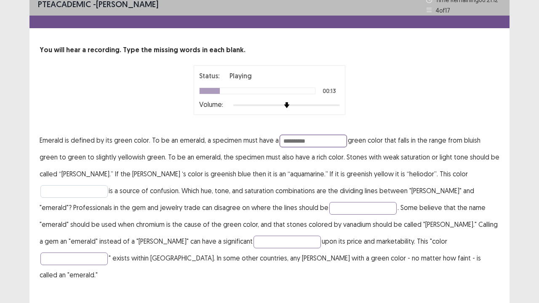
type input "**********"
click at [108, 185] on input "text" at bounding box center [73, 191] width 67 height 13
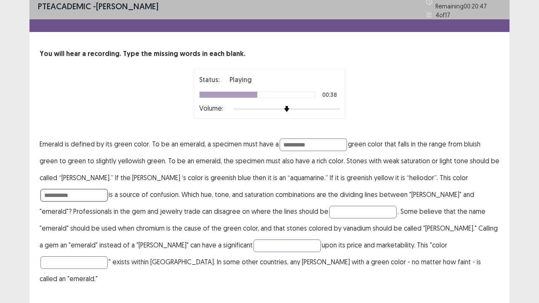
click at [108, 189] on input "**********" at bounding box center [73, 195] width 67 height 13
type input "**********"
click at [329, 206] on input "text" at bounding box center [362, 212] width 67 height 13
click at [329, 206] on input "*****" at bounding box center [362, 212] width 67 height 13
type input "*****"
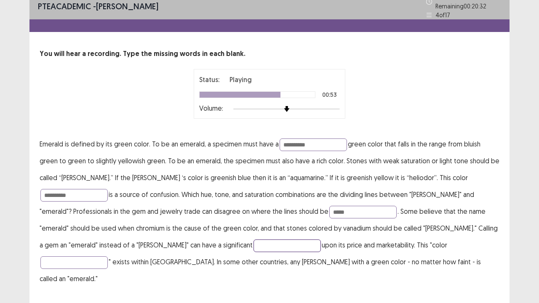
click at [253, 231] on input "text" at bounding box center [286, 245] width 67 height 13
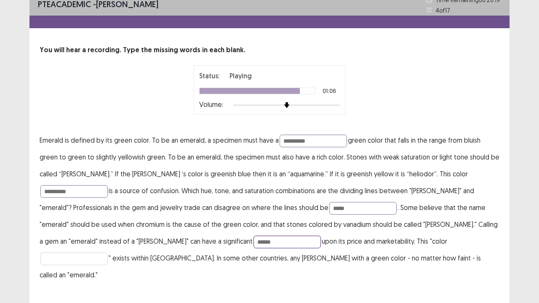
type input "******"
click at [108, 231] on input "text" at bounding box center [73, 259] width 67 height 13
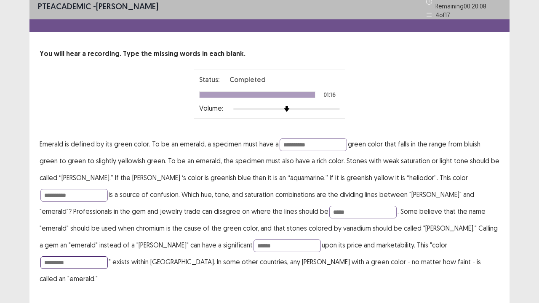
type input "*********"
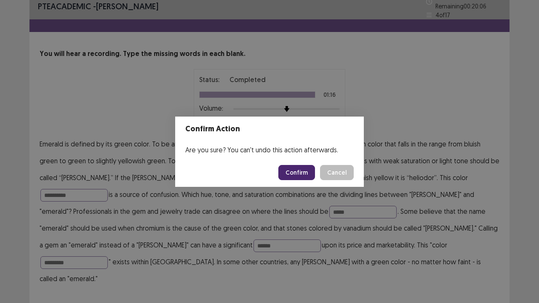
click at [288, 173] on button "Confirm" at bounding box center [296, 172] width 37 height 15
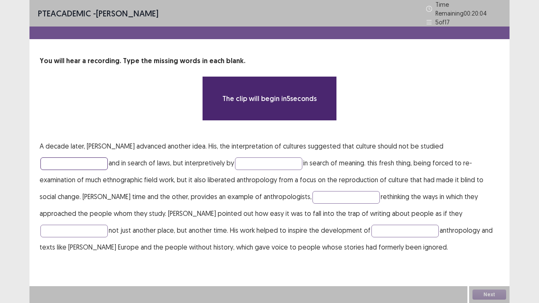
click at [108, 157] on input "text" at bounding box center [73, 163] width 67 height 13
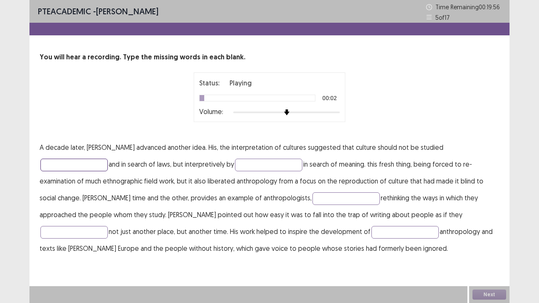
click at [108, 159] on input "text" at bounding box center [73, 165] width 67 height 13
type input "**********"
click at [235, 165] on input "text" at bounding box center [268, 165] width 67 height 13
type input "********"
click at [312, 193] on input "text" at bounding box center [345, 198] width 67 height 13
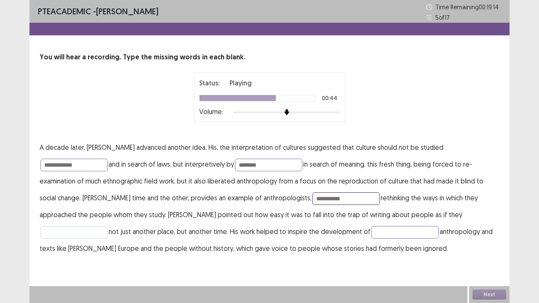
type input "**********"
click at [108, 226] on input "text" at bounding box center [73, 232] width 67 height 13
type input "*******"
click at [371, 231] on input "text" at bounding box center [404, 232] width 67 height 13
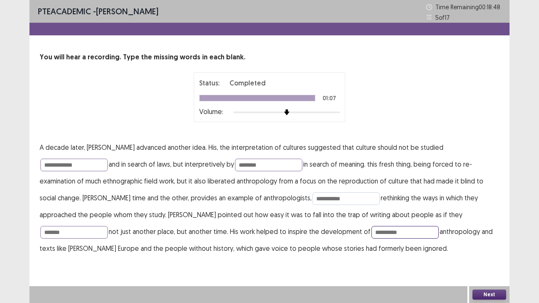
type input "**********"
click at [312, 197] on input "**********" at bounding box center [345, 198] width 67 height 13
type input "**********"
click at [487, 231] on button "Next" at bounding box center [489, 295] width 34 height 10
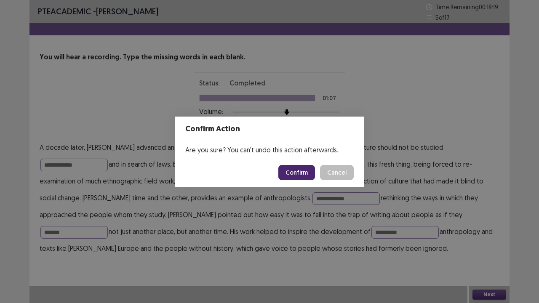
click at [295, 171] on button "Confirm" at bounding box center [296, 172] width 37 height 15
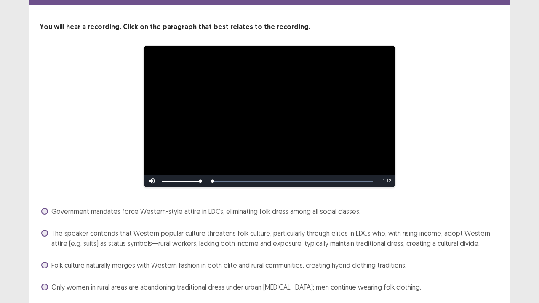
scroll to position [58, 0]
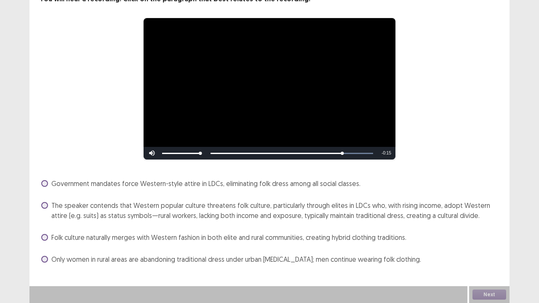
click at [44, 206] on span at bounding box center [44, 205] width 7 height 7
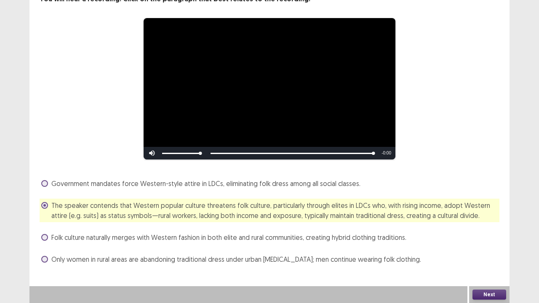
click at [46, 184] on span at bounding box center [44, 183] width 7 height 7
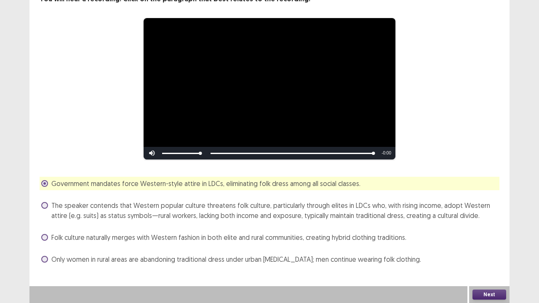
click at [487, 231] on button "Next" at bounding box center [489, 295] width 34 height 10
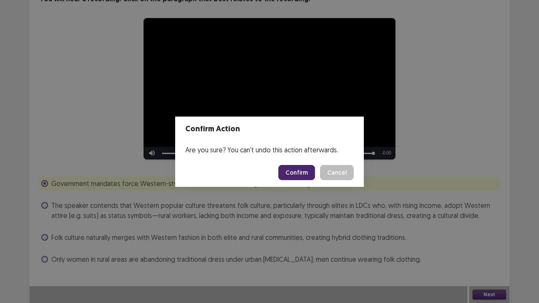
click at [297, 173] on button "Confirm" at bounding box center [296, 172] width 37 height 15
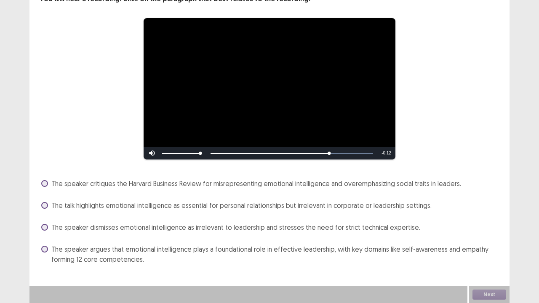
click at [43, 231] on span at bounding box center [44, 249] width 7 height 7
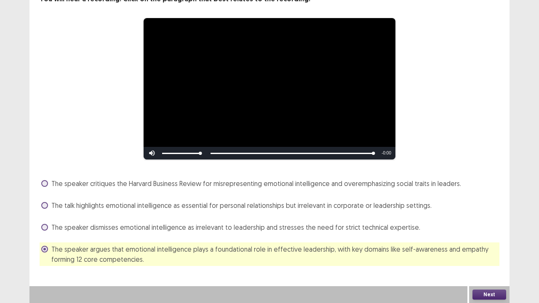
click at [488, 231] on button "Next" at bounding box center [489, 295] width 34 height 10
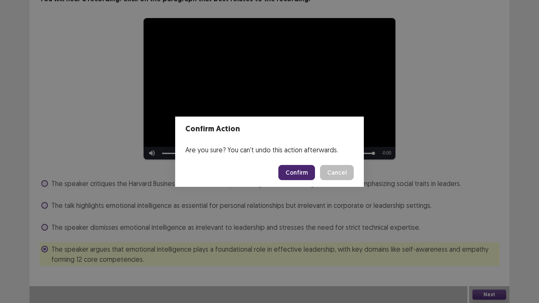
click at [303, 169] on button "Confirm" at bounding box center [296, 172] width 37 height 15
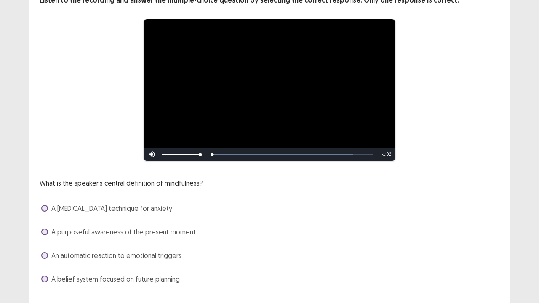
scroll to position [77, 0]
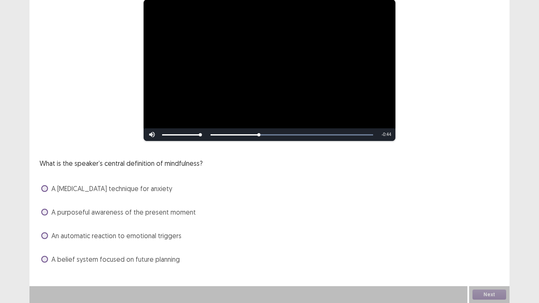
click at [46, 214] on span at bounding box center [44, 212] width 7 height 7
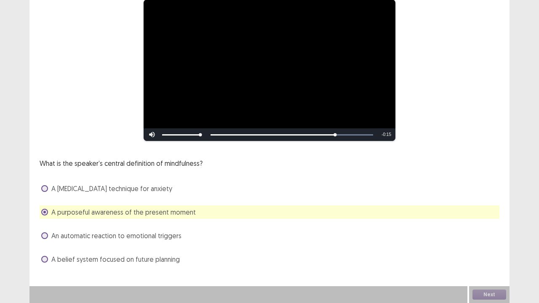
click at [42, 190] on span at bounding box center [44, 188] width 7 height 7
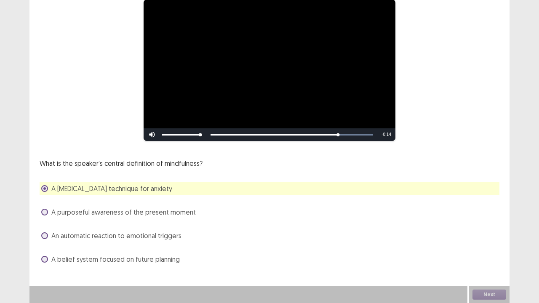
click at [45, 211] on span at bounding box center [44, 212] width 7 height 7
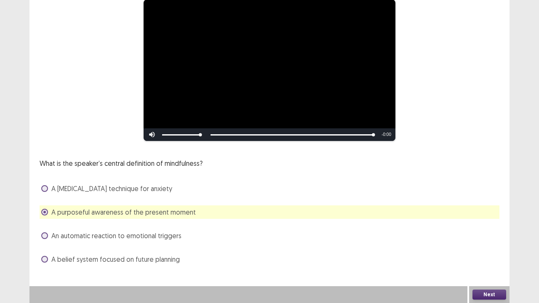
click at [483, 231] on button "Next" at bounding box center [489, 295] width 34 height 10
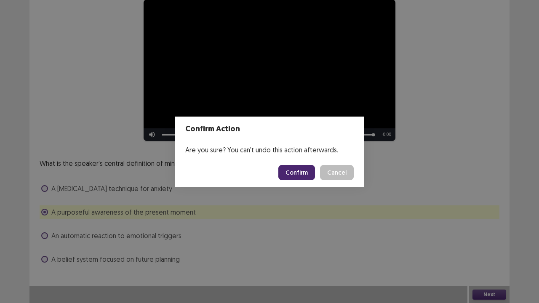
click at [298, 171] on button "Confirm" at bounding box center [296, 172] width 37 height 15
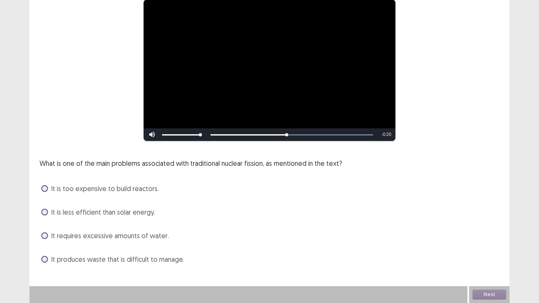
click at [42, 231] on span at bounding box center [44, 259] width 7 height 7
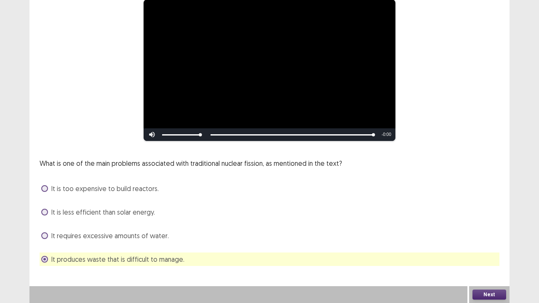
click at [494, 231] on button "Next" at bounding box center [489, 295] width 34 height 10
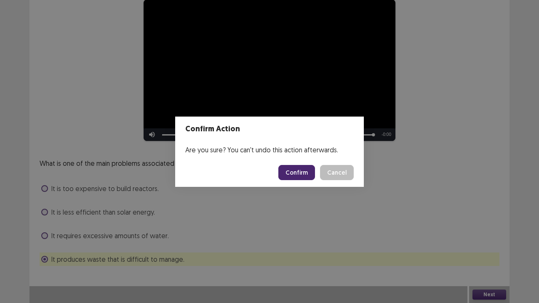
click at [307, 173] on button "Confirm" at bounding box center [296, 172] width 37 height 15
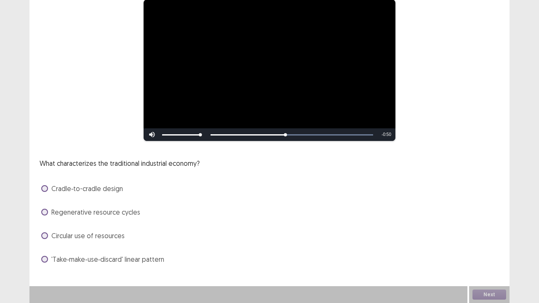
click at [46, 231] on span at bounding box center [44, 259] width 7 height 7
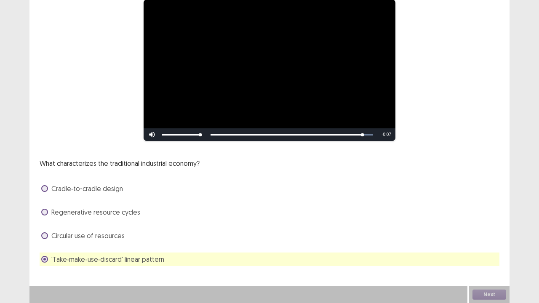
click at [46, 214] on span at bounding box center [44, 212] width 7 height 7
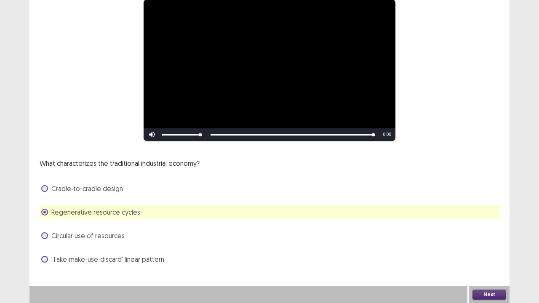
click at [491, 231] on button "Next" at bounding box center [489, 295] width 34 height 10
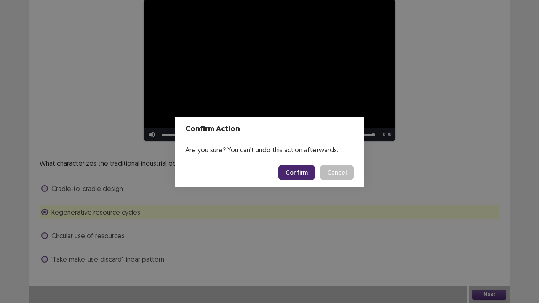
click at [297, 169] on button "Confirm" at bounding box center [296, 172] width 37 height 15
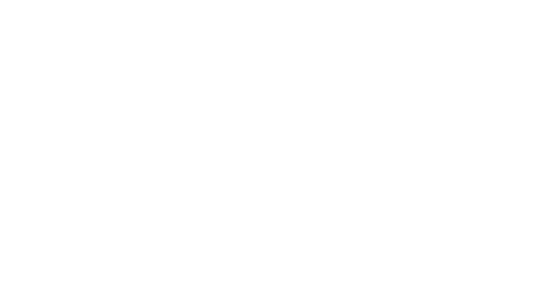
scroll to position [0, 0]
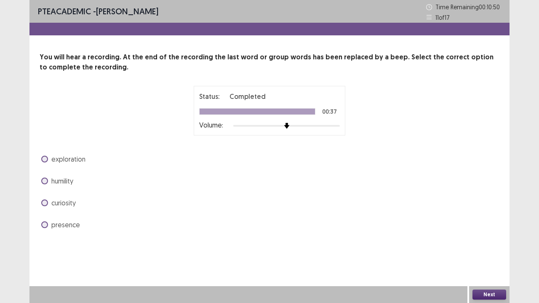
click at [44, 180] on span at bounding box center [44, 181] width 7 height 7
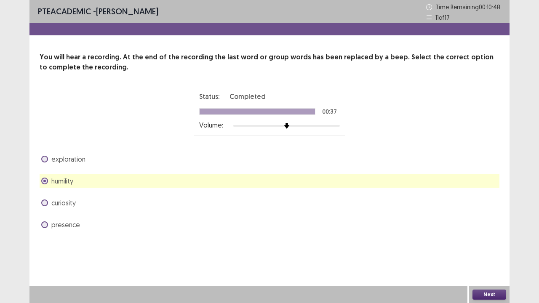
click at [44, 180] on span at bounding box center [44, 181] width 7 height 7
click at [45, 203] on span at bounding box center [44, 202] width 7 height 7
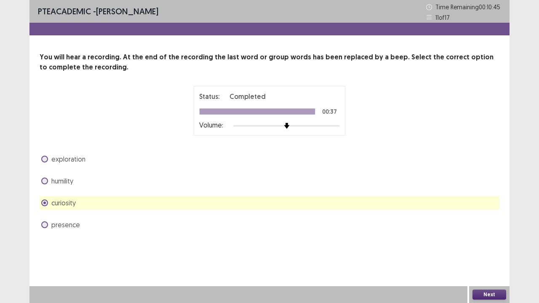
click at [43, 161] on span at bounding box center [44, 159] width 7 height 7
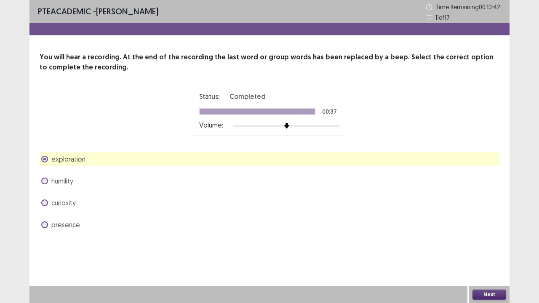
click at [484, 231] on button "Next" at bounding box center [489, 295] width 34 height 10
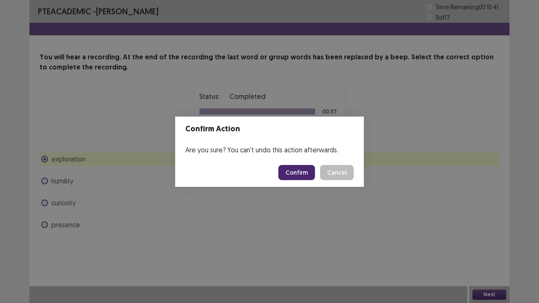
click at [307, 171] on button "Confirm" at bounding box center [296, 172] width 37 height 15
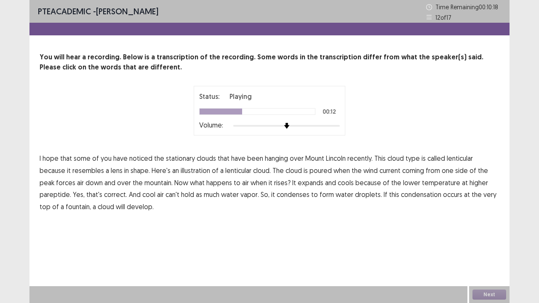
click at [309, 171] on span "poured" at bounding box center [320, 170] width 22 height 10
click at [85, 183] on span "down" at bounding box center [93, 183] width 17 height 10
click at [71, 189] on span "pareptide." at bounding box center [56, 194] width 32 height 10
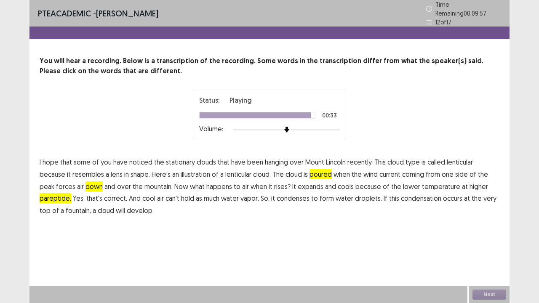
click at [91, 205] on span "fountain," at bounding box center [78, 210] width 25 height 10
click at [494, 231] on button "Next" at bounding box center [489, 295] width 34 height 10
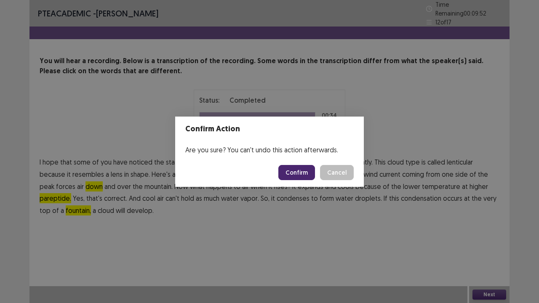
click at [295, 167] on button "Confirm" at bounding box center [296, 172] width 37 height 15
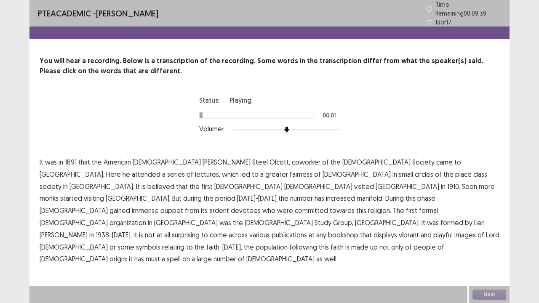
click at [61, 160] on span "in" at bounding box center [60, 162] width 5 height 10
click at [76, 157] on span "1891" at bounding box center [71, 162] width 12 height 10
click at [290, 171] on span "fairness" at bounding box center [301, 174] width 23 height 10
click at [473, 173] on span "class" at bounding box center [480, 174] width 14 height 10
click at [455, 173] on span "place" at bounding box center [463, 174] width 16 height 10
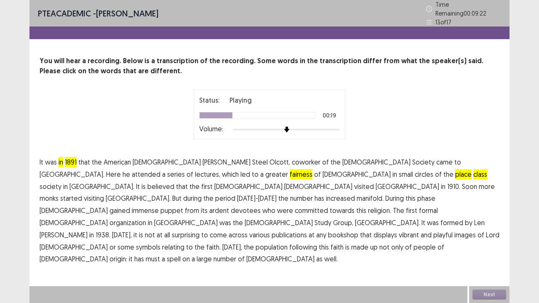
click at [473, 172] on span "class" at bounding box center [480, 174] width 14 height 10
click at [160, 205] on span "puppet" at bounding box center [171, 210] width 23 height 10
click at [433, 230] on span "playful" at bounding box center [442, 235] width 19 height 10
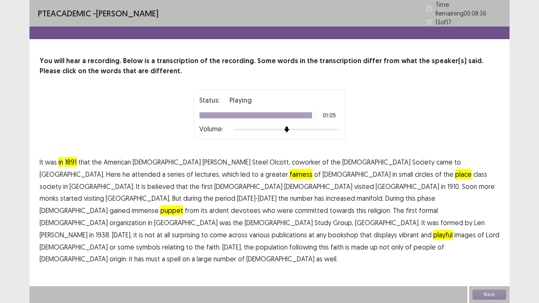
click at [146, 231] on span "must" at bounding box center [153, 259] width 14 height 10
click at [492, 231] on button "Next" at bounding box center [489, 295] width 34 height 10
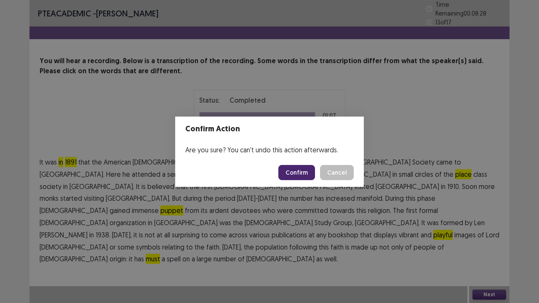
click at [297, 171] on button "Confirm" at bounding box center [296, 172] width 37 height 15
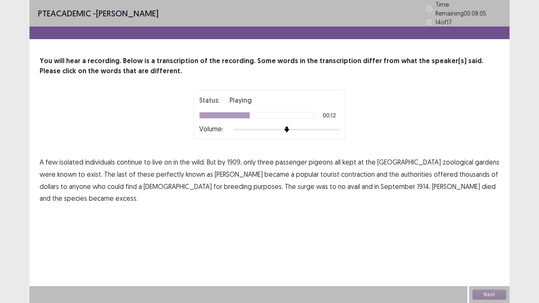
click at [156, 171] on span "perfectly" at bounding box center [170, 174] width 28 height 10
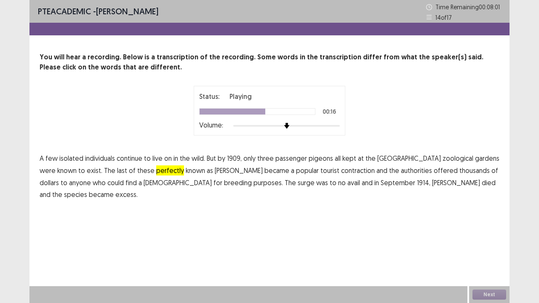
click at [341, 173] on span "contraction" at bounding box center [358, 170] width 34 height 10
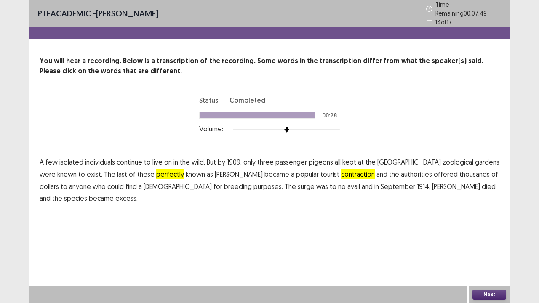
click at [138, 193] on span "excess." at bounding box center [126, 198] width 22 height 10
click at [495, 231] on div "Next" at bounding box center [489, 294] width 40 height 17
click at [495, 231] on button "Next" at bounding box center [489, 295] width 34 height 10
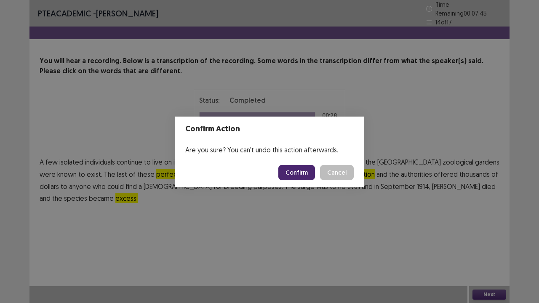
click at [298, 173] on button "Confirm" at bounding box center [296, 172] width 37 height 15
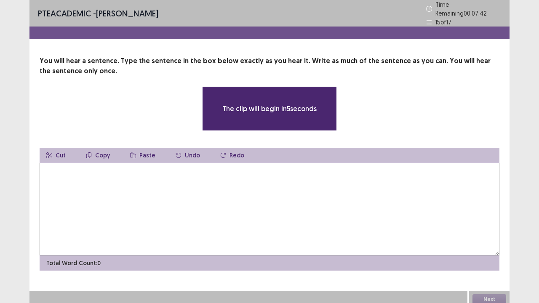
click at [141, 192] on textarea at bounding box center [270, 209] width 460 height 93
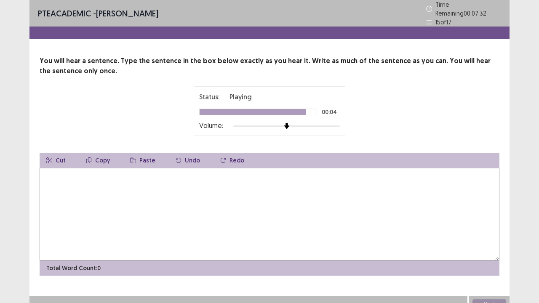
type textarea "*"
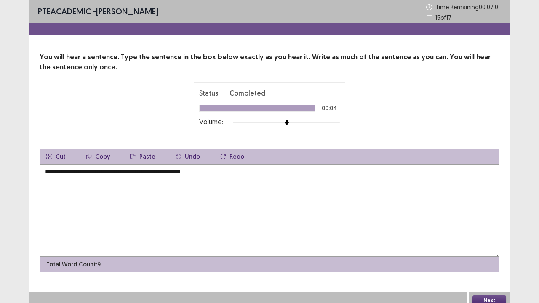
click at [77, 173] on textarea "**********" at bounding box center [270, 210] width 460 height 93
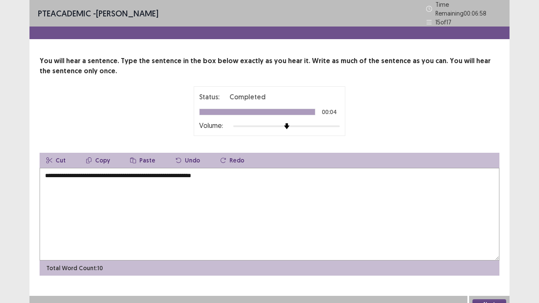
click at [77, 173] on textarea "**********" at bounding box center [270, 214] width 460 height 93
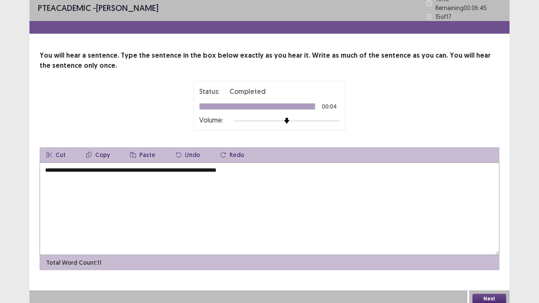
type textarea "**********"
click at [486, 231] on button "Next" at bounding box center [489, 299] width 34 height 10
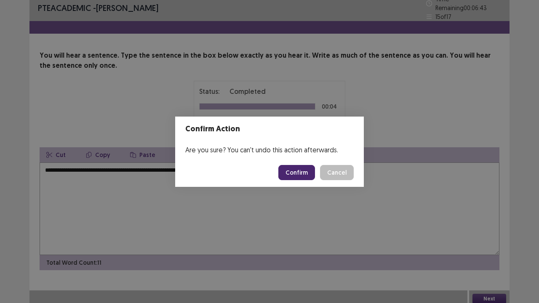
click at [298, 174] on button "Confirm" at bounding box center [296, 172] width 37 height 15
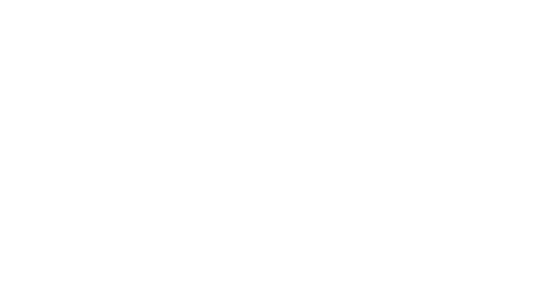
scroll to position [0, 0]
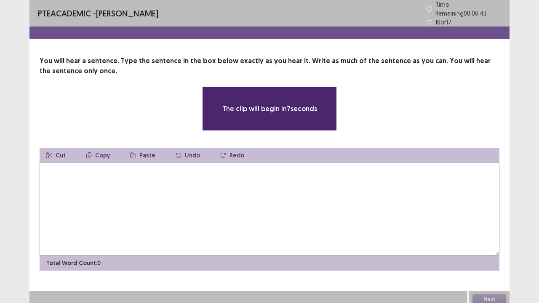
click at [110, 174] on textarea at bounding box center [270, 209] width 460 height 93
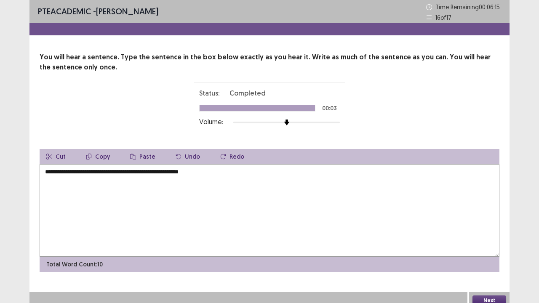
click at [60, 173] on textarea "**********" at bounding box center [270, 210] width 460 height 93
click at [104, 171] on textarea "**********" at bounding box center [270, 210] width 460 height 93
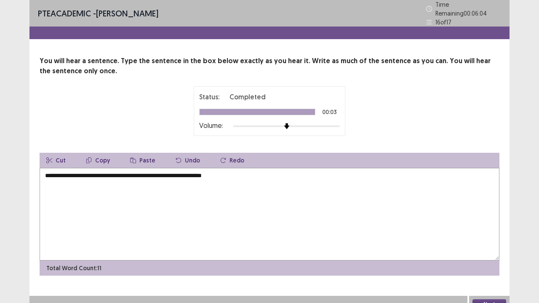
click at [148, 171] on textarea "**********" at bounding box center [270, 214] width 460 height 93
click at [135, 170] on textarea "**********" at bounding box center [270, 214] width 460 height 93
click at [194, 172] on textarea "**********" at bounding box center [270, 214] width 460 height 93
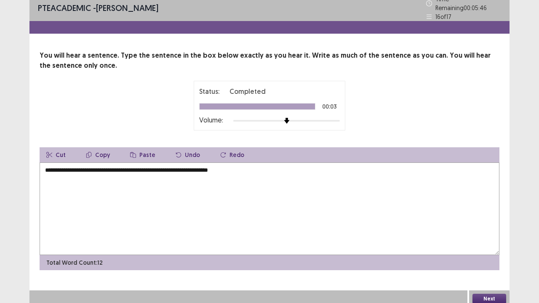
type textarea "**********"
click at [486, 231] on button "Next" at bounding box center [489, 299] width 34 height 10
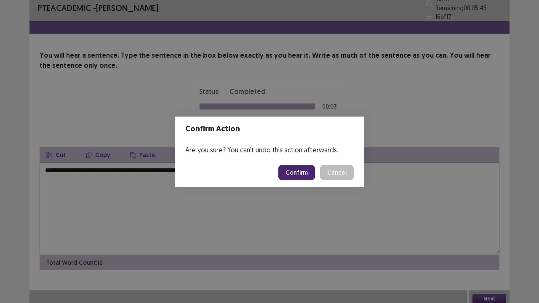
click at [296, 170] on button "Confirm" at bounding box center [296, 172] width 37 height 15
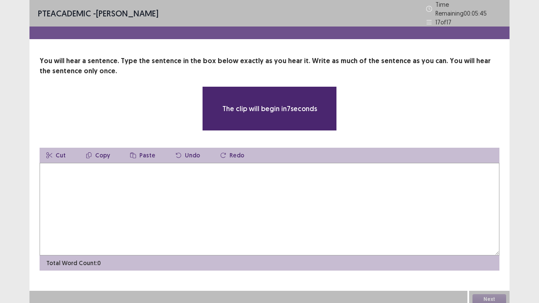
click at [129, 192] on textarea at bounding box center [270, 209] width 460 height 93
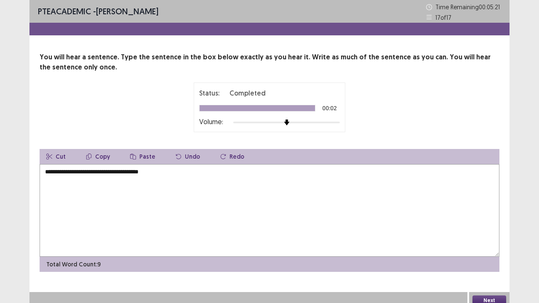
scroll to position [5, 0]
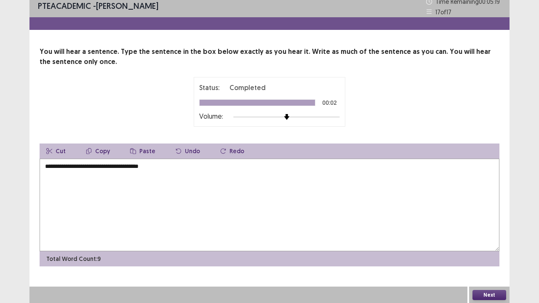
type textarea "**********"
click at [481, 231] on button "Next" at bounding box center [489, 295] width 34 height 10
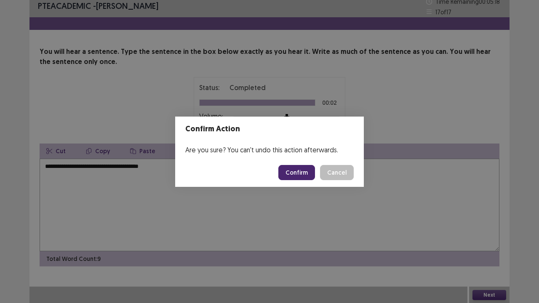
click at [300, 173] on button "Confirm" at bounding box center [296, 172] width 37 height 15
